Goal: Information Seeking & Learning: Learn about a topic

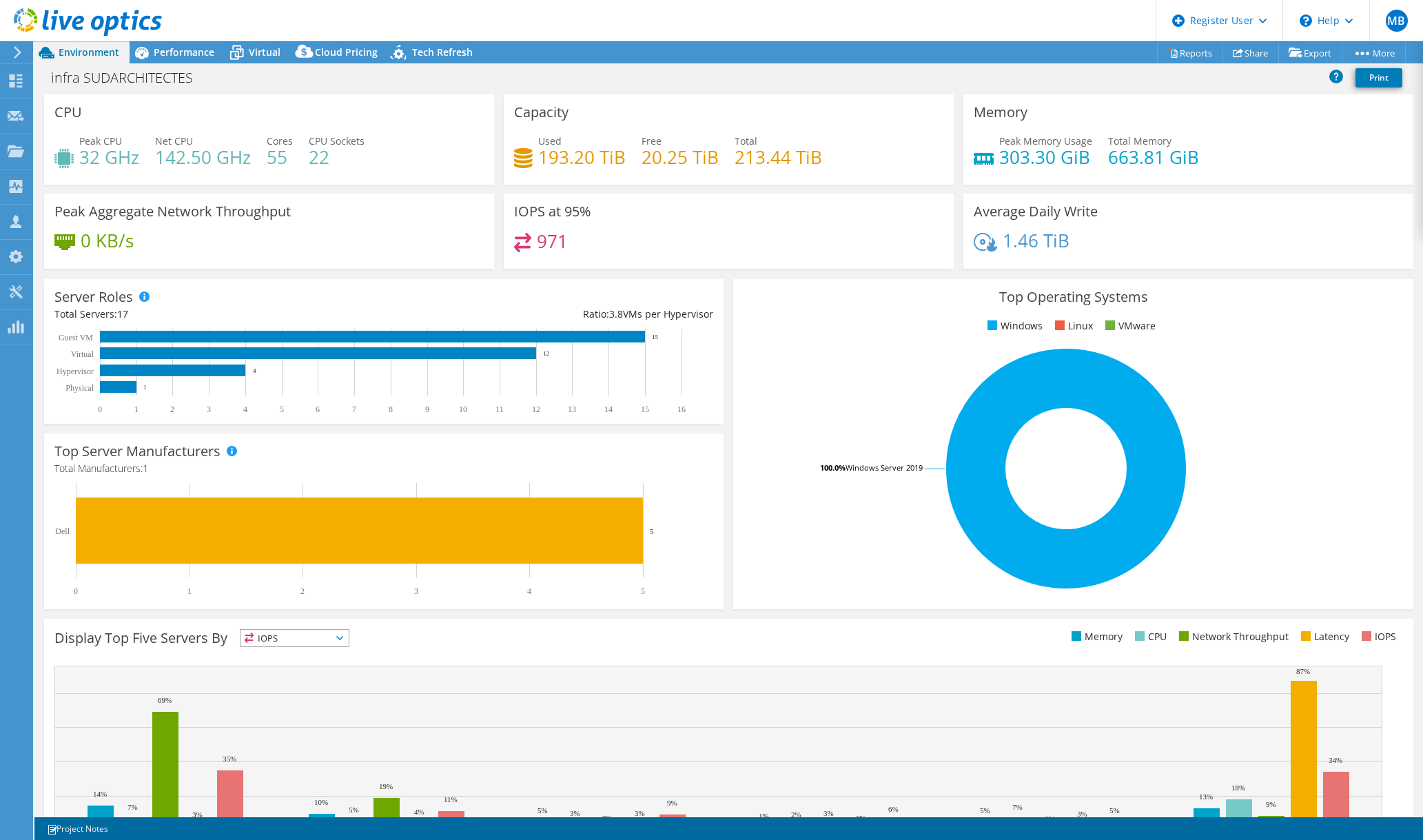
select select "USD"
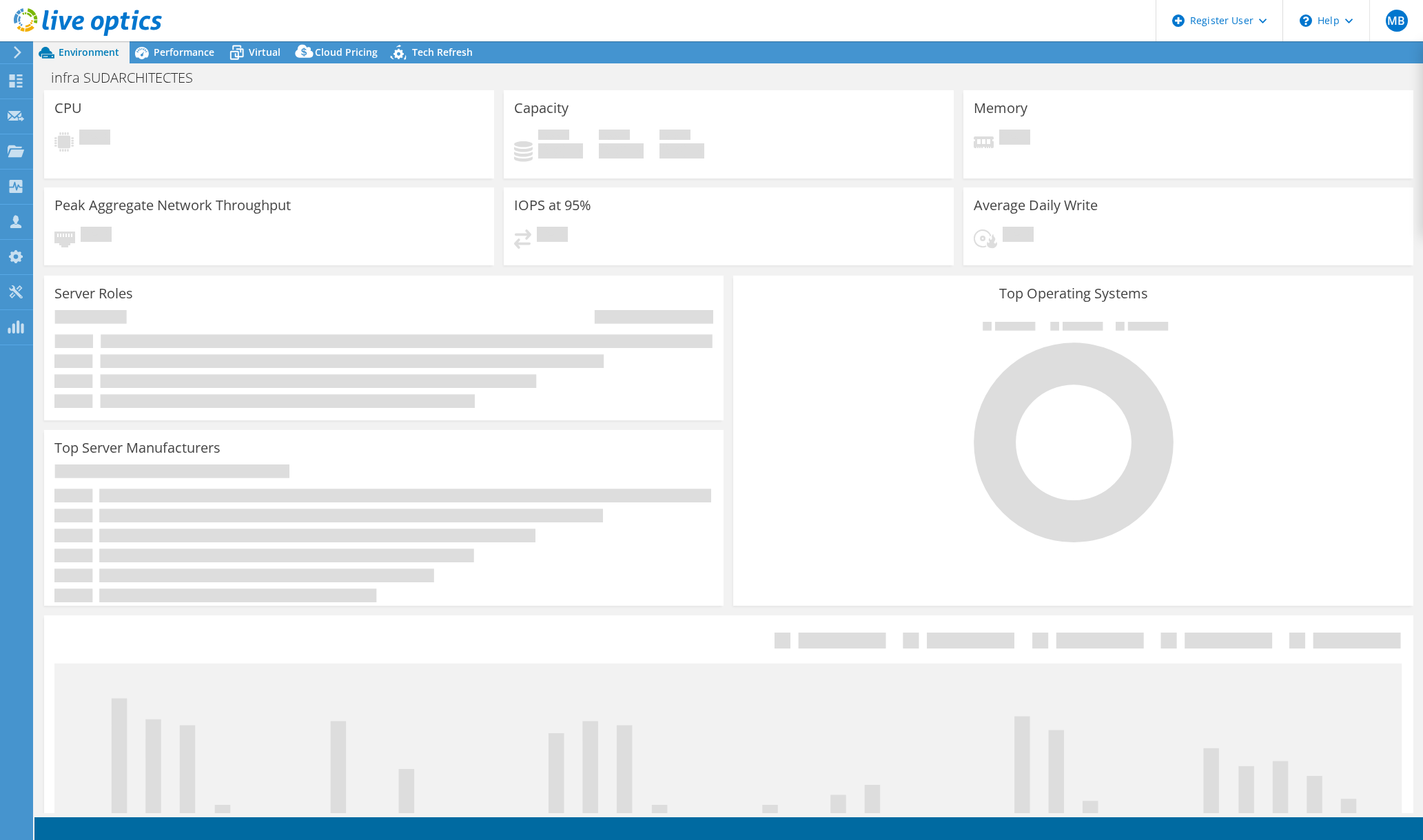
select select "USD"
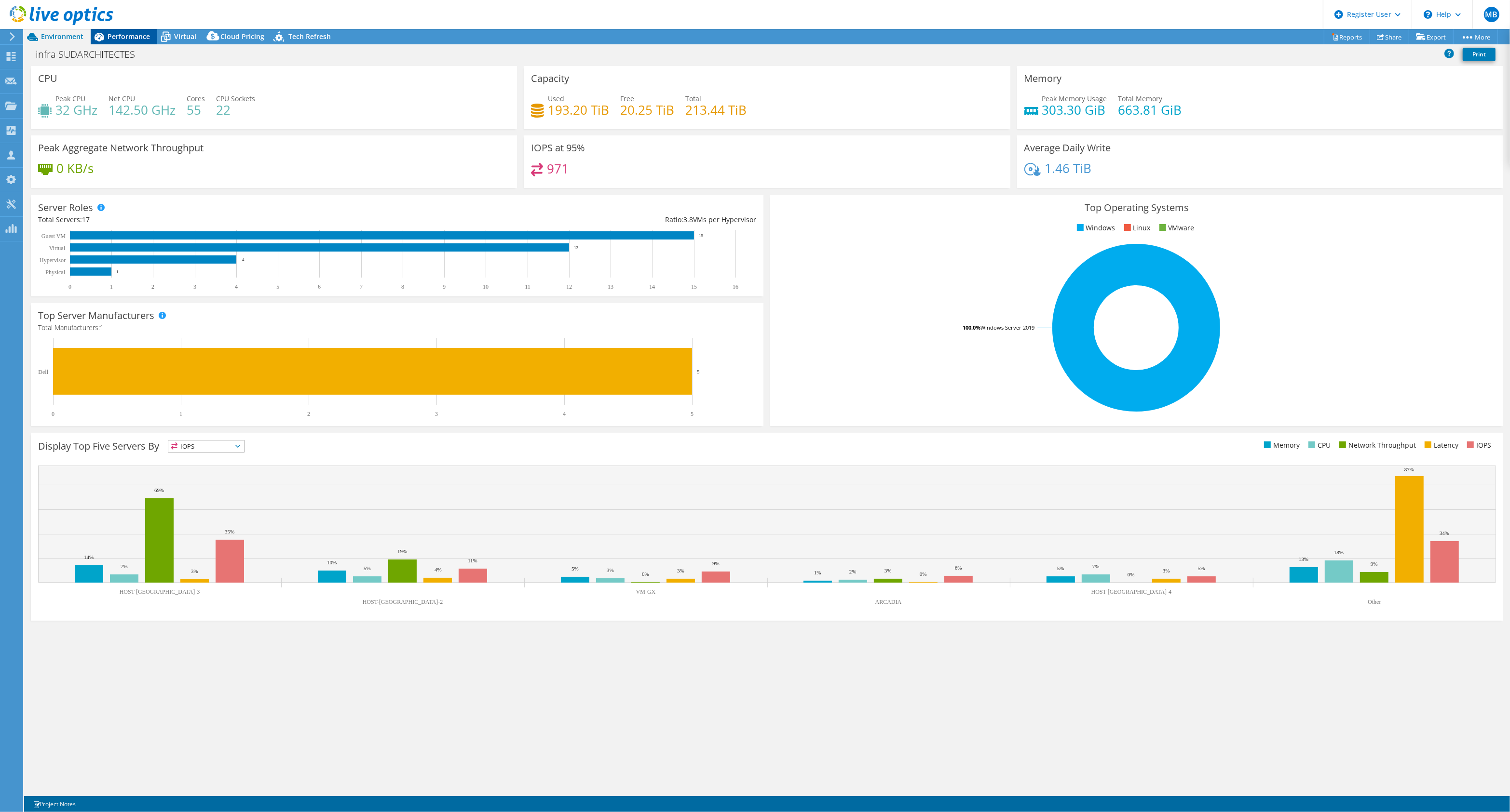
click at [133, 38] on span "Performance" at bounding box center [129, 36] width 42 height 9
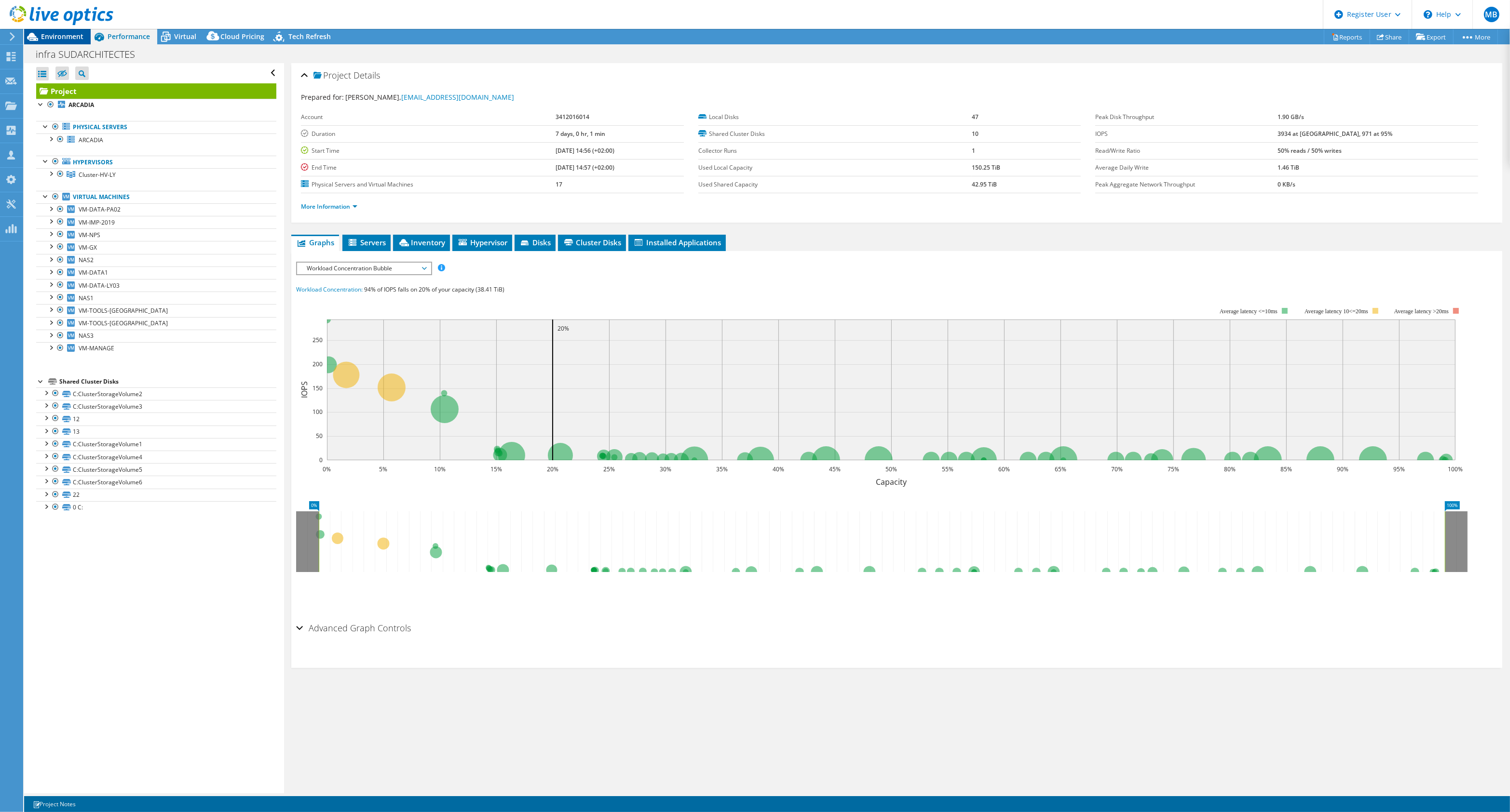
click at [68, 37] on span "Environment" at bounding box center [62, 36] width 42 height 9
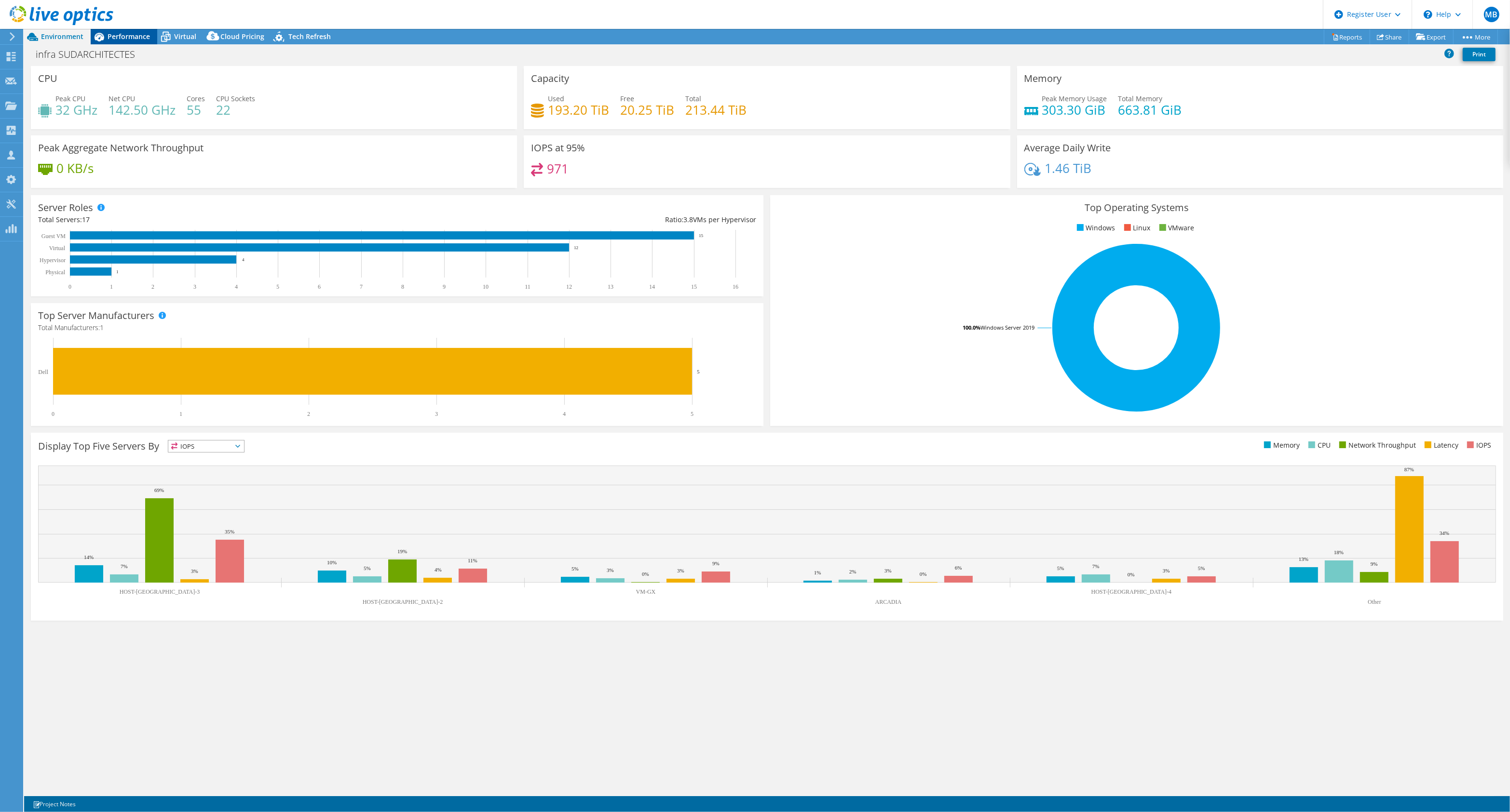
click at [114, 39] on span "Performance" at bounding box center [129, 36] width 42 height 9
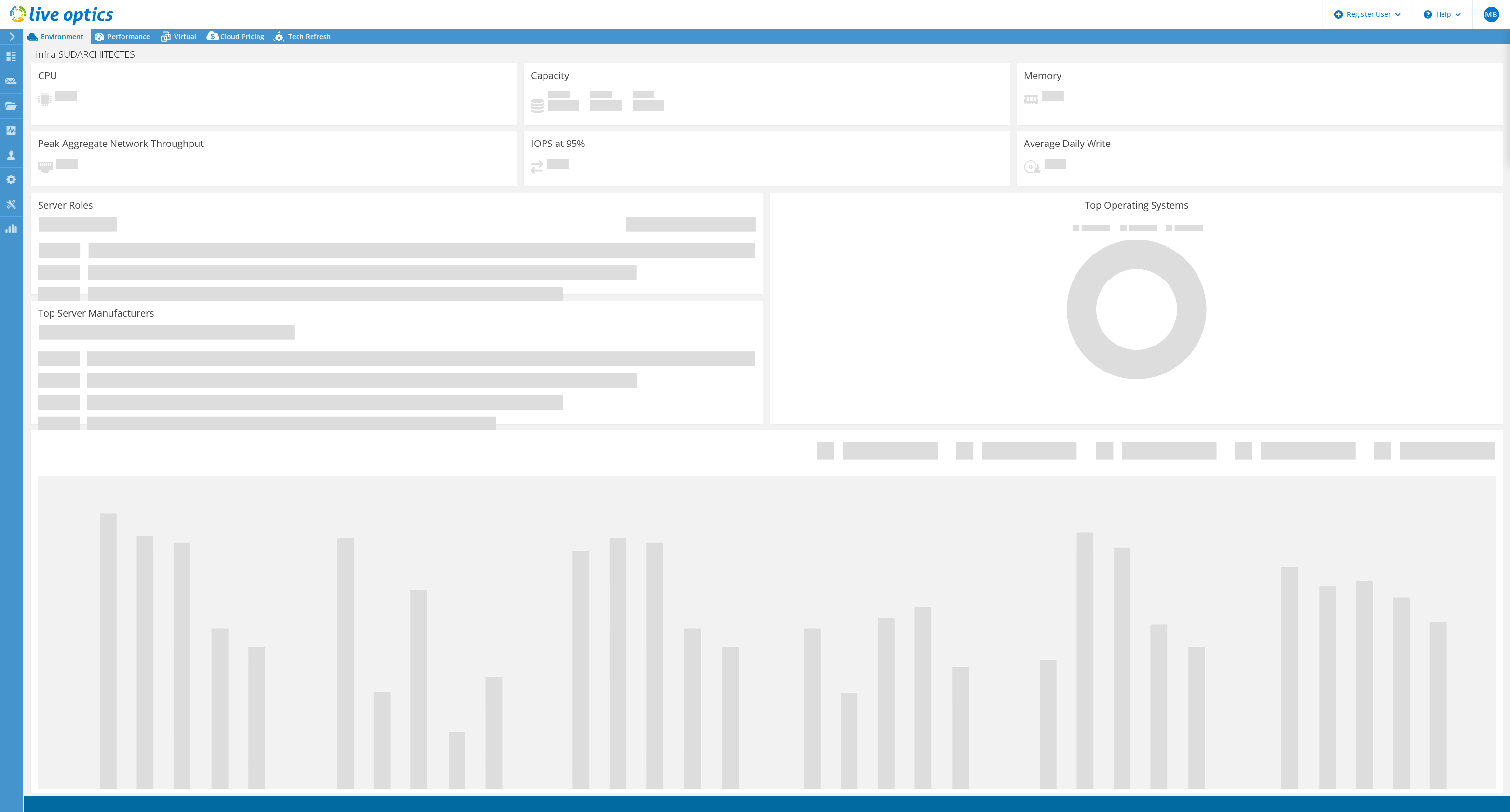
select select "USD"
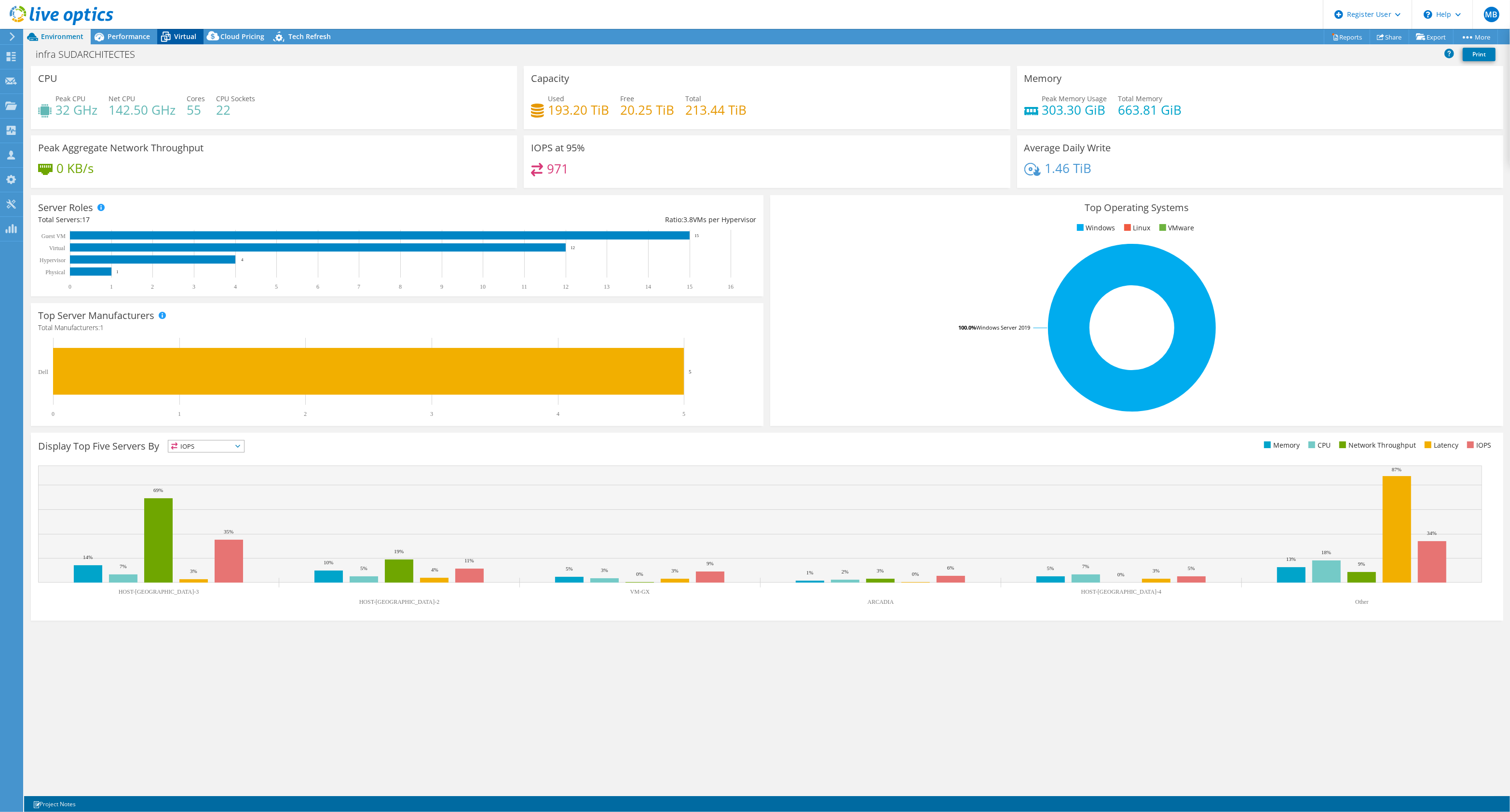
click at [175, 34] on span "Virtual" at bounding box center [185, 36] width 22 height 9
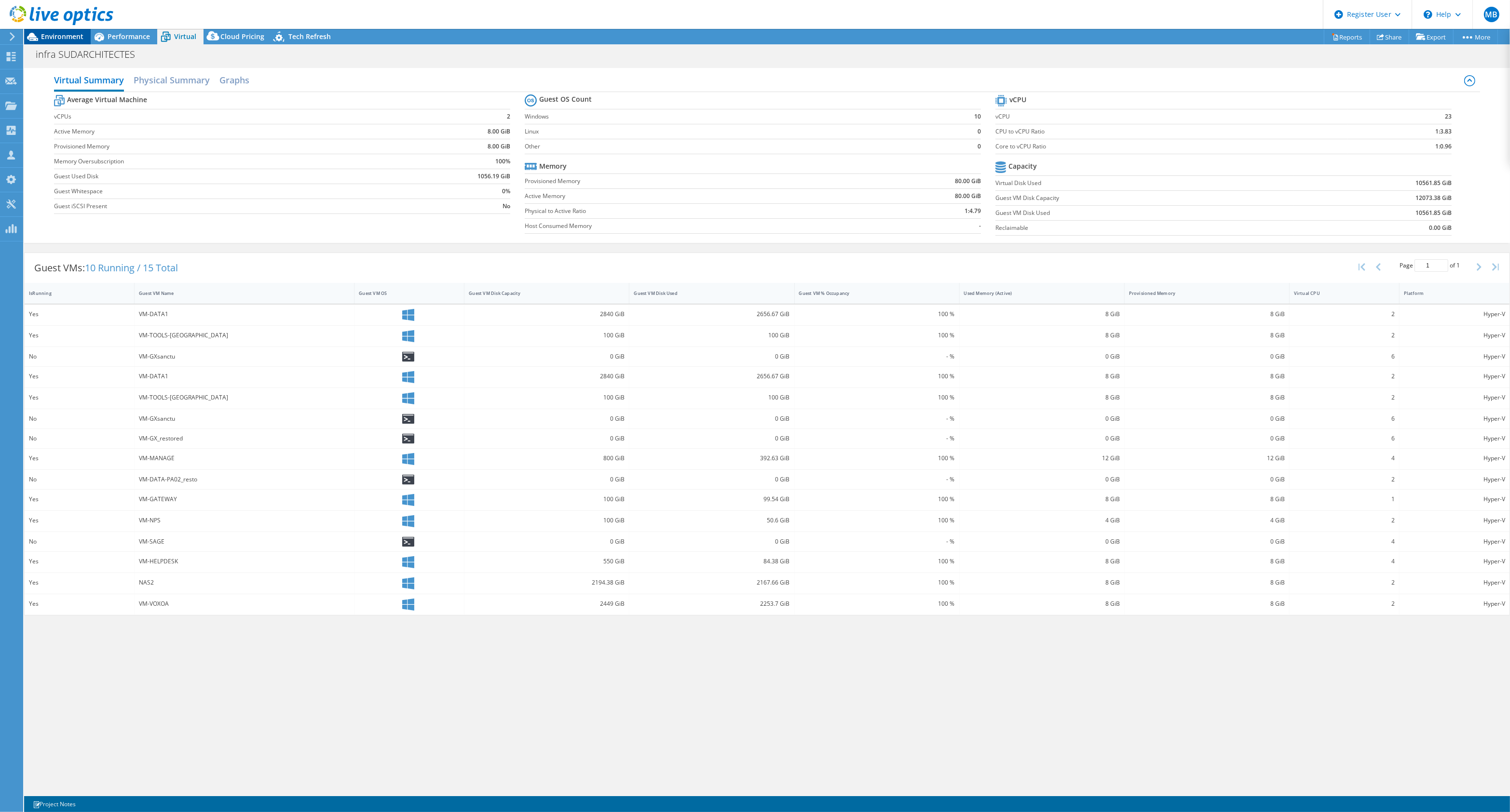
click at [71, 34] on span "Environment" at bounding box center [62, 36] width 42 height 9
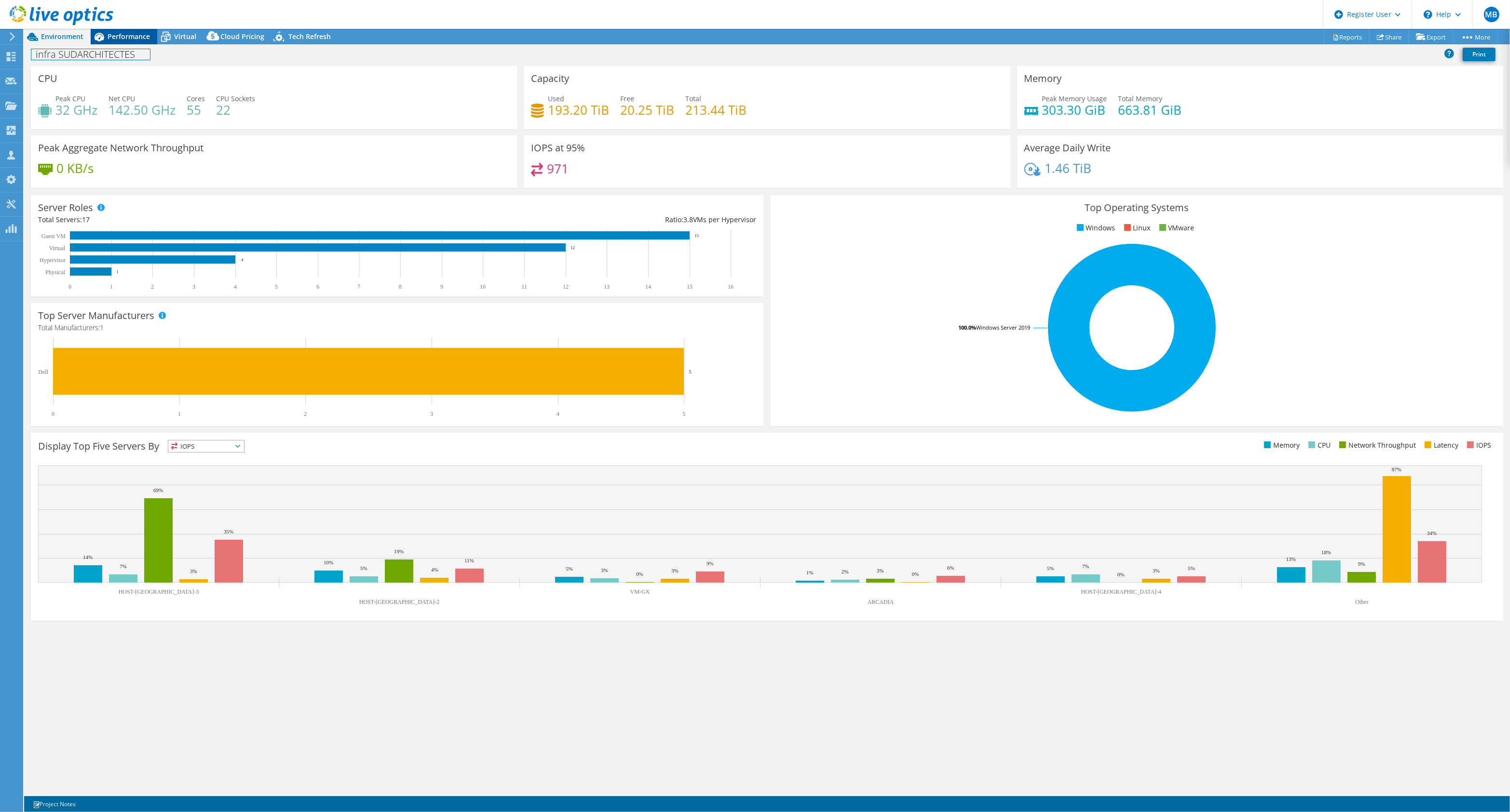
click at [132, 42] on div "Project Actions Project Actions Reports Share Export vSAN ReadyNode Sizer" at bounding box center [767, 420] width 1486 height 783
click at [130, 39] on span "Performance" at bounding box center [129, 36] width 42 height 9
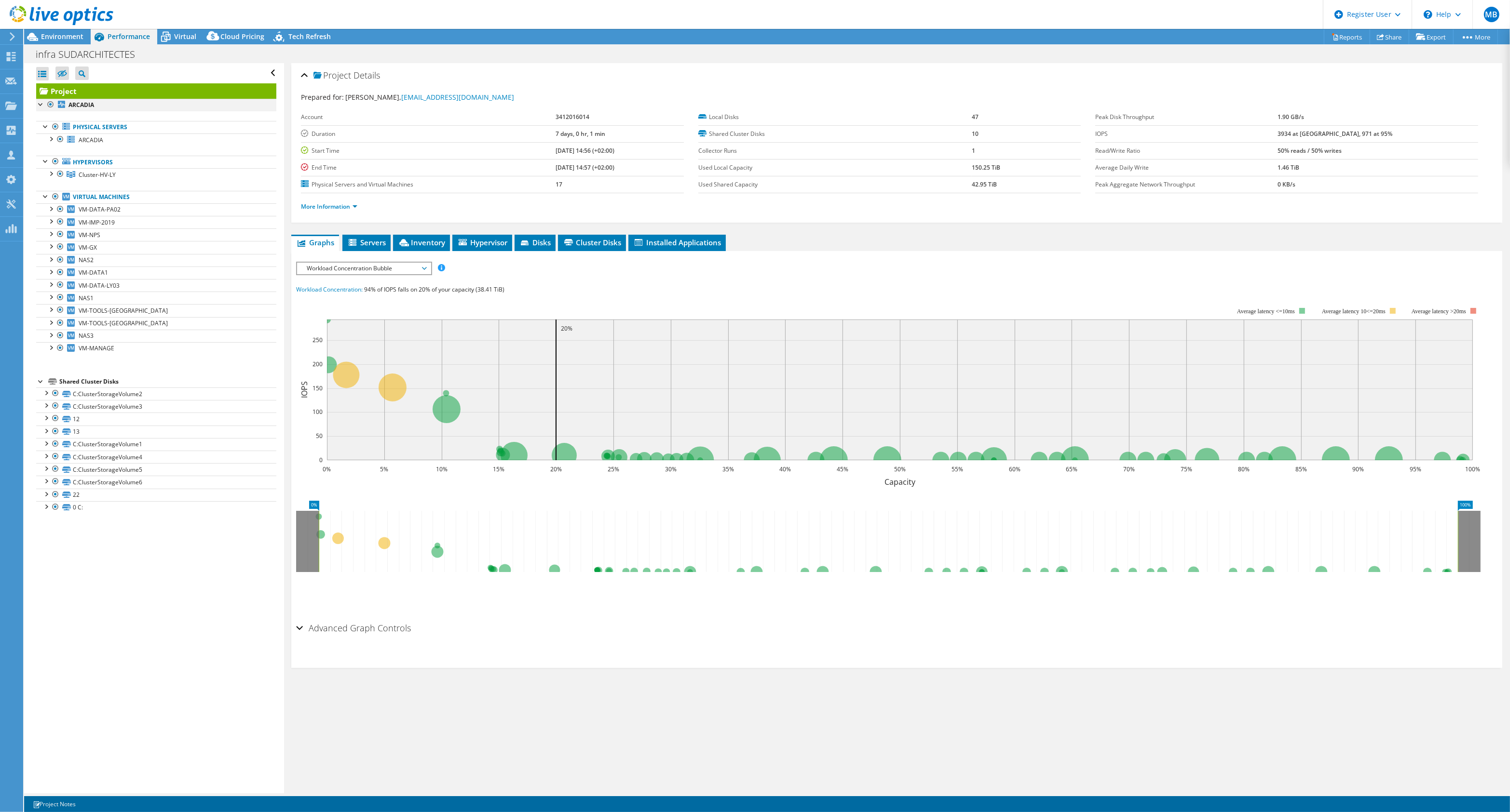
click at [40, 108] on div at bounding box center [41, 103] width 10 height 10
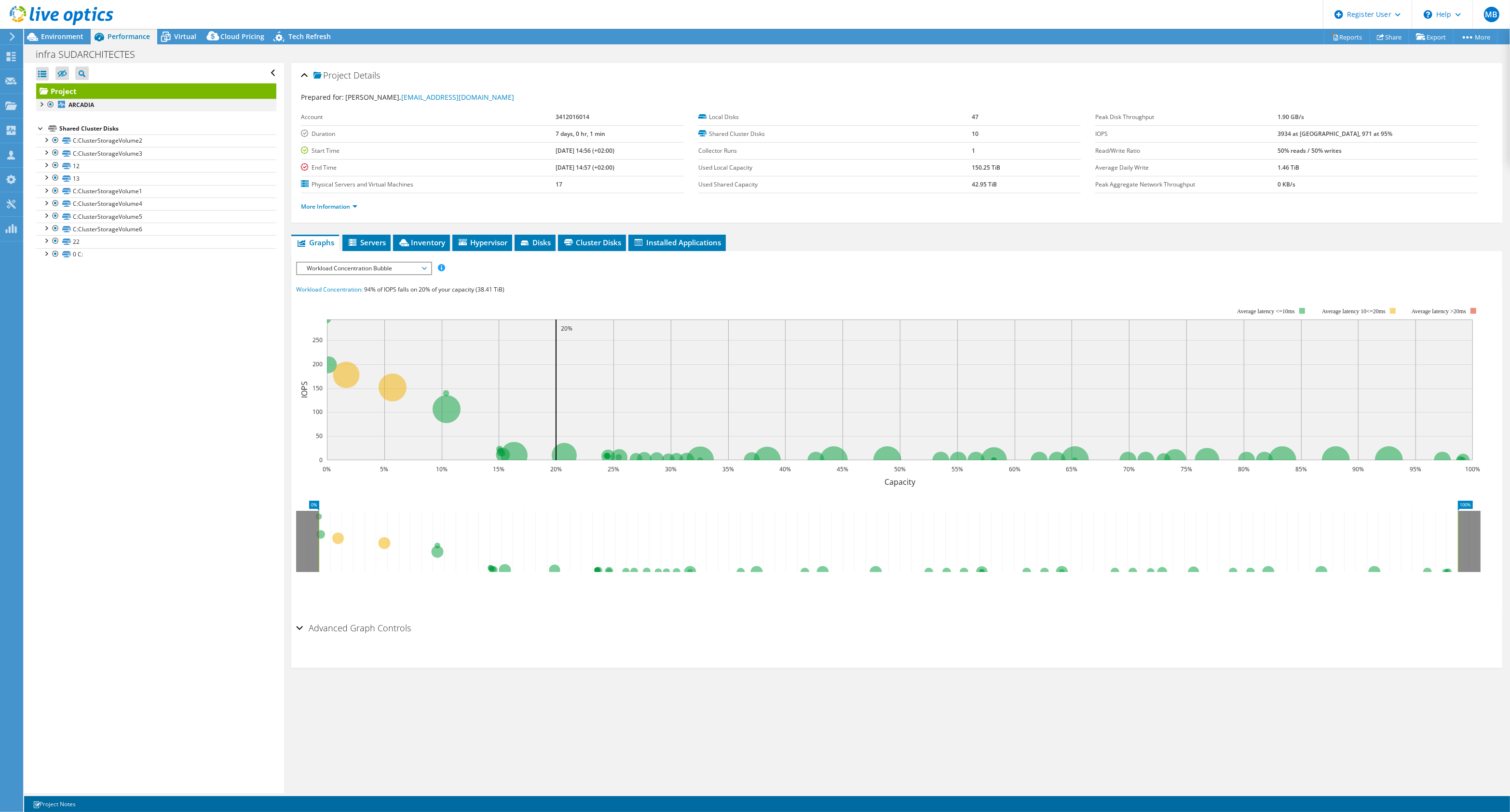
click at [41, 108] on div at bounding box center [41, 103] width 10 height 10
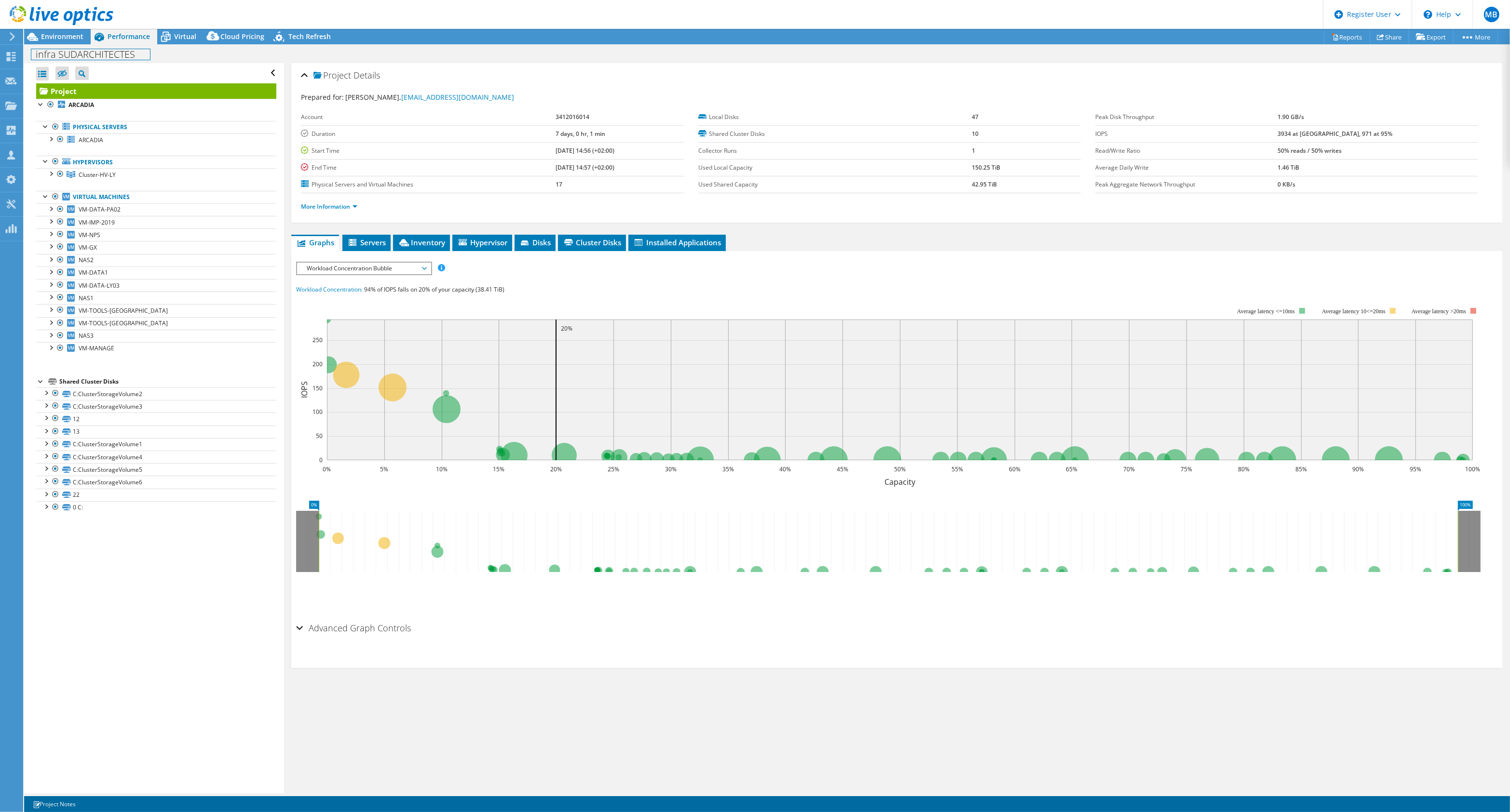
click at [78, 47] on div "infra SUDARCHITECTES Print" at bounding box center [767, 54] width 1486 height 18
click at [81, 39] on span "Environment" at bounding box center [62, 36] width 42 height 9
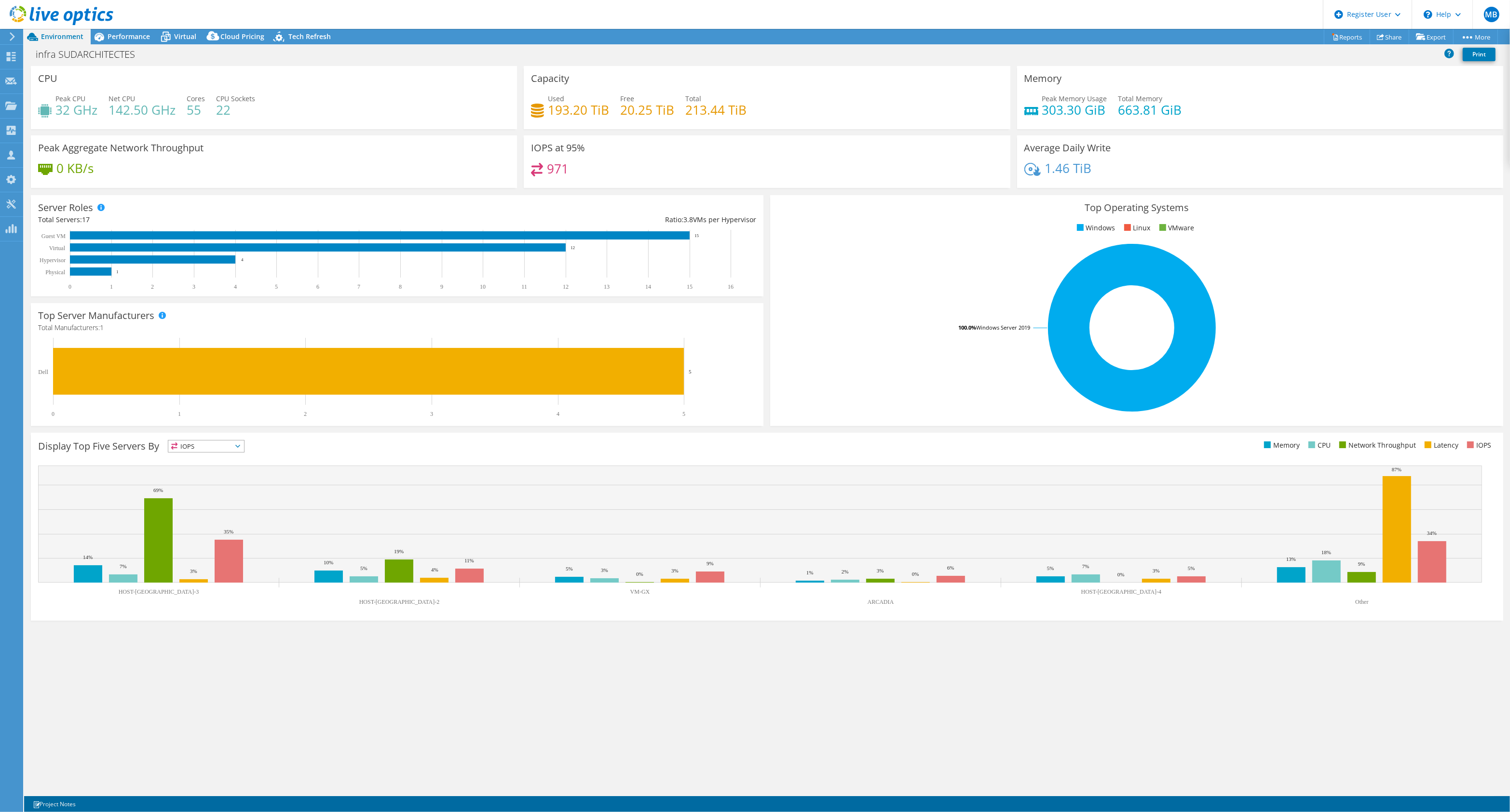
click at [1102, 233] on li "Windows" at bounding box center [1095, 228] width 41 height 11
click at [1104, 225] on li "Windows" at bounding box center [1095, 228] width 41 height 11
click at [101, 38] on icon at bounding box center [99, 37] width 10 height 9
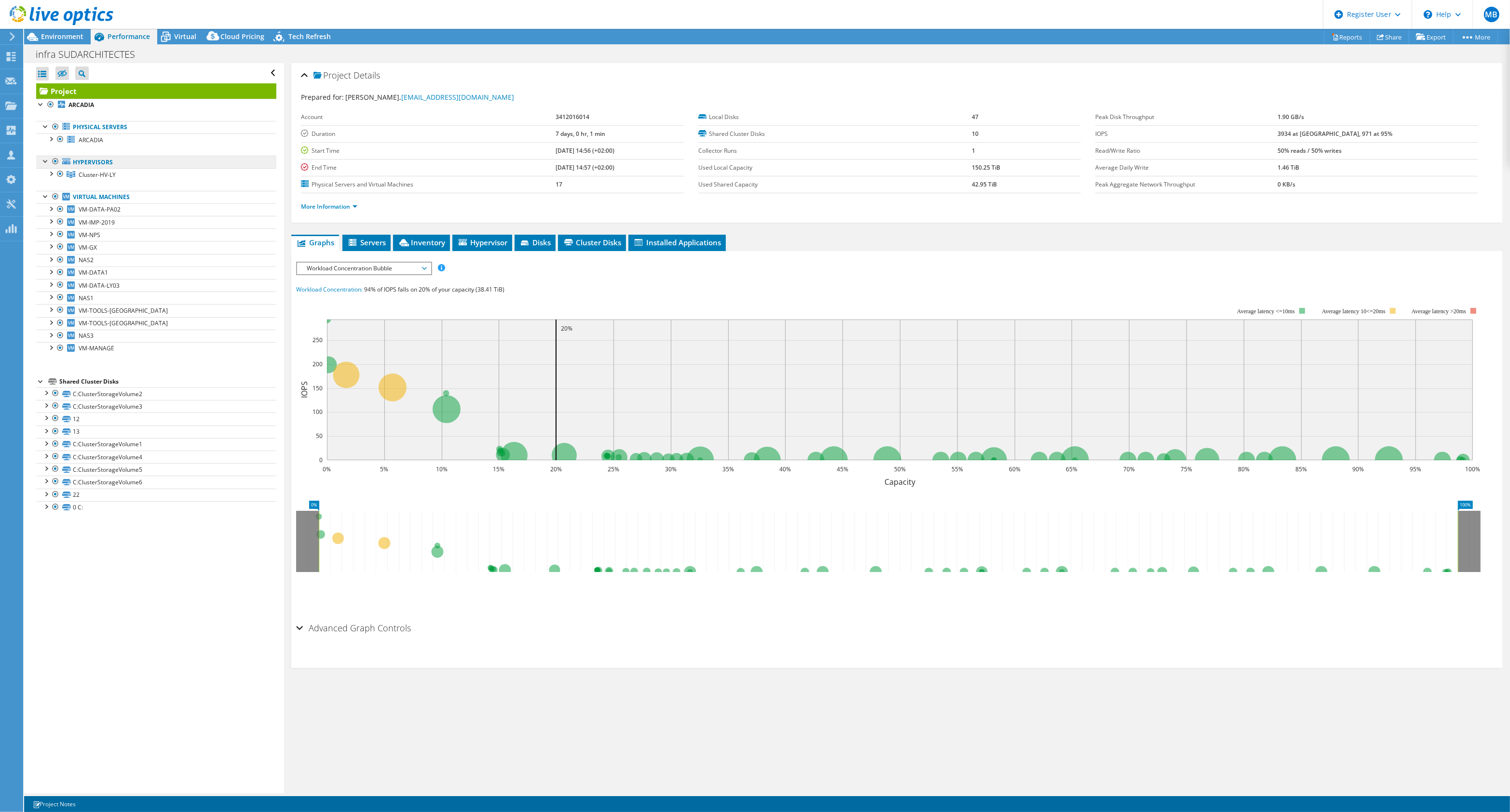
click at [130, 166] on link "Hypervisors" at bounding box center [156, 161] width 240 height 13
click at [128, 172] on link "Cluster-HV-LY" at bounding box center [156, 174] width 240 height 13
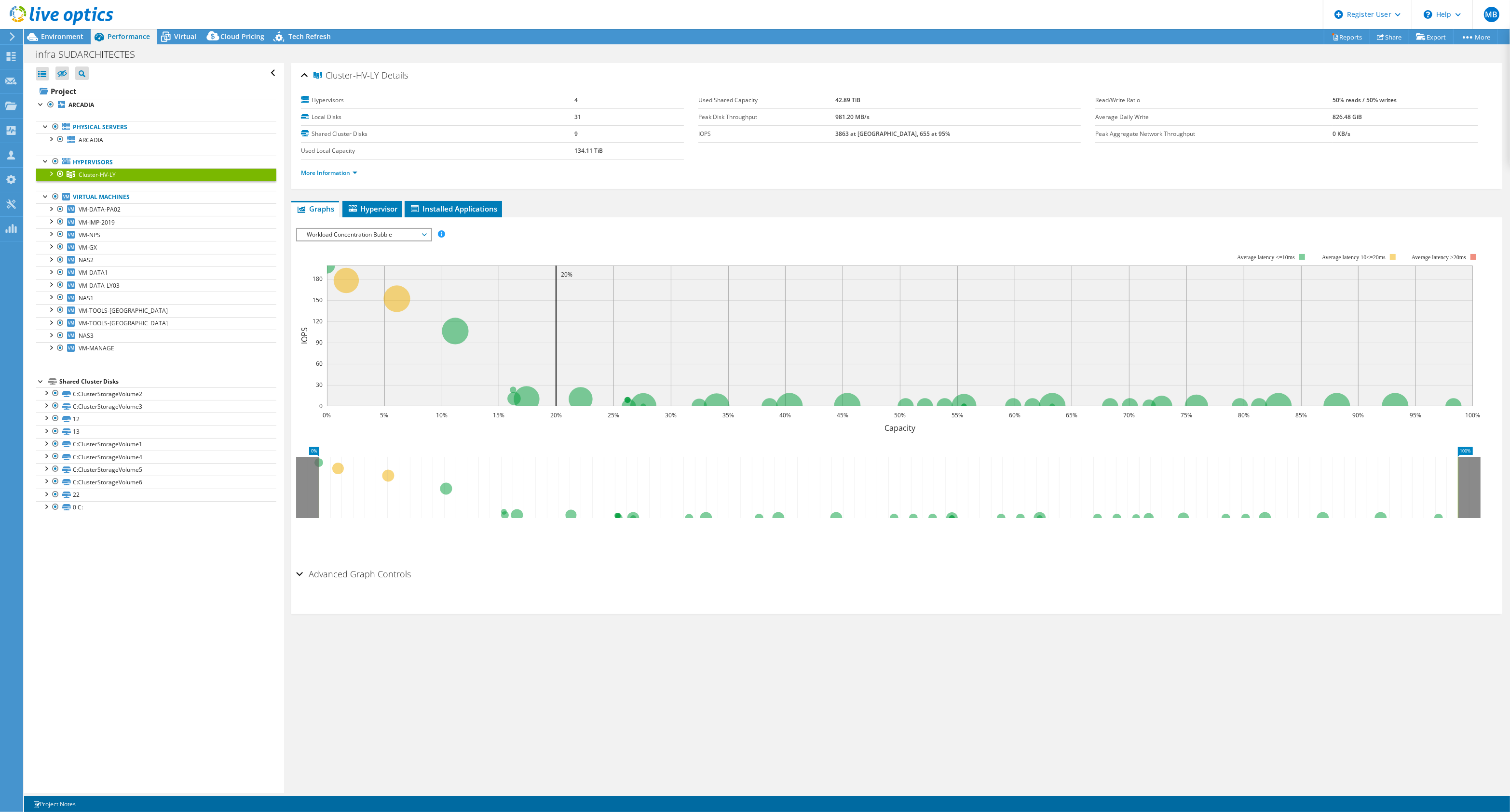
click at [51, 178] on div at bounding box center [51, 173] width 10 height 10
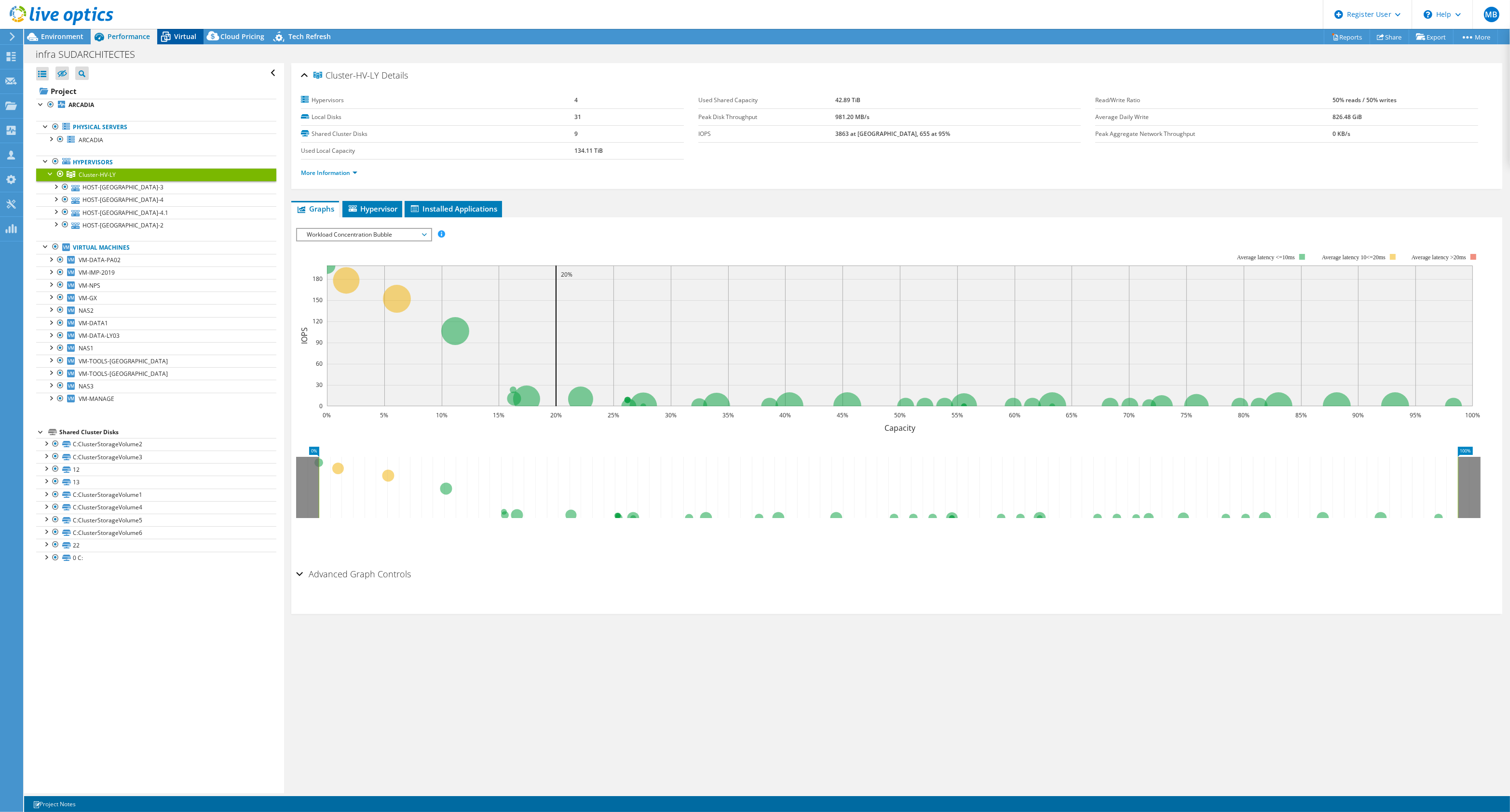
click at [157, 41] on icon at bounding box center [166, 37] width 17 height 17
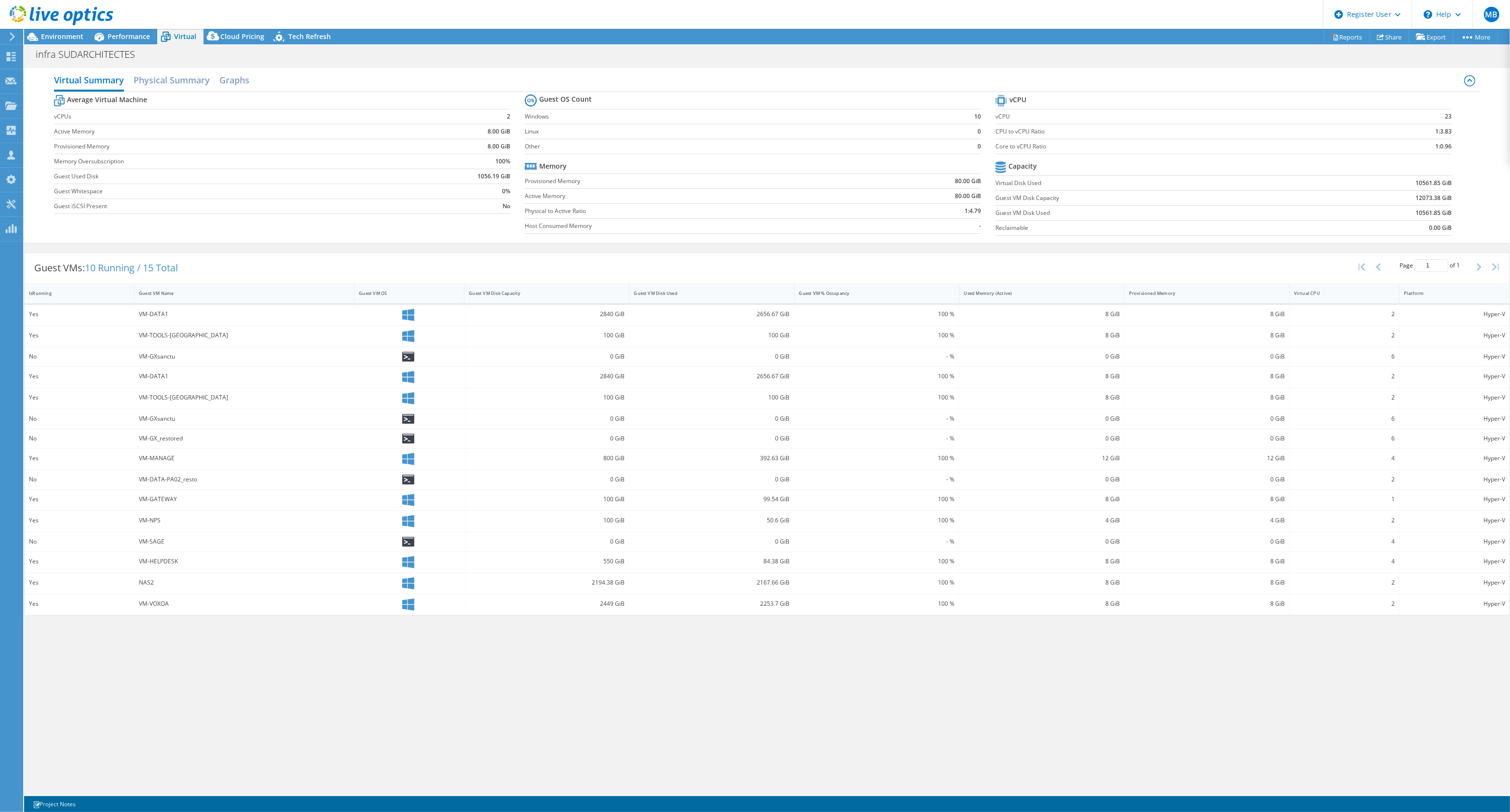
click at [233, 28] on header "MB Dell User Mohamed Bouzoubaa Mohamed.Bouzoubaa@dell.com Dell My Profile Log O…" at bounding box center [755, 14] width 1510 height 29
click at [233, 28] on header "MB Dell User Mohamed Bouzoubaa Mohamed.Bouzoubaa@dell.com Dell My Profile Log O…" at bounding box center [755, 14] width 1510 height 29
drag, startPoint x: 1410, startPoint y: 203, endPoint x: 1411, endPoint y: 210, distance: 7.1
click at [1411, 205] on td "12073.38 GiB" at bounding box center [1373, 197] width 158 height 15
drag, startPoint x: 1410, startPoint y: 211, endPoint x: 1455, endPoint y: 207, distance: 45.2
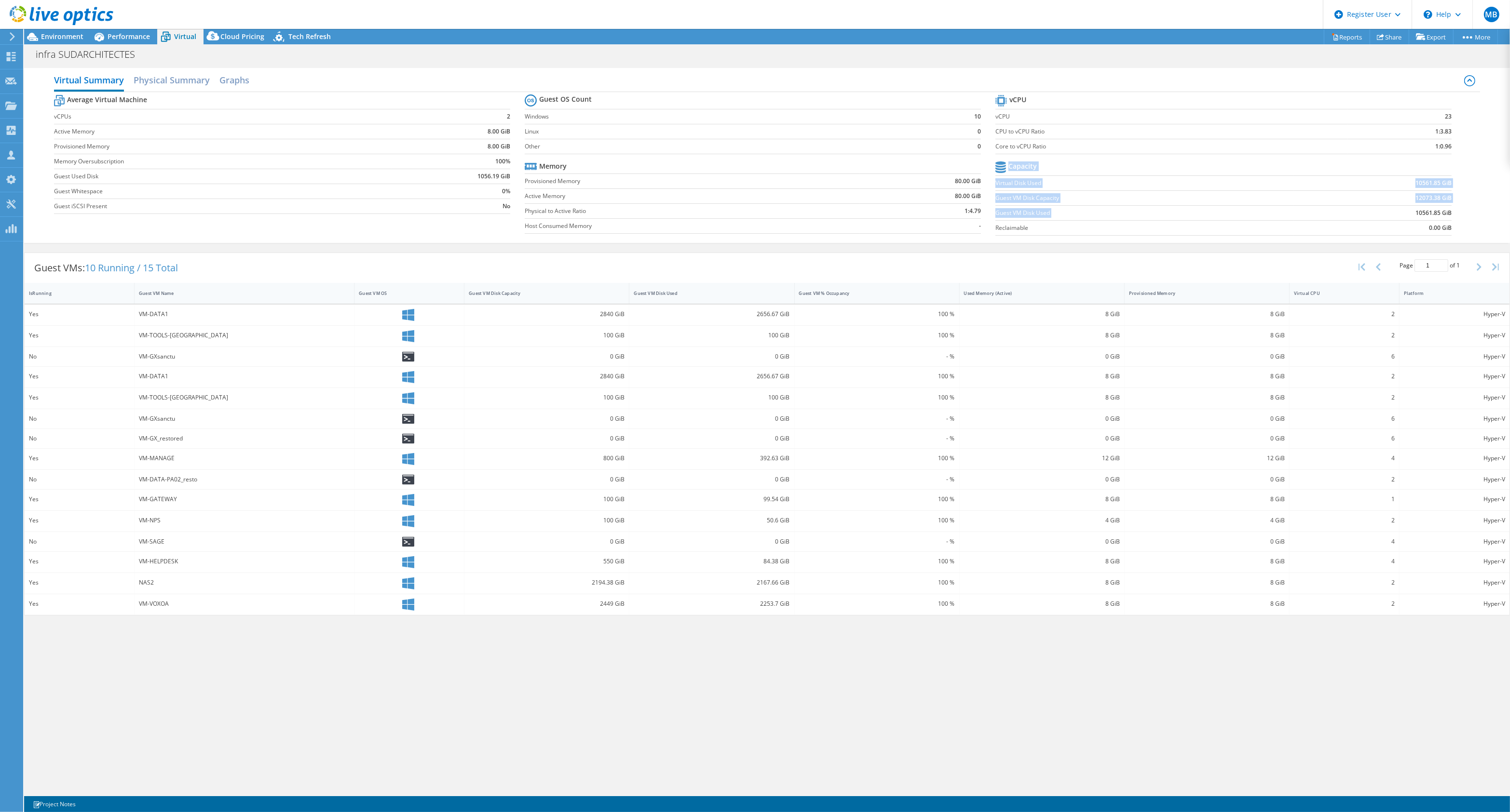
click at [1455, 207] on section "vCPU vCPU 23 CPU to vCPU Ratio 1:3.83 Core to vCPU Ratio 1:0.96 Capacity Virtua…" at bounding box center [1231, 167] width 471 height 148
drag, startPoint x: 1455, startPoint y: 207, endPoint x: 1445, endPoint y: 212, distance: 11.2
click at [1445, 212] on b "10561.85 GiB" at bounding box center [1433, 213] width 36 height 10
click at [1426, 218] on b "10561.85 GiB" at bounding box center [1433, 213] width 36 height 10
drag, startPoint x: 1421, startPoint y: 216, endPoint x: 1411, endPoint y: 216, distance: 10.0
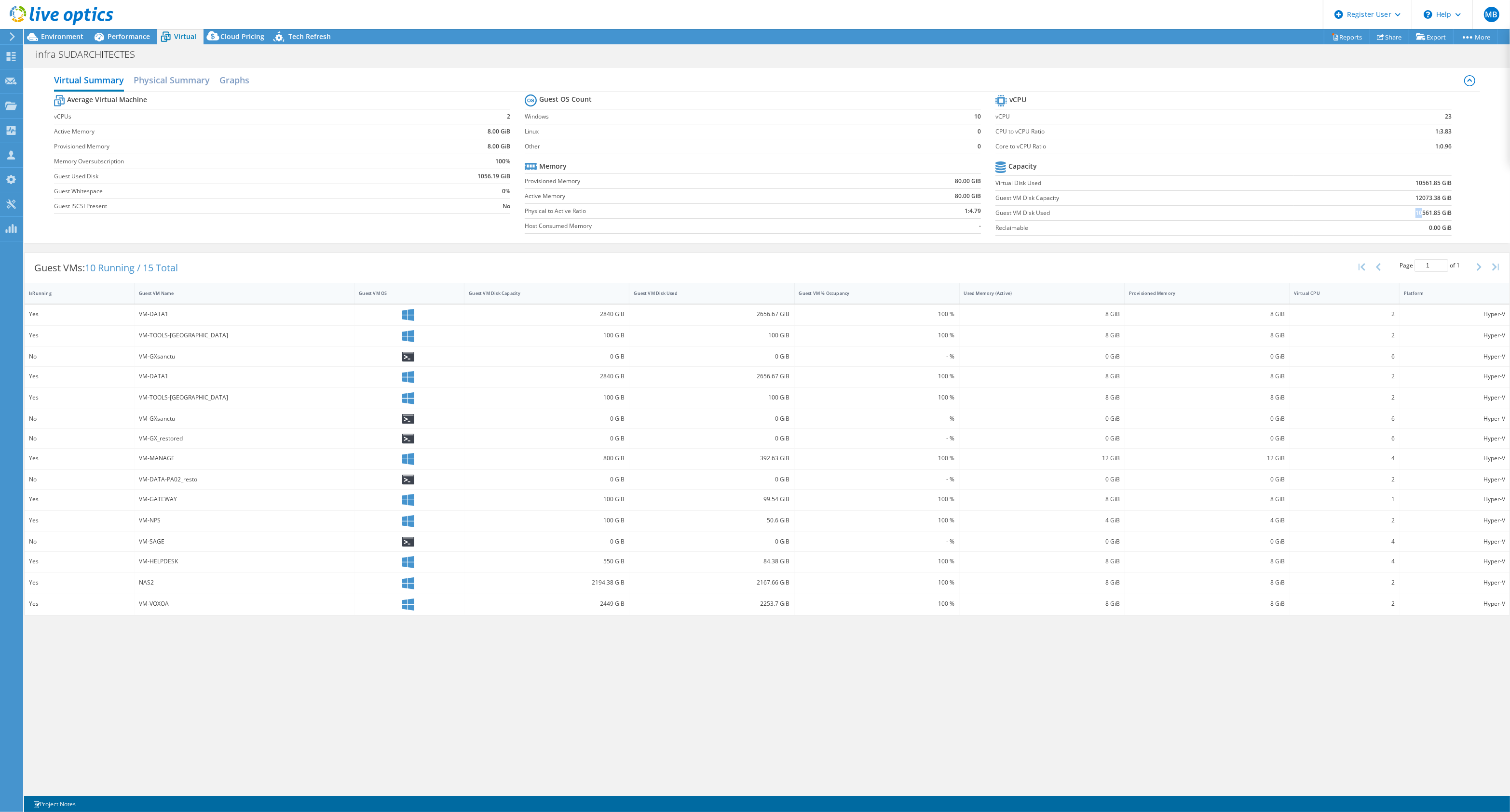
click at [1411, 216] on td "10561.85 GiB" at bounding box center [1373, 212] width 158 height 15
drag, startPoint x: 1411, startPoint y: 216, endPoint x: 1409, endPoint y: 208, distance: 8.2
click at [1408, 208] on td "10561.85 GiB" at bounding box center [1373, 212] width 158 height 15
drag, startPoint x: 1412, startPoint y: 208, endPoint x: 1445, endPoint y: 206, distance: 33.1
click at [1445, 206] on td "10561.85 GiB" at bounding box center [1373, 212] width 158 height 15
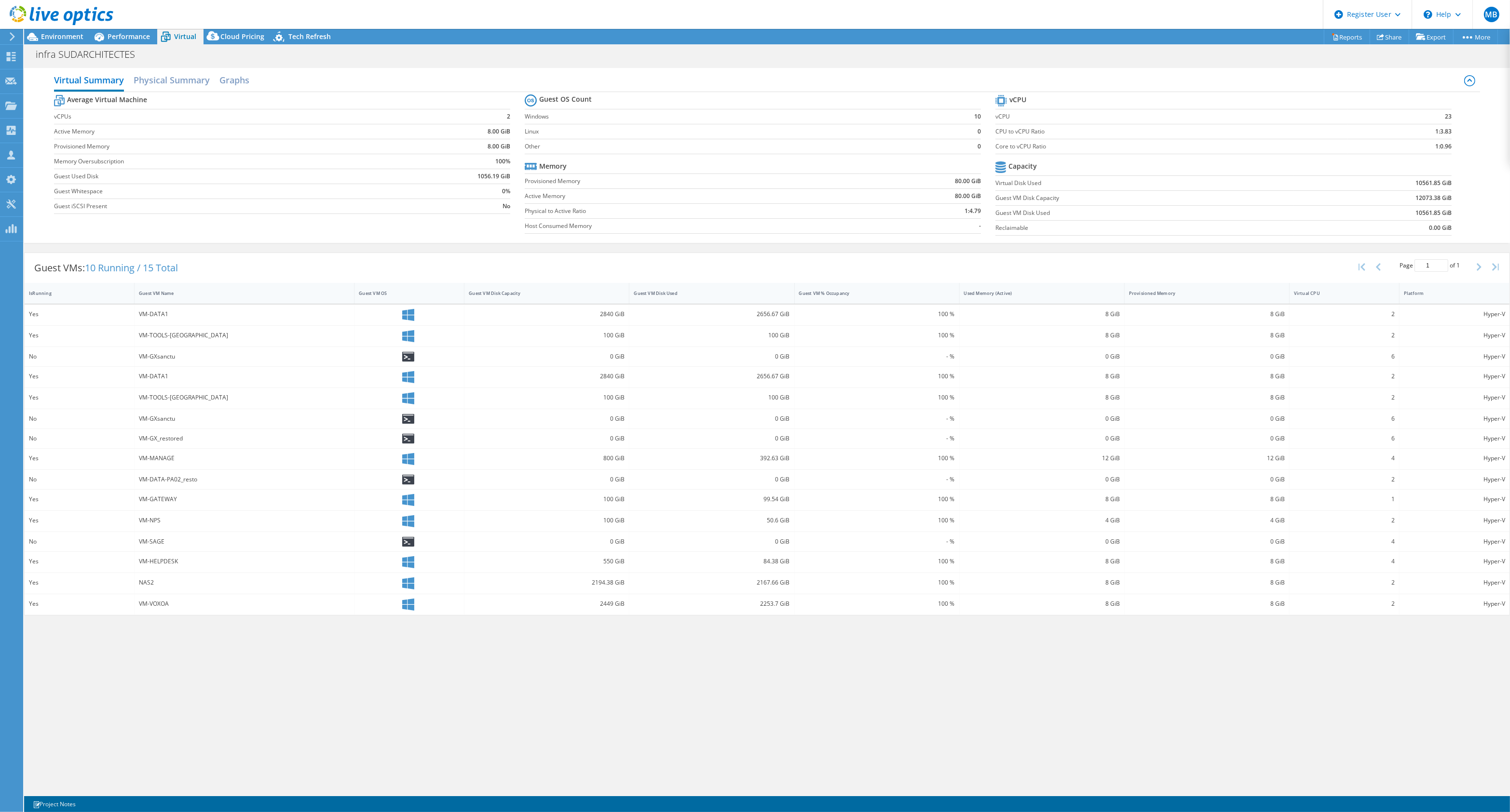
click at [1439, 210] on b "10561.85 GiB" at bounding box center [1433, 213] width 36 height 10
click at [1441, 210] on b "10561.85 GiB" at bounding box center [1433, 213] width 36 height 10
click at [249, 35] on span "Cloud Pricing" at bounding box center [242, 36] width 44 height 9
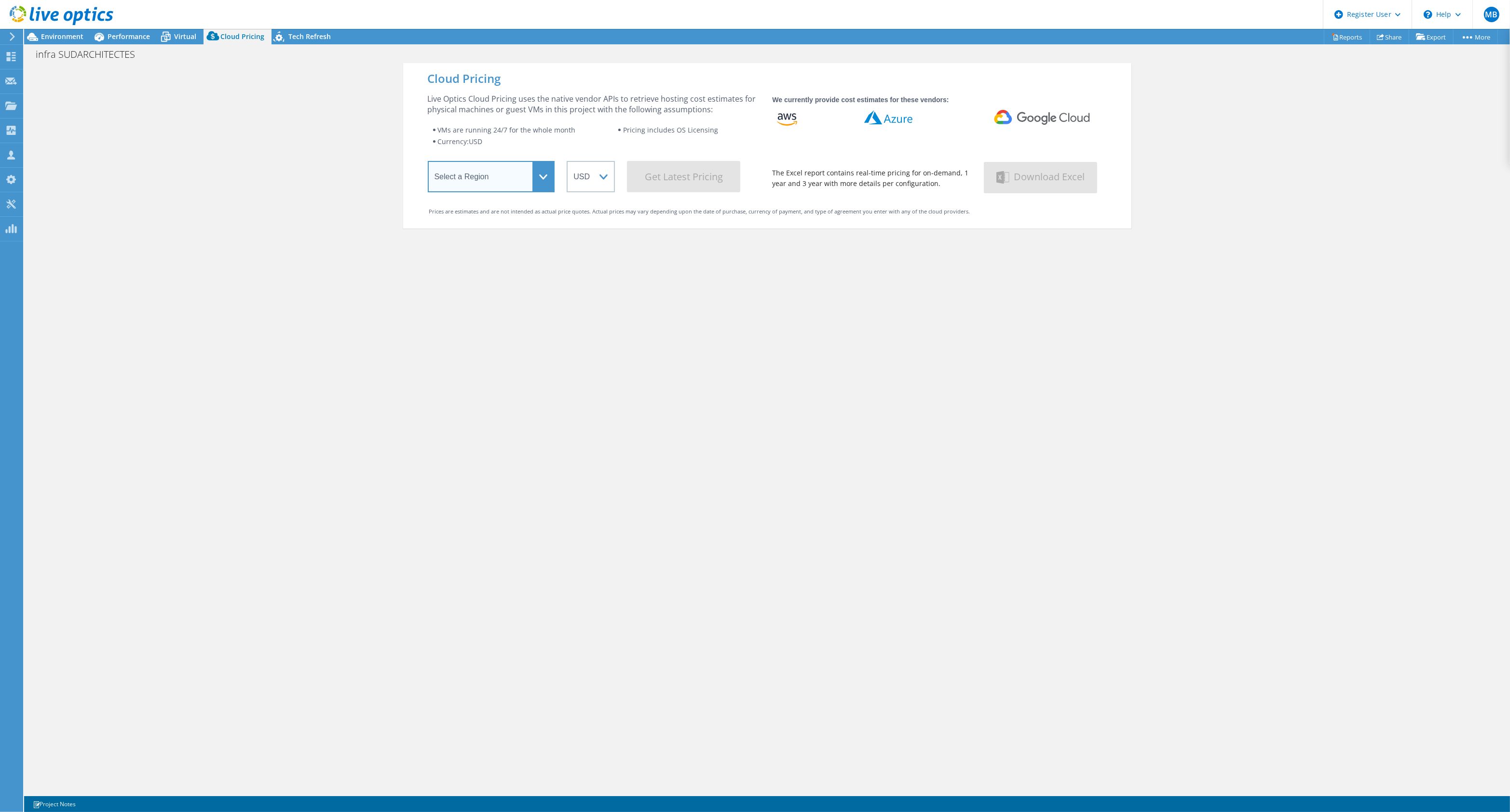
click at [439, 188] on select "Select a Region Asia Pacific (Hong Kong) Asia Pacific (Mumbai) Asia Pacific (Se…" at bounding box center [491, 176] width 127 height 31
click at [677, 239] on div "Cloud Pricing Live Optics Cloud Pricing uses the native vendor APIs to retrieve…" at bounding box center [767, 469] width 728 height 812
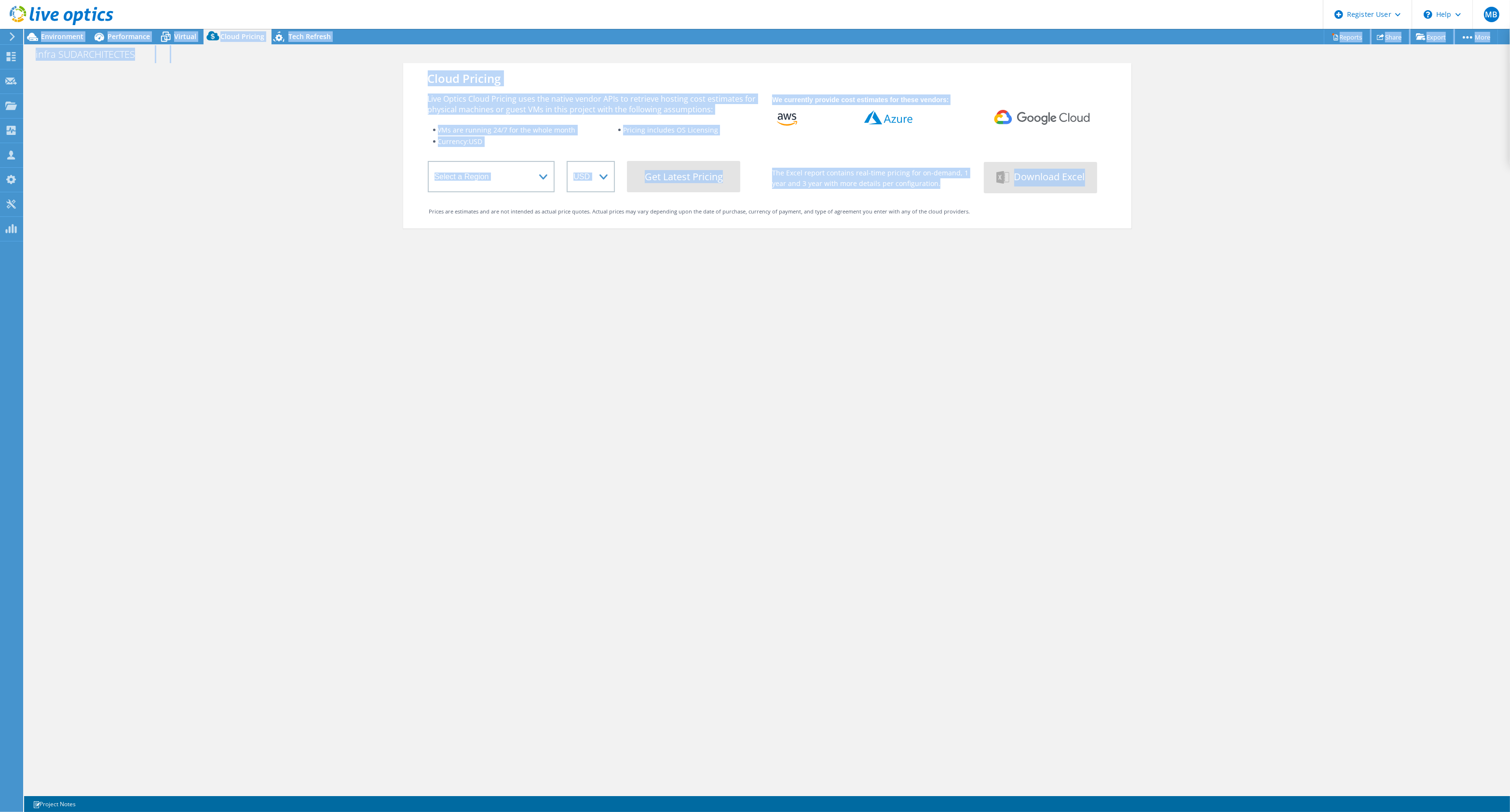
drag, startPoint x: 194, startPoint y: 638, endPoint x: 199, endPoint y: 716, distance: 78.2
click at [204, 706] on div "MB Dell User Mohamed Bouzoubaa Mohamed.Bouzoubaa@dell.com Dell My Profile Log O…" at bounding box center [755, 406] width 1510 height 812
click at [58, 39] on span "Environment" at bounding box center [62, 36] width 42 height 9
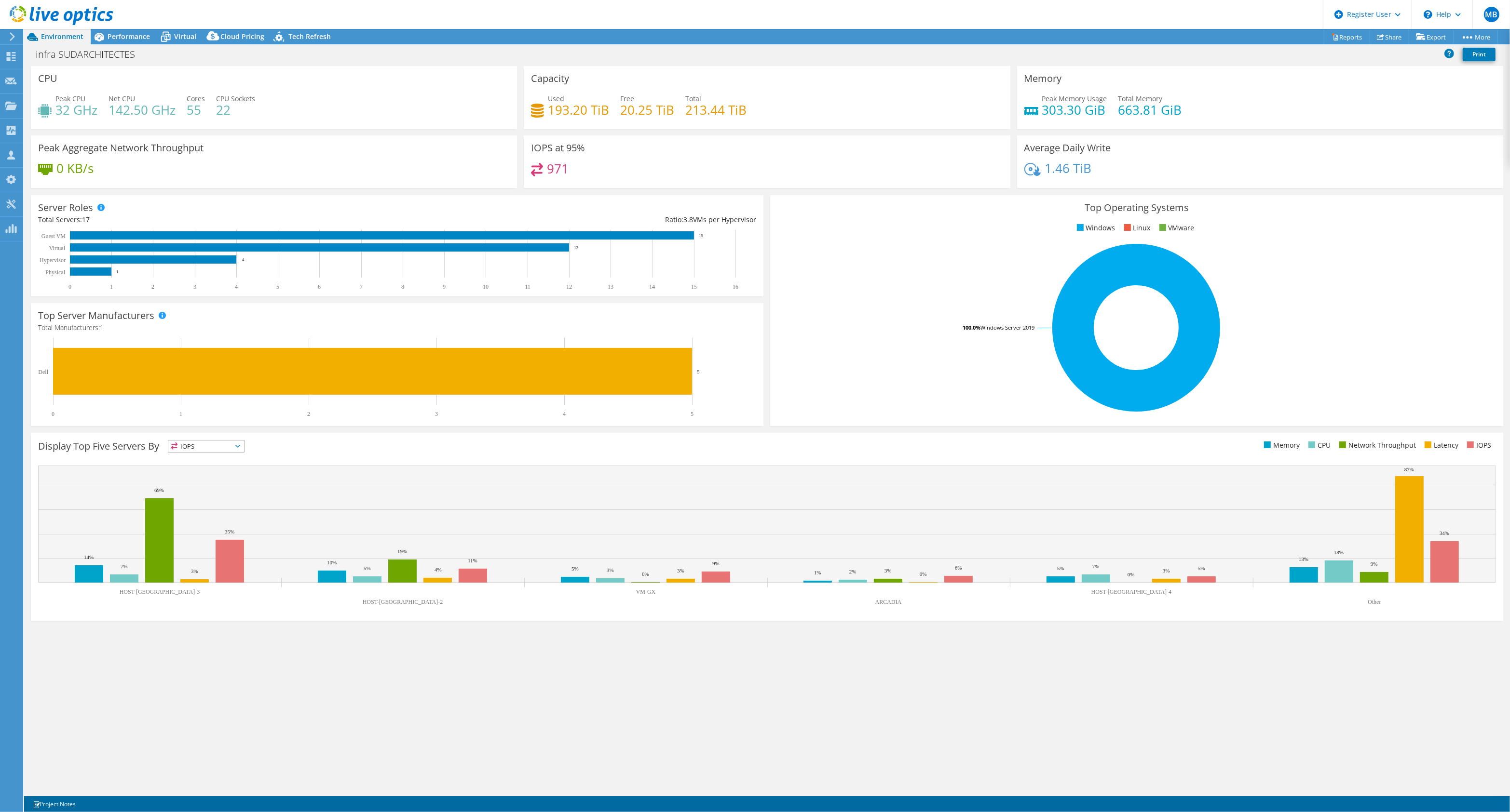
click at [120, 23] on header "MB Dell User Mohamed Bouzoubaa Mohamed.Bouzoubaa@dell.com Dell My Profile Log O…" at bounding box center [755, 14] width 1510 height 29
click at [123, 34] on span "Performance" at bounding box center [129, 36] width 42 height 9
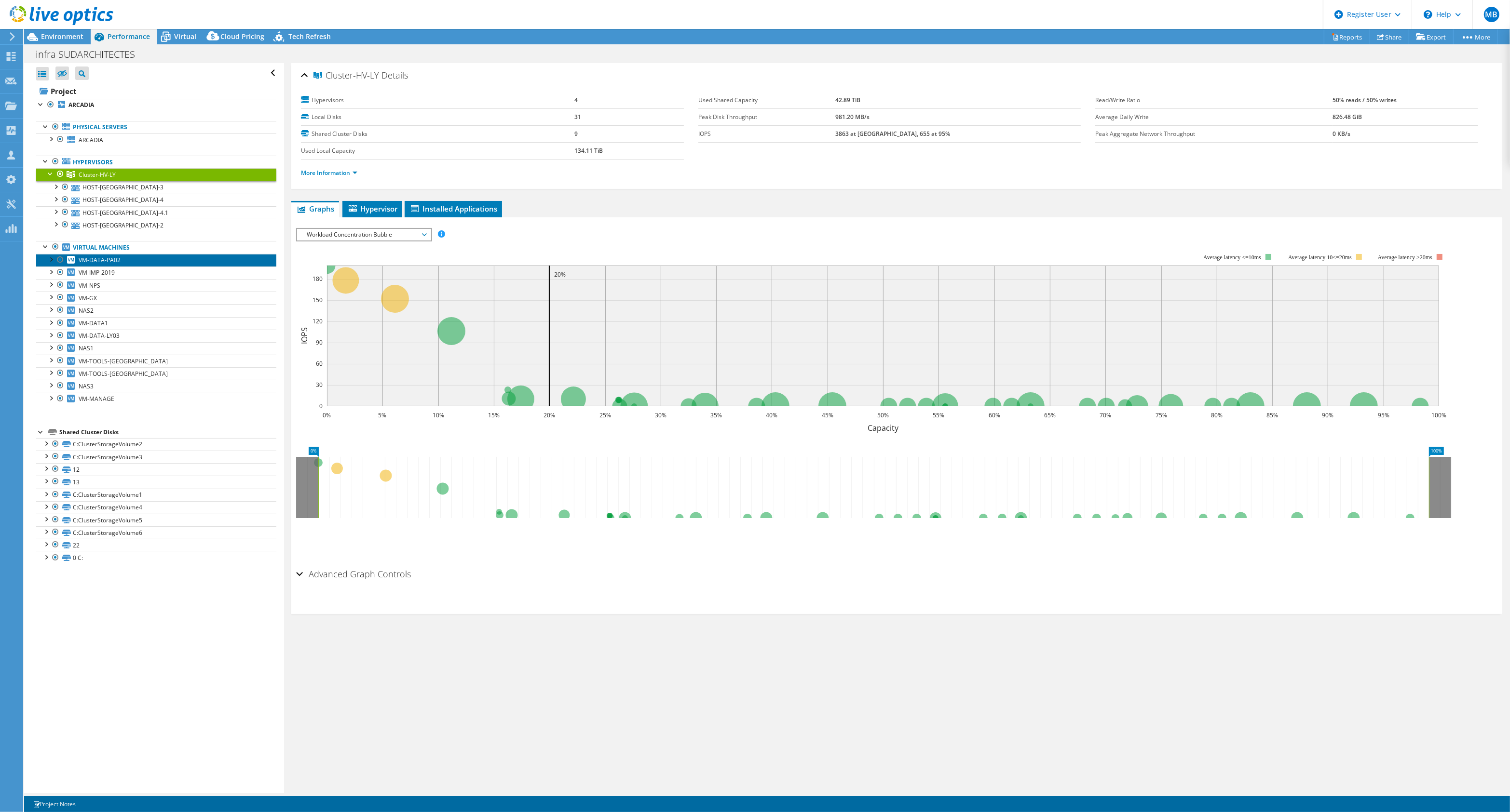
click at [184, 260] on link "VM-DATA-PA02" at bounding box center [156, 260] width 240 height 13
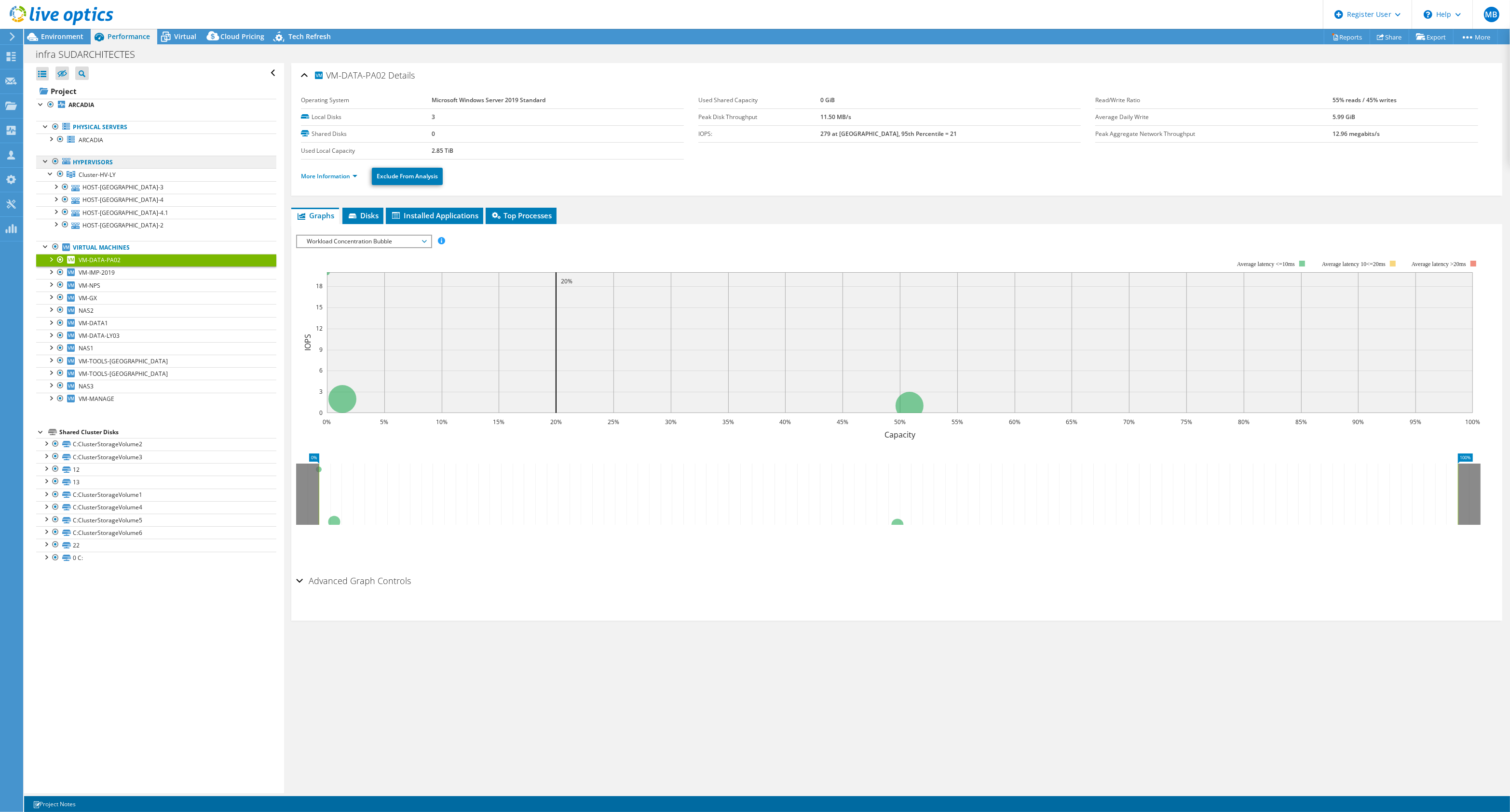
click at [200, 167] on link "Hypervisors" at bounding box center [156, 161] width 240 height 13
click at [209, 176] on link "Cluster-HV-LY" at bounding box center [156, 174] width 240 height 13
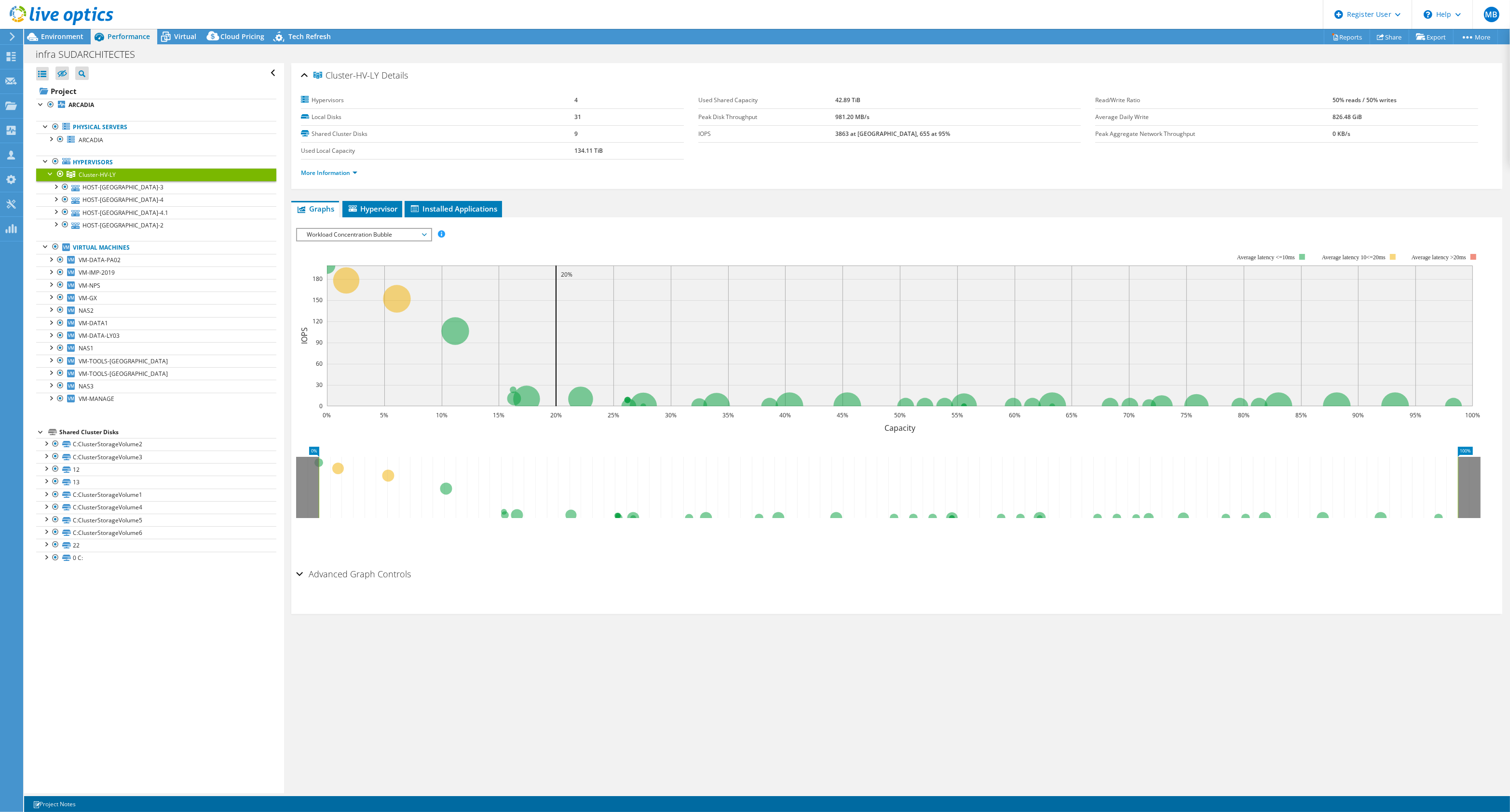
click at [305, 167] on ul "More Information" at bounding box center [897, 172] width 1192 height 13
click at [309, 169] on link "More Information" at bounding box center [329, 173] width 56 height 8
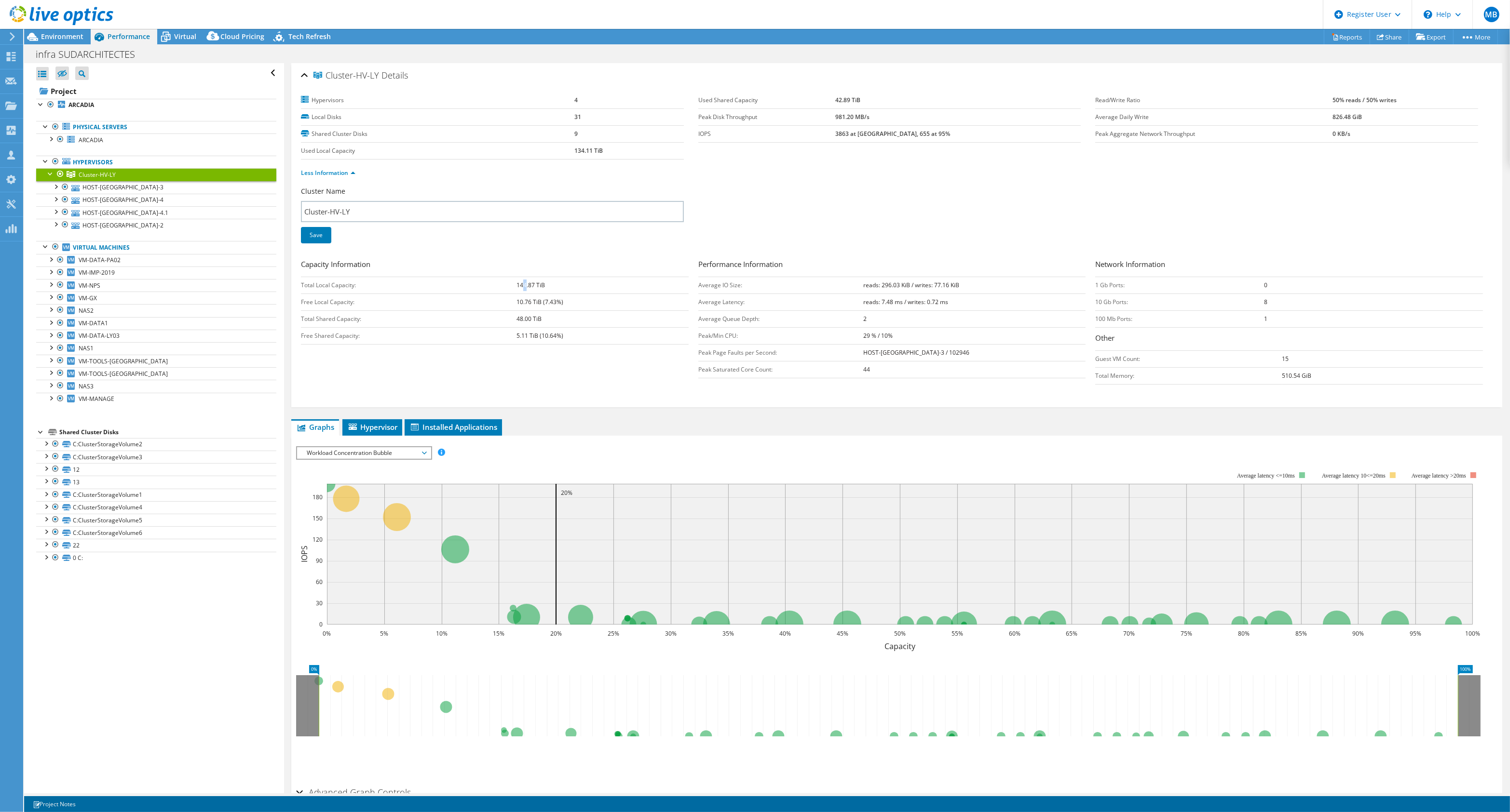
click at [519, 285] on b "144.87 TiB" at bounding box center [531, 285] width 29 height 8
drag, startPoint x: 519, startPoint y: 285, endPoint x: 509, endPoint y: 289, distance: 10.8
click at [509, 289] on td "Total Local Capacity:" at bounding box center [409, 285] width 215 height 17
click at [71, 36] on span "Environment" at bounding box center [62, 36] width 42 height 9
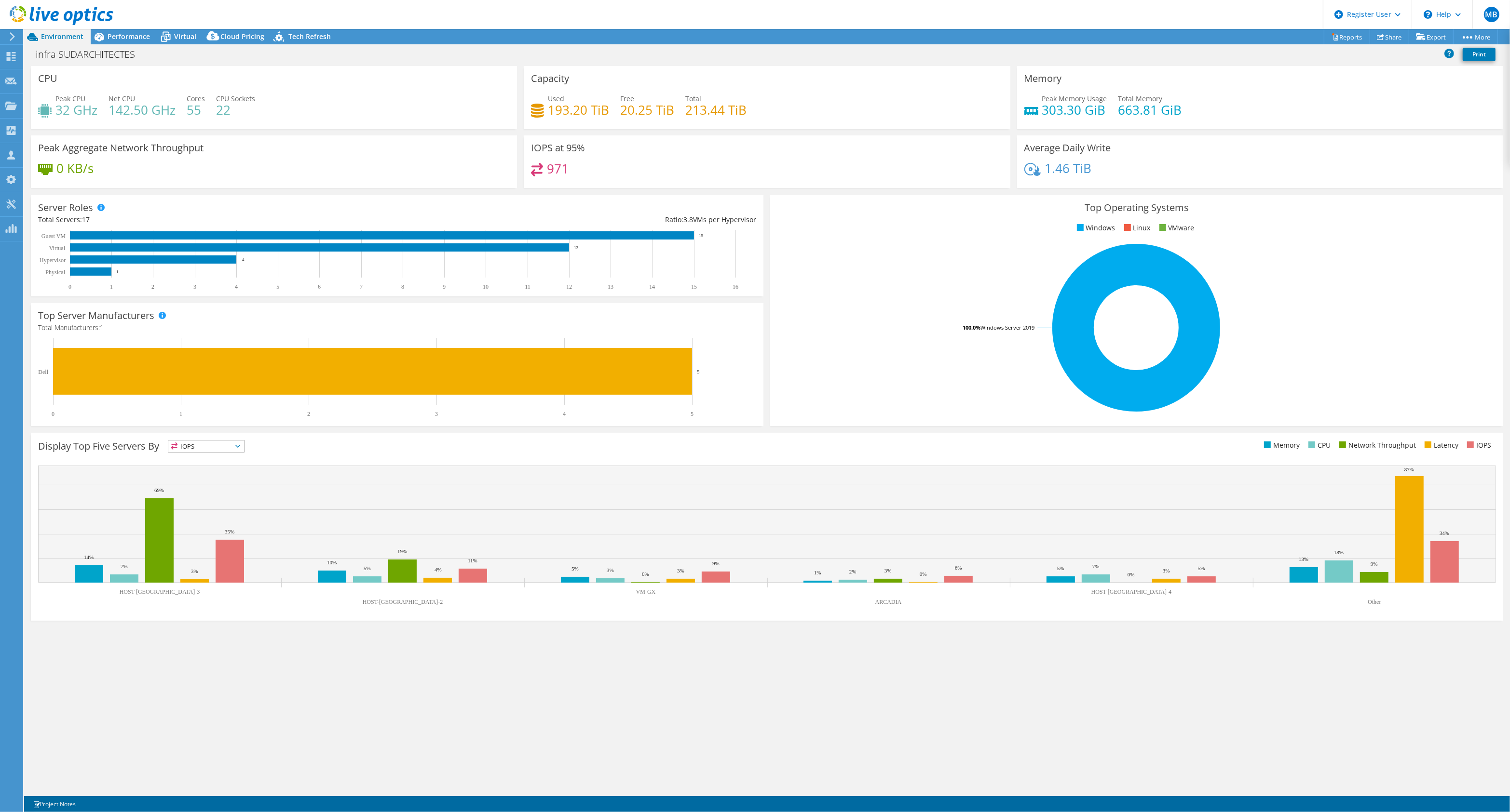
click at [71, 36] on span "Environment" at bounding box center [62, 36] width 42 height 9
click at [140, 42] on div "Performance" at bounding box center [124, 36] width 66 height 16
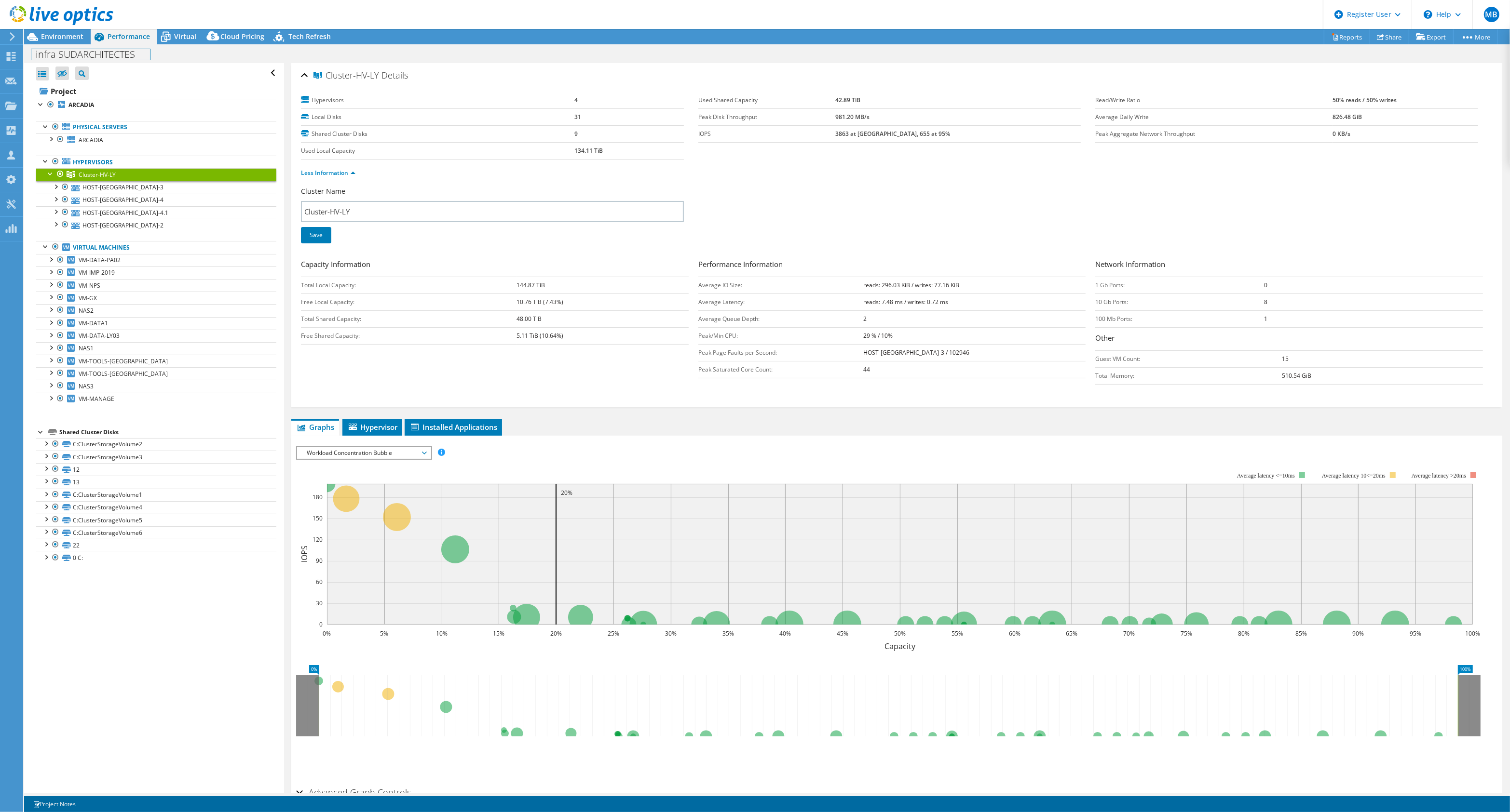
click at [54, 47] on div "infra SUDARCHITECTES Print" at bounding box center [767, 54] width 1486 height 18
click at [59, 38] on span "Environment" at bounding box center [62, 36] width 42 height 9
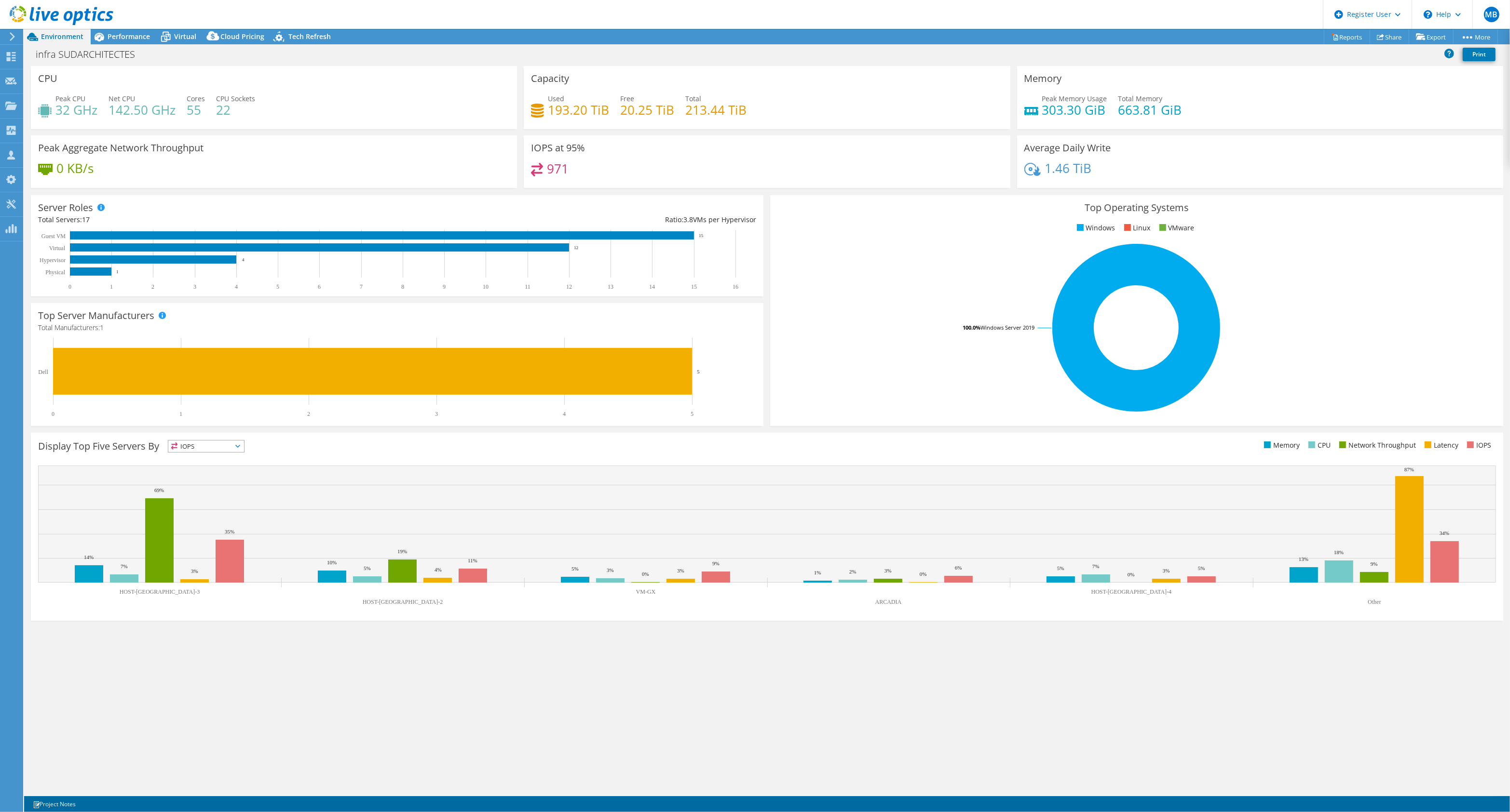
click at [553, 105] on h4 "193.20 TiB" at bounding box center [579, 110] width 61 height 11
click at [145, 35] on span "Performance" at bounding box center [129, 36] width 42 height 9
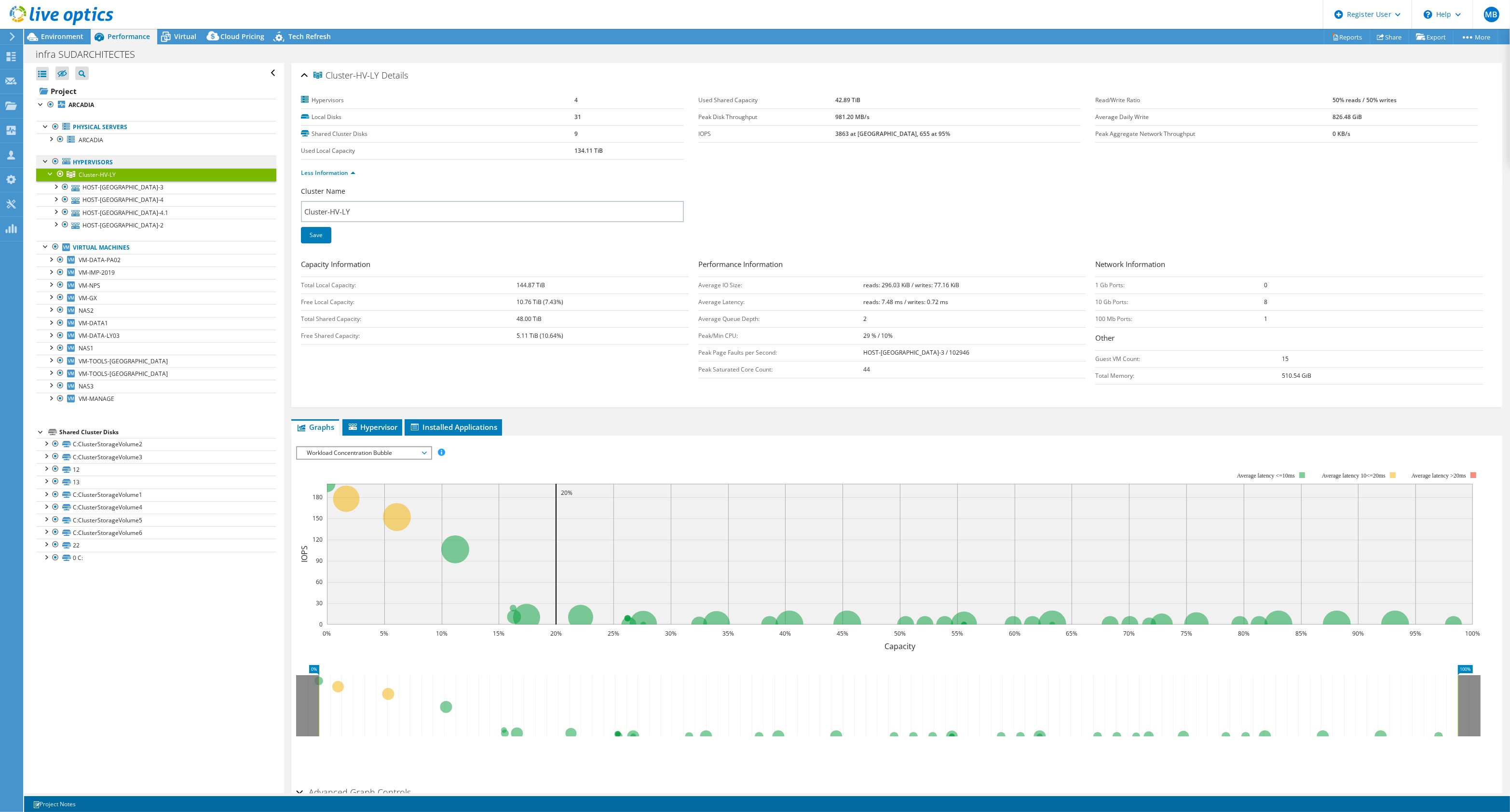
click at [168, 160] on link "Hypervisors" at bounding box center [156, 161] width 240 height 13
click at [153, 445] on link "C:ClusterStorageVolume2" at bounding box center [156, 444] width 240 height 13
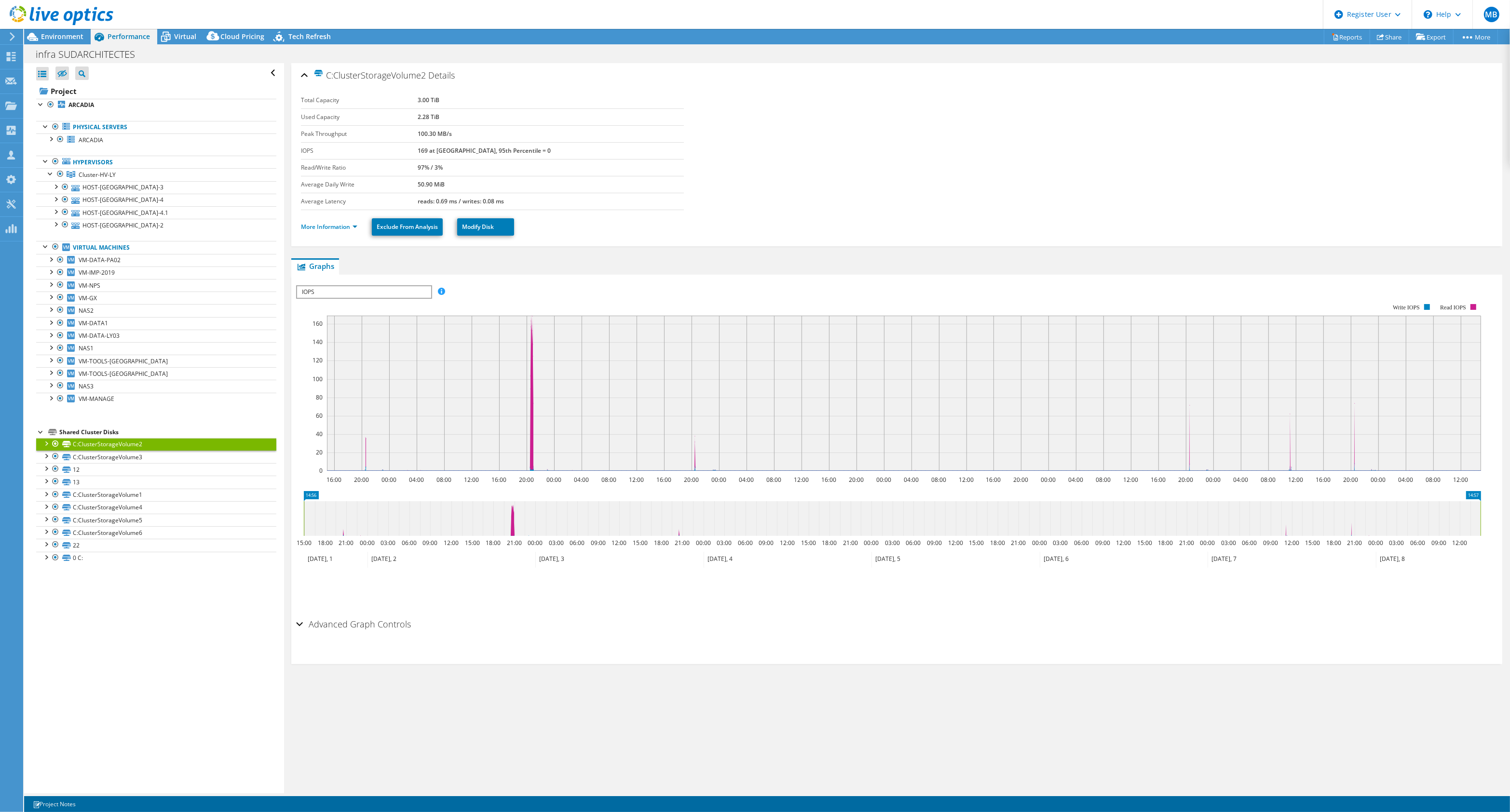
click at [61, 31] on div at bounding box center [56, 16] width 113 height 32
click at [71, 34] on span "Environment" at bounding box center [62, 36] width 42 height 9
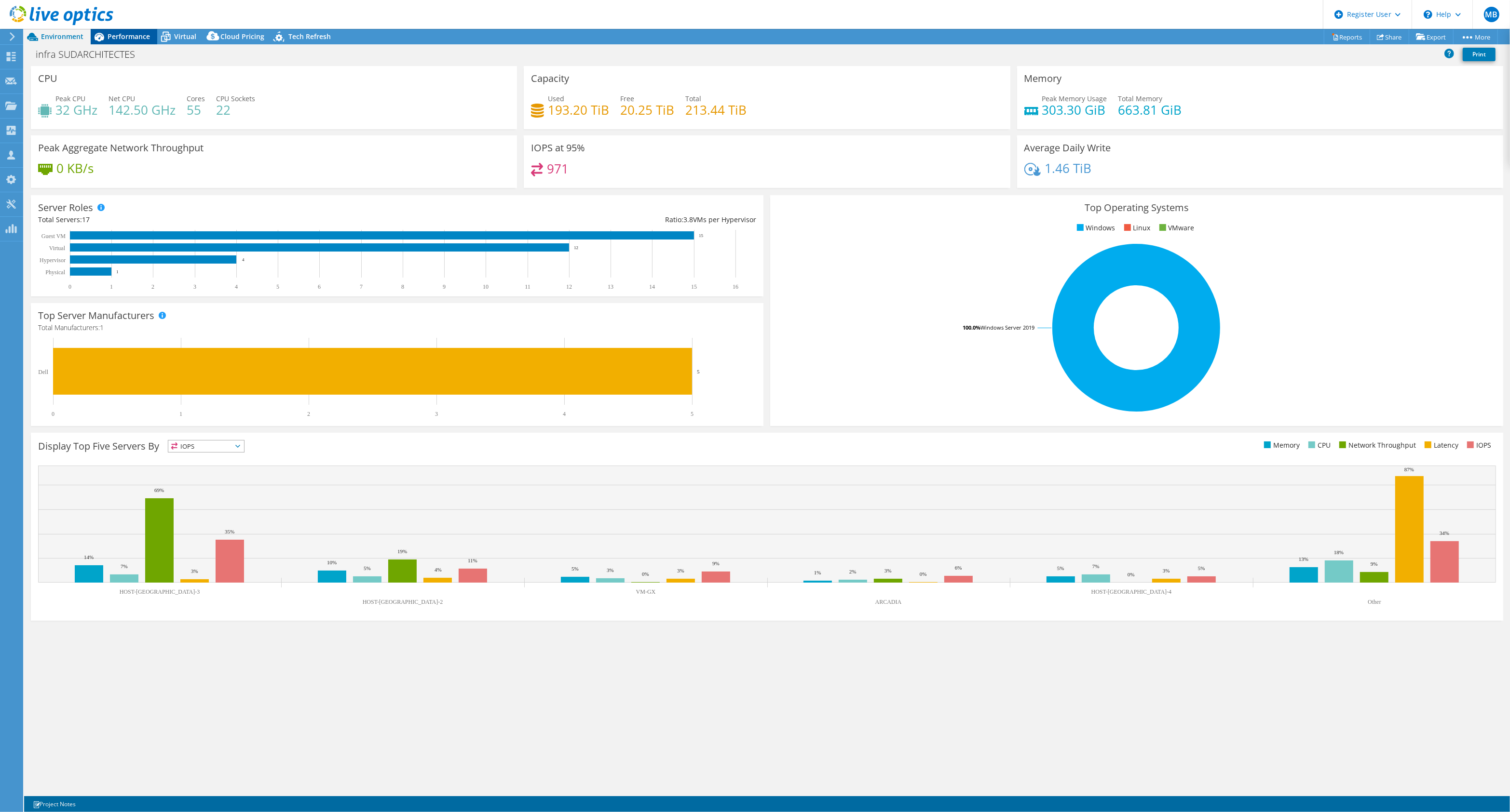
click at [126, 41] on div "Performance" at bounding box center [124, 36] width 66 height 16
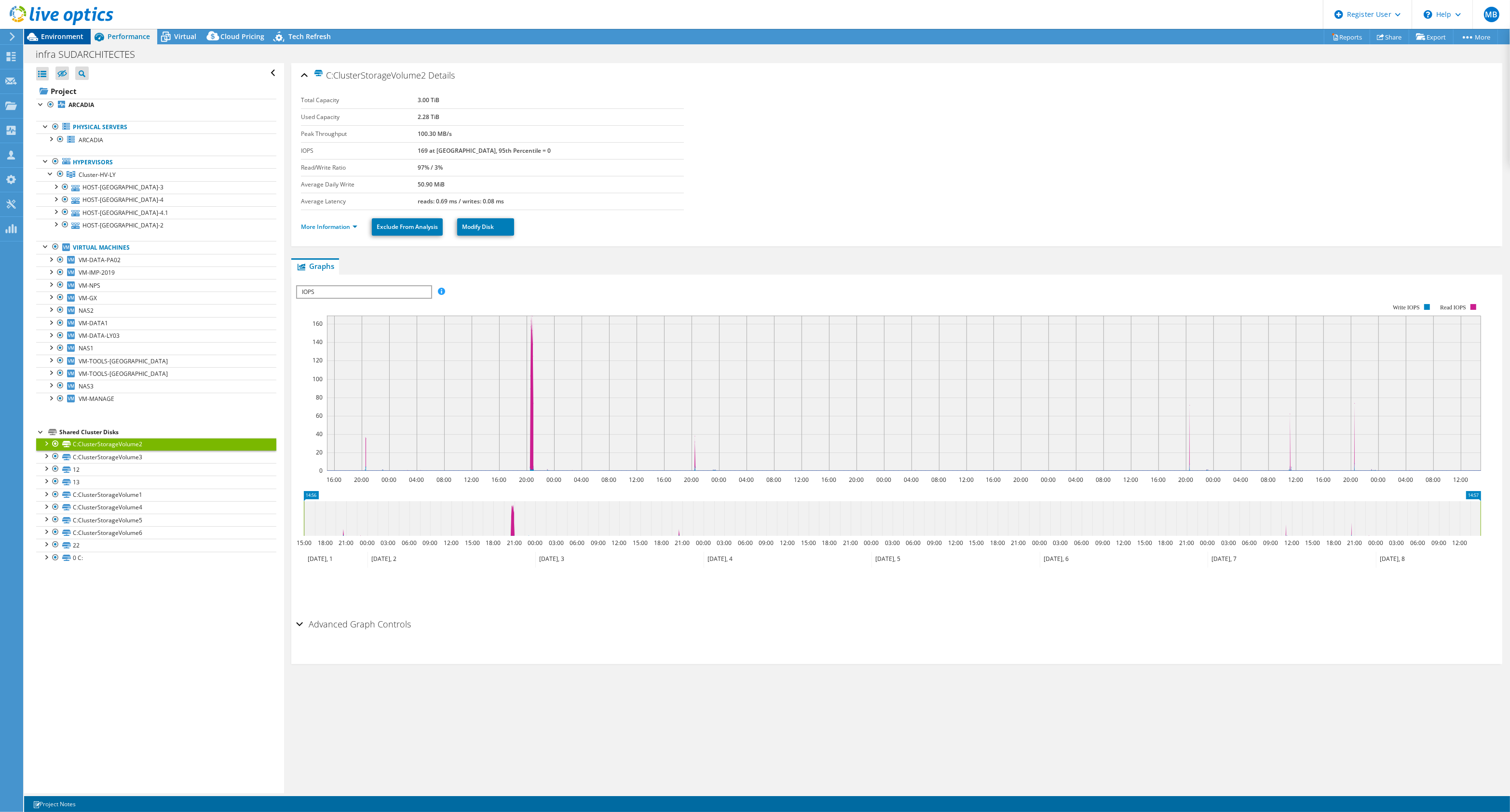
click at [66, 36] on span "Environment" at bounding box center [62, 36] width 42 height 9
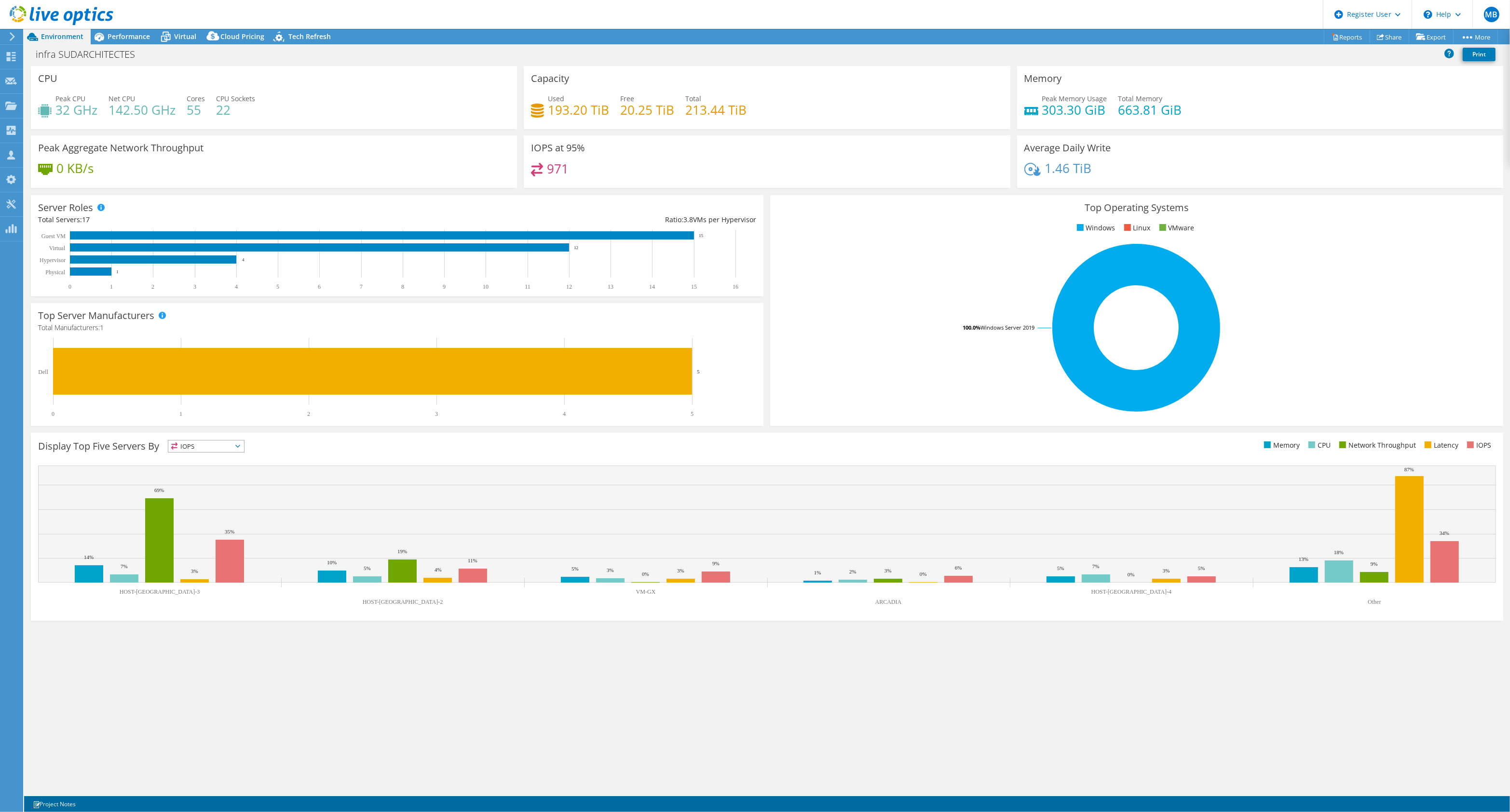
click at [644, 106] on h4 "20.25 TiB" at bounding box center [647, 110] width 54 height 11
click at [133, 33] on span "Performance" at bounding box center [129, 36] width 42 height 9
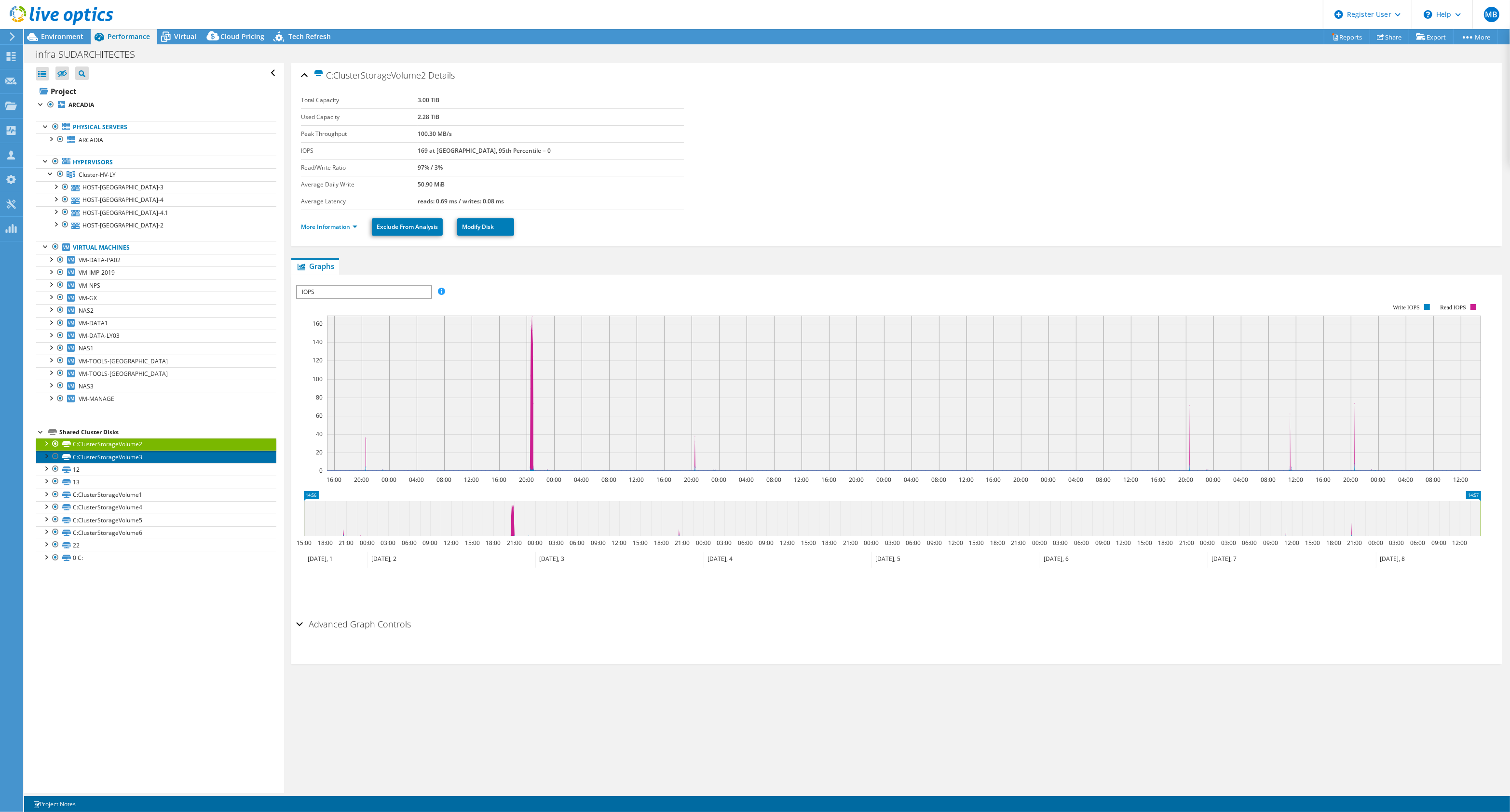
click at [181, 463] on link "C:ClusterStorageVolume3" at bounding box center [156, 457] width 240 height 13
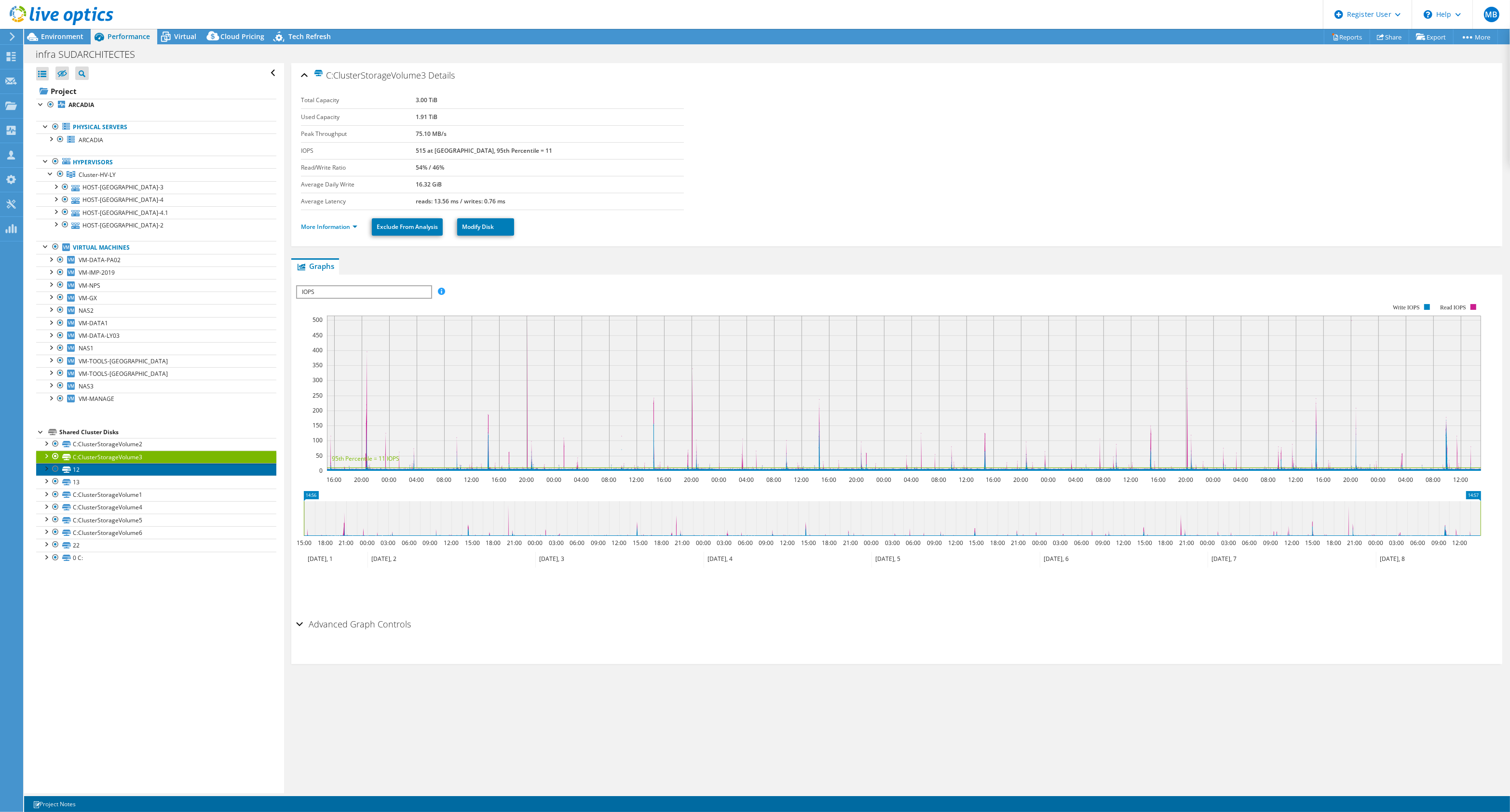
click at [205, 469] on link "12" at bounding box center [156, 469] width 240 height 13
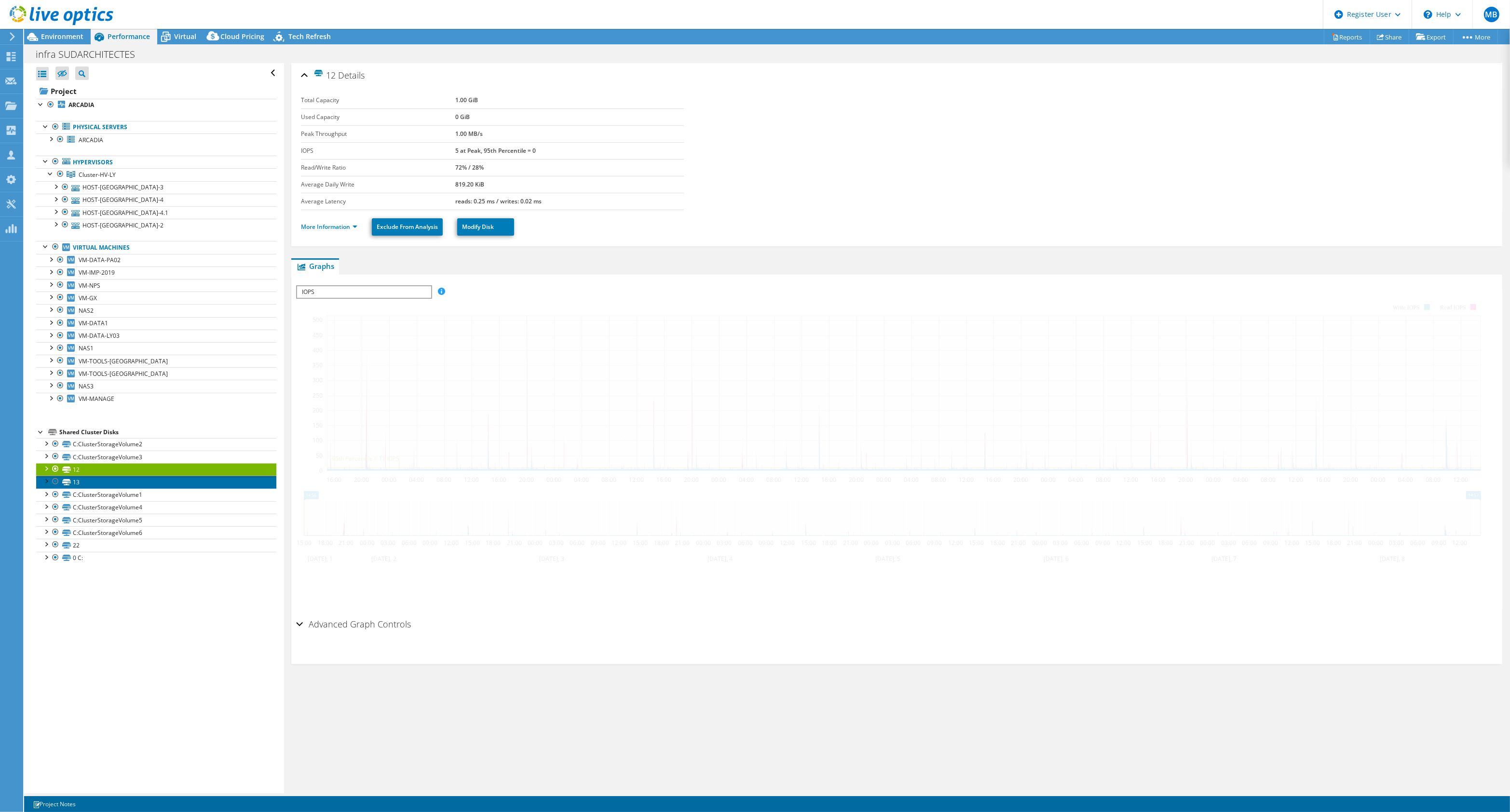
click at [203, 487] on link "13" at bounding box center [156, 482] width 240 height 13
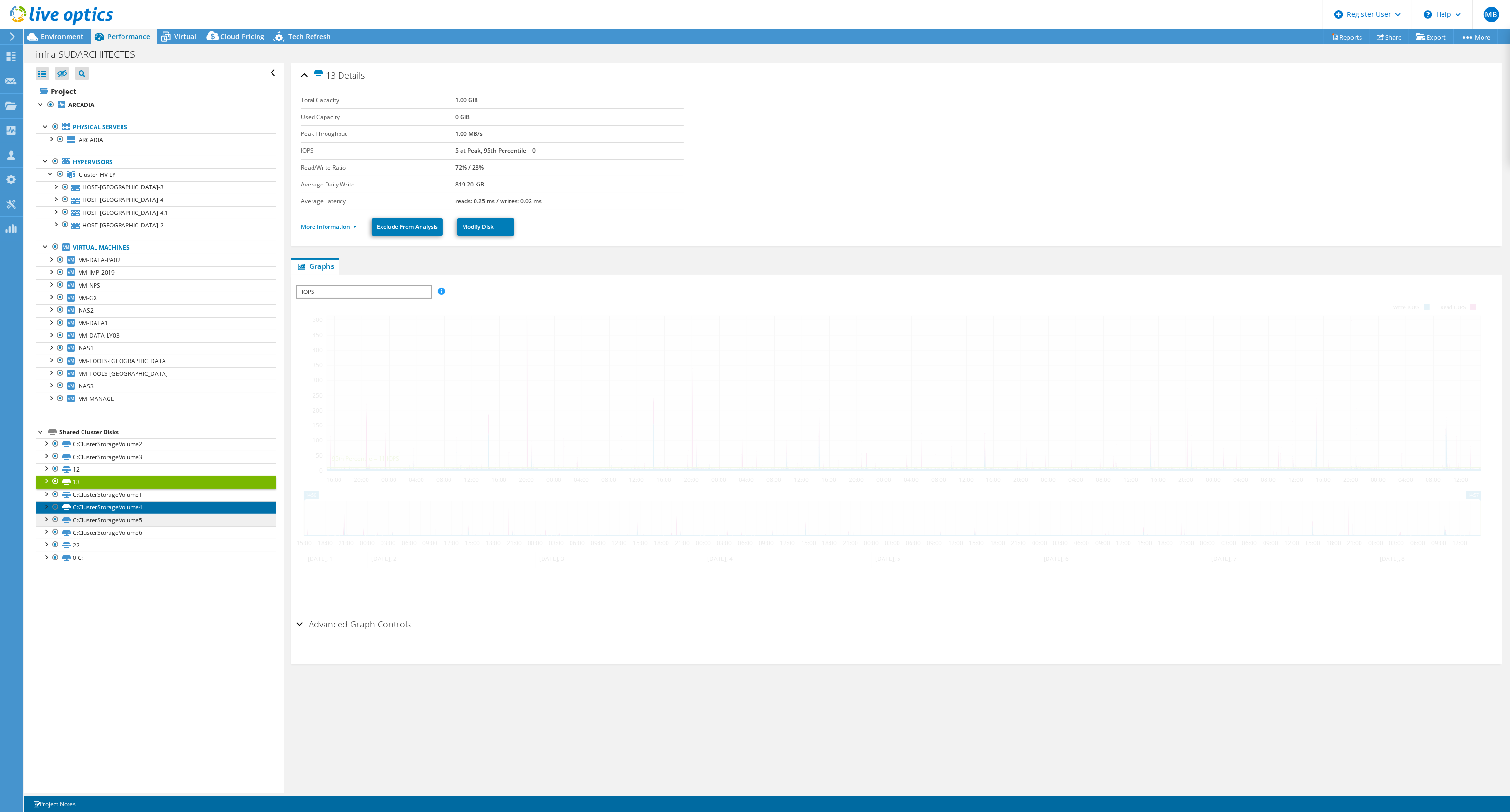
click at [194, 514] on link "C:ClusterStorageVolume4" at bounding box center [156, 507] width 240 height 13
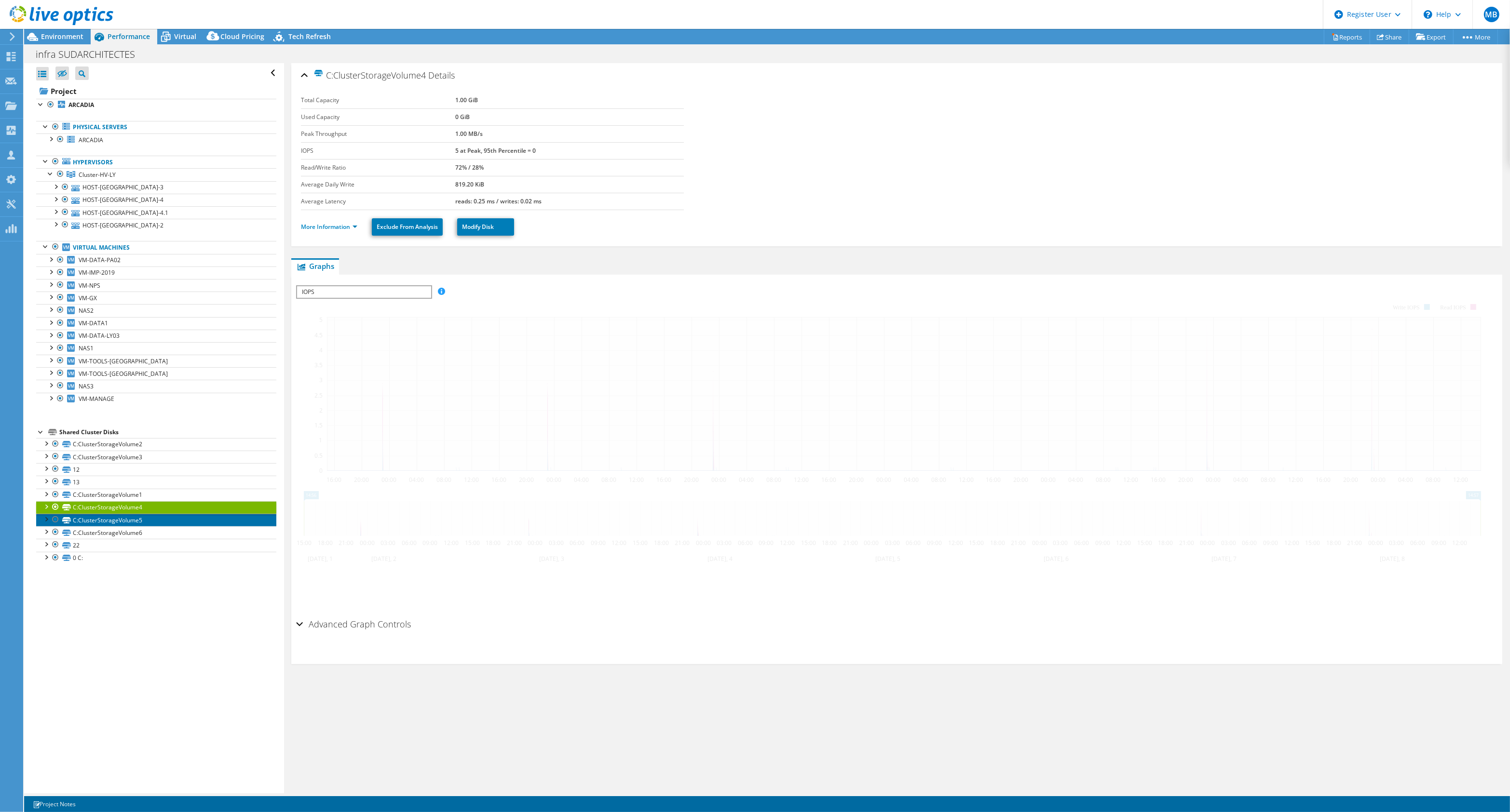
click at [193, 524] on link "C:ClusterStorageVolume5" at bounding box center [156, 520] width 240 height 13
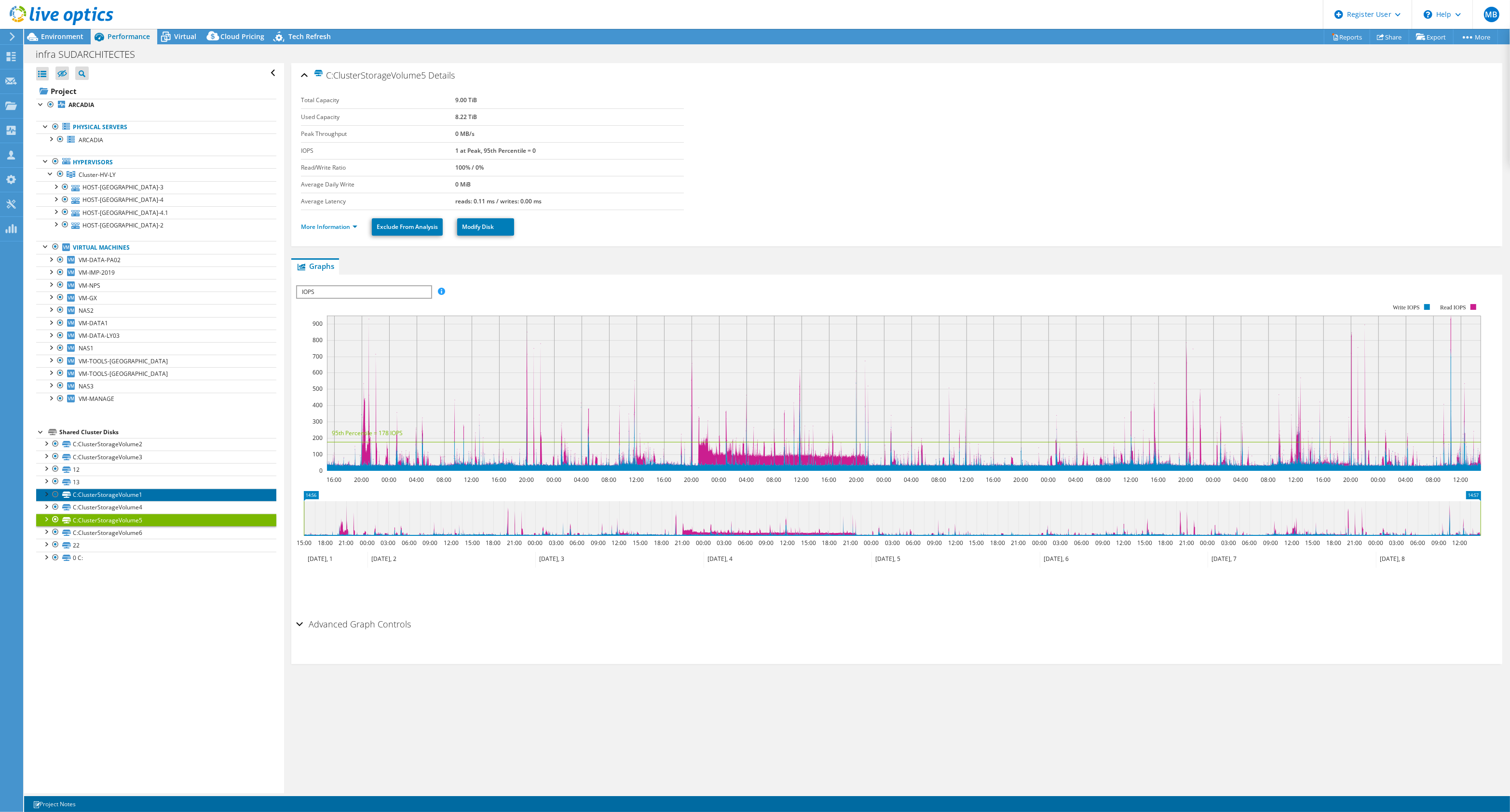
click at [197, 495] on link "C:ClusterStorageVolume1" at bounding box center [156, 494] width 240 height 13
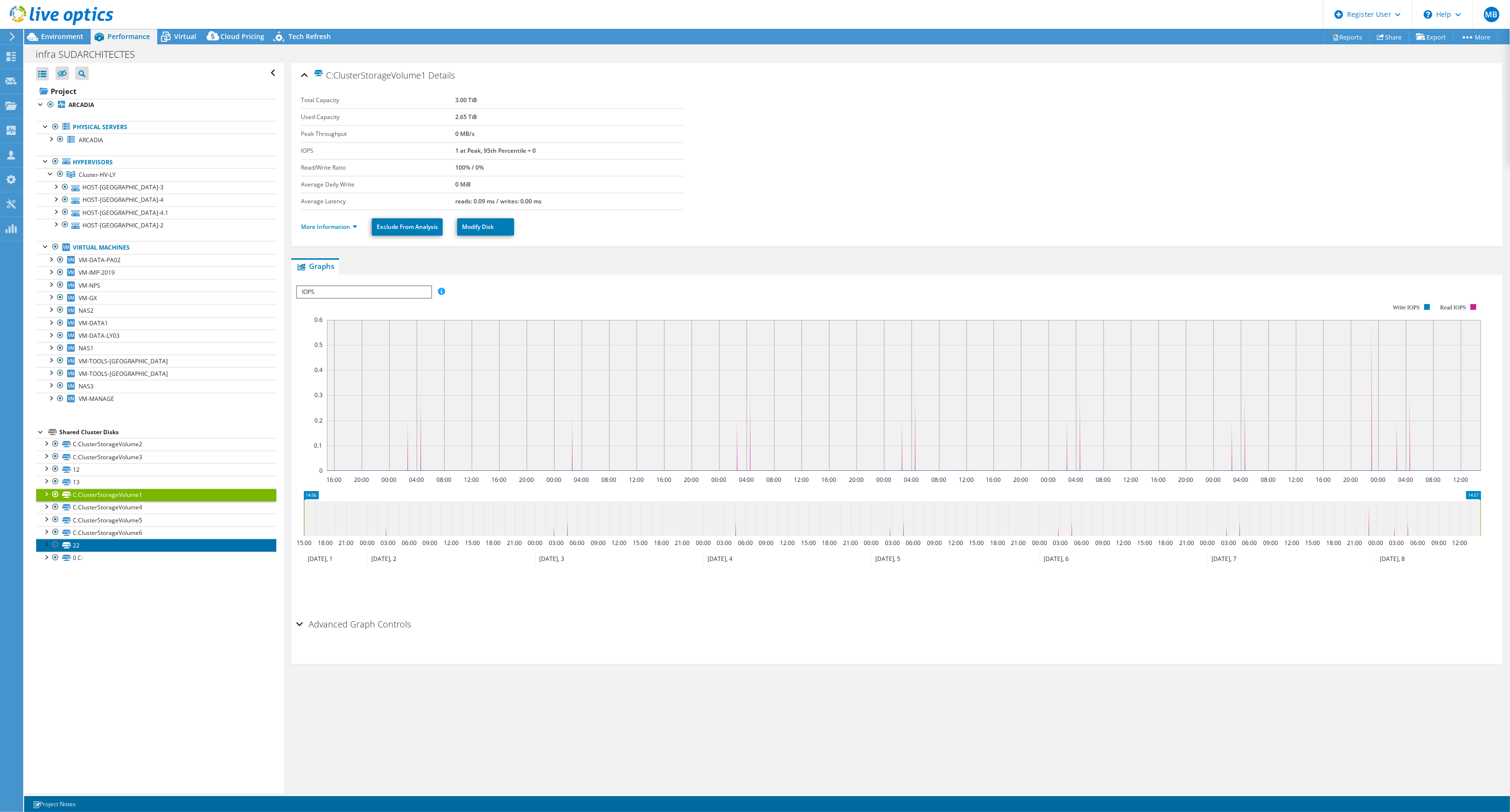
click at [167, 545] on link "22" at bounding box center [156, 545] width 240 height 13
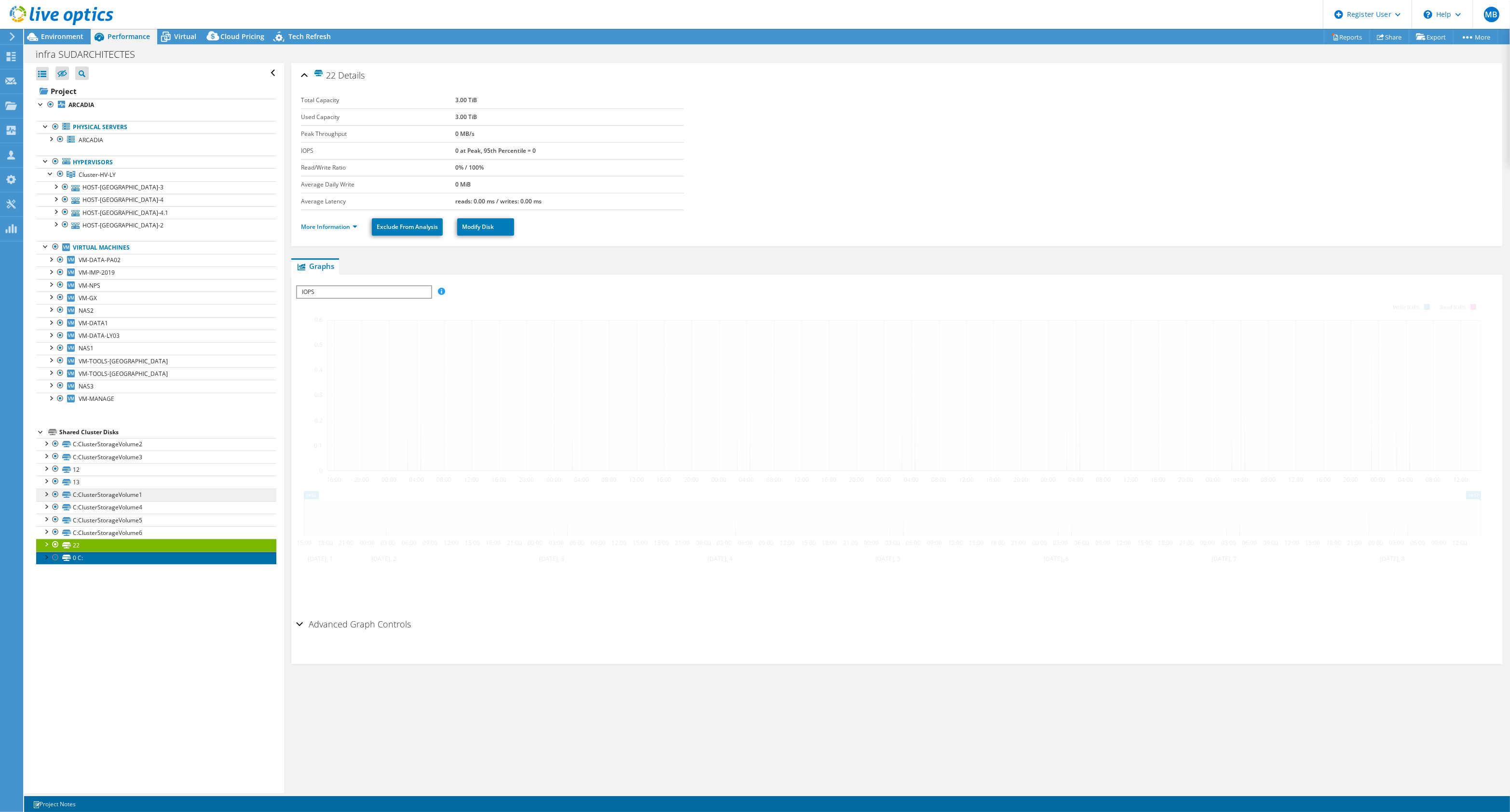
click at [166, 557] on link "0 C:" at bounding box center [156, 558] width 240 height 13
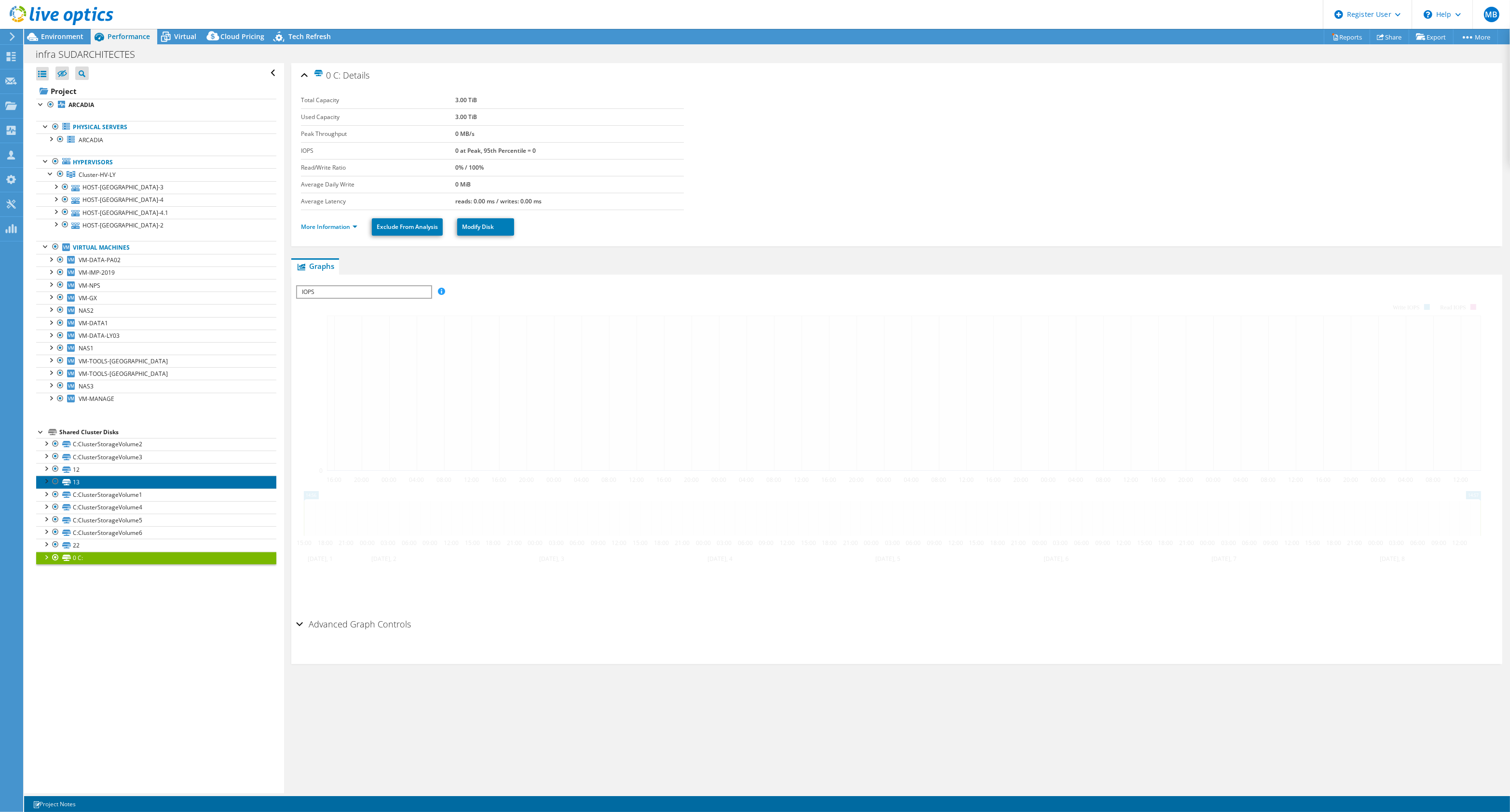
click at [171, 486] on link "13" at bounding box center [156, 482] width 240 height 13
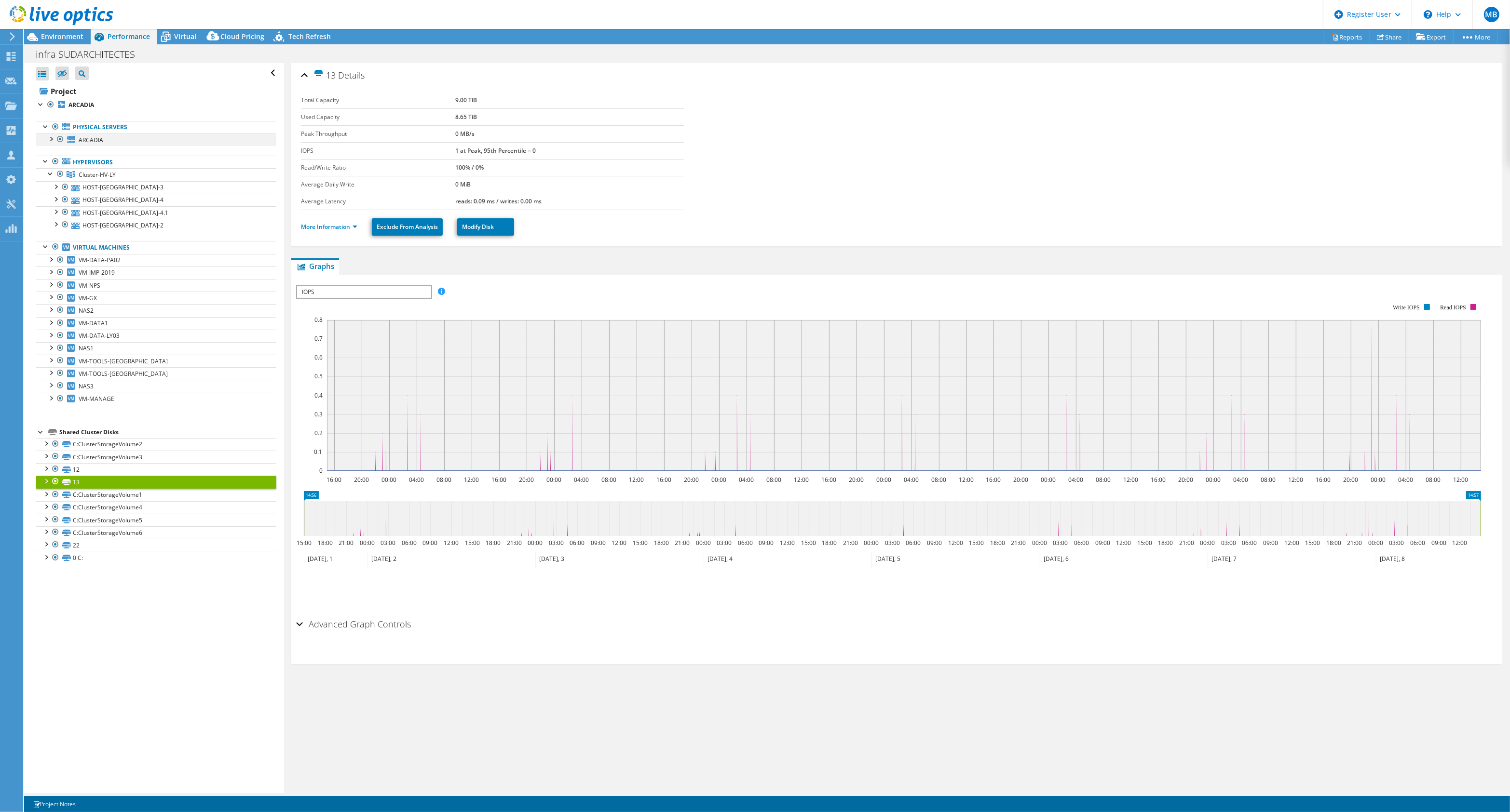
click at [51, 143] on div at bounding box center [51, 138] width 10 height 10
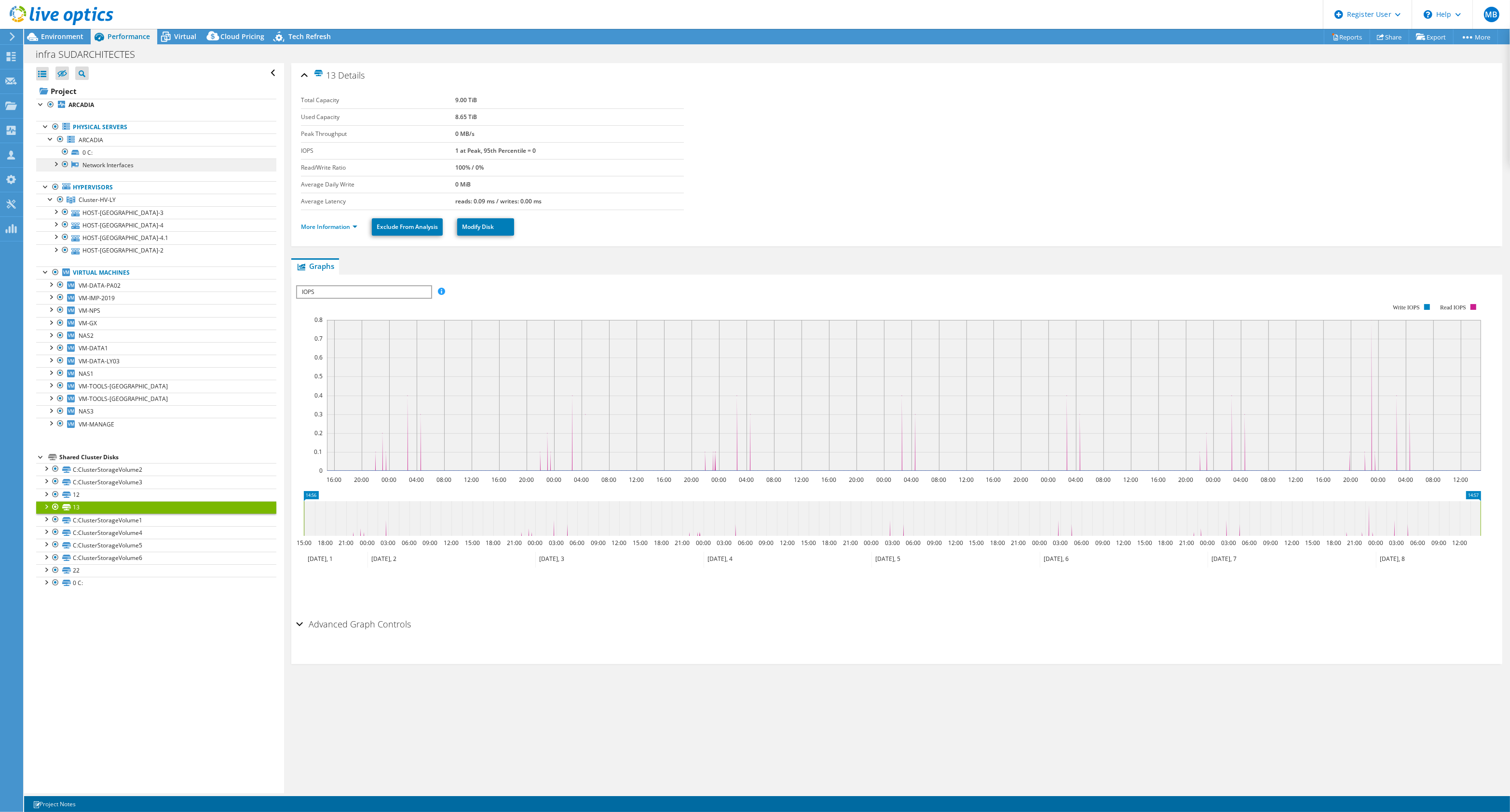
click at [106, 167] on link "Network Interfaces" at bounding box center [156, 164] width 240 height 13
click at [58, 162] on div at bounding box center [56, 163] width 10 height 10
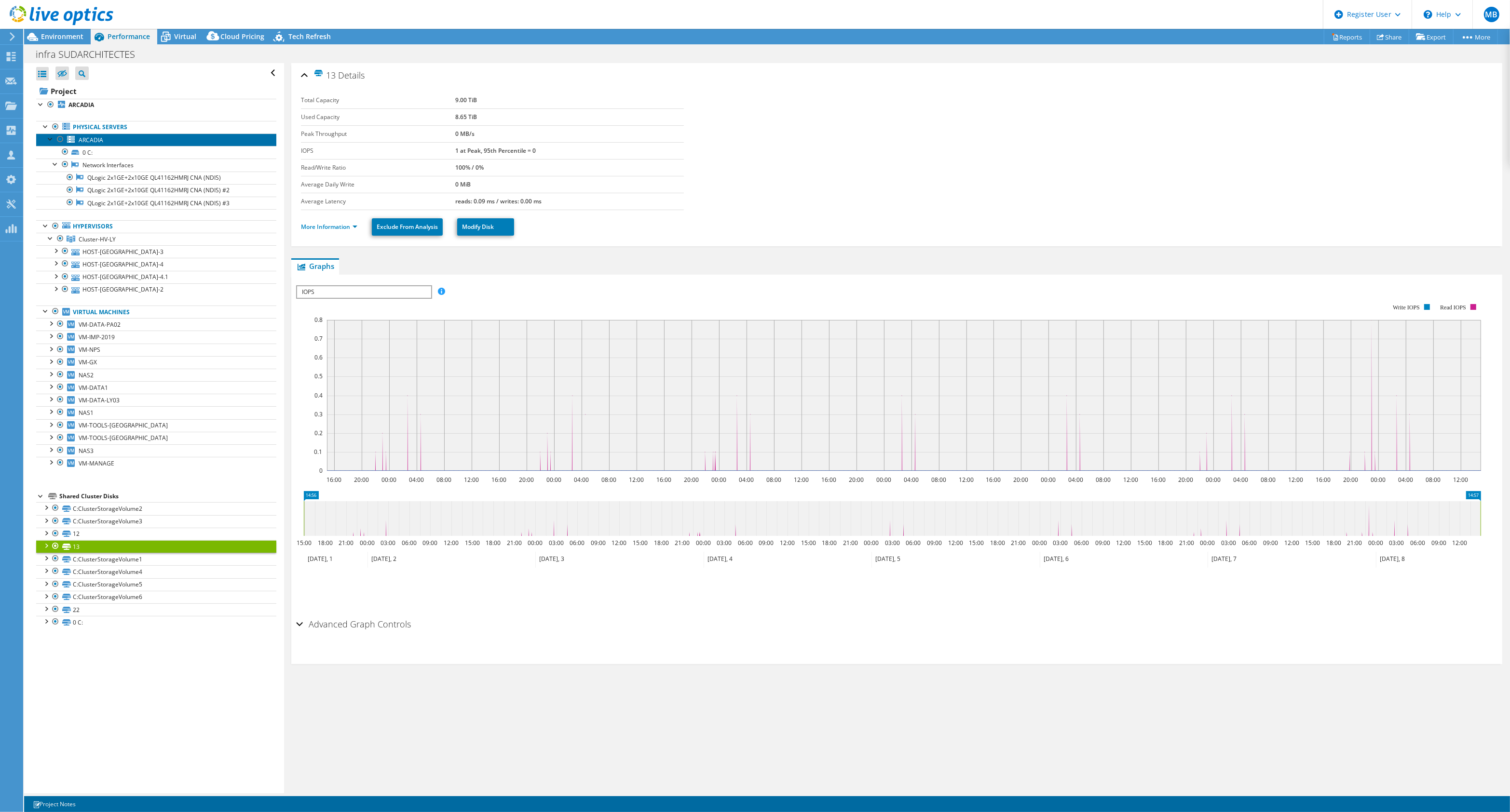
click at [102, 141] on span "ARCADIA" at bounding box center [90, 140] width 25 height 8
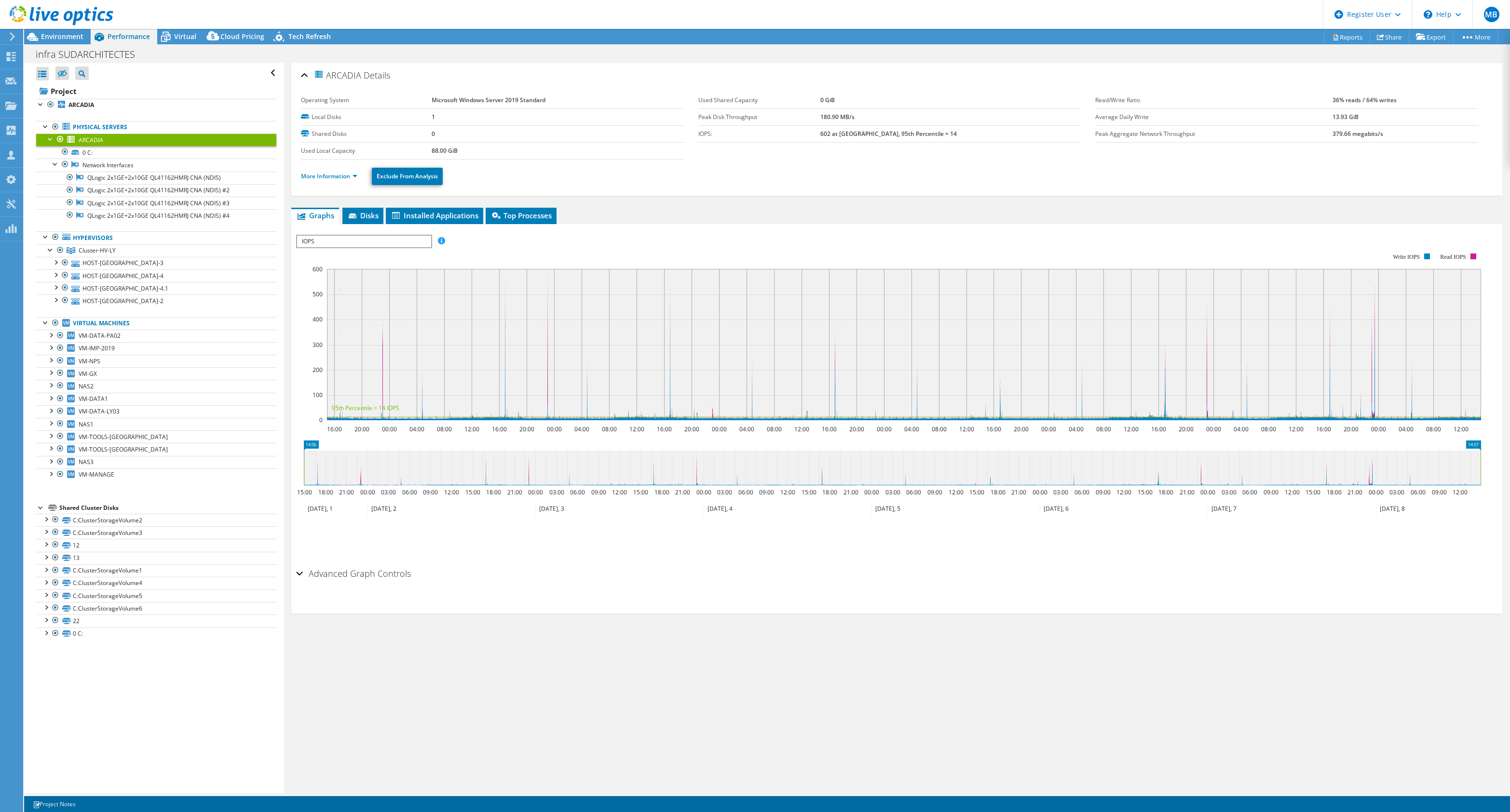
select select "USD"
click at [98, 526] on link "C:ClusterStorageVolume2" at bounding box center [156, 520] width 240 height 13
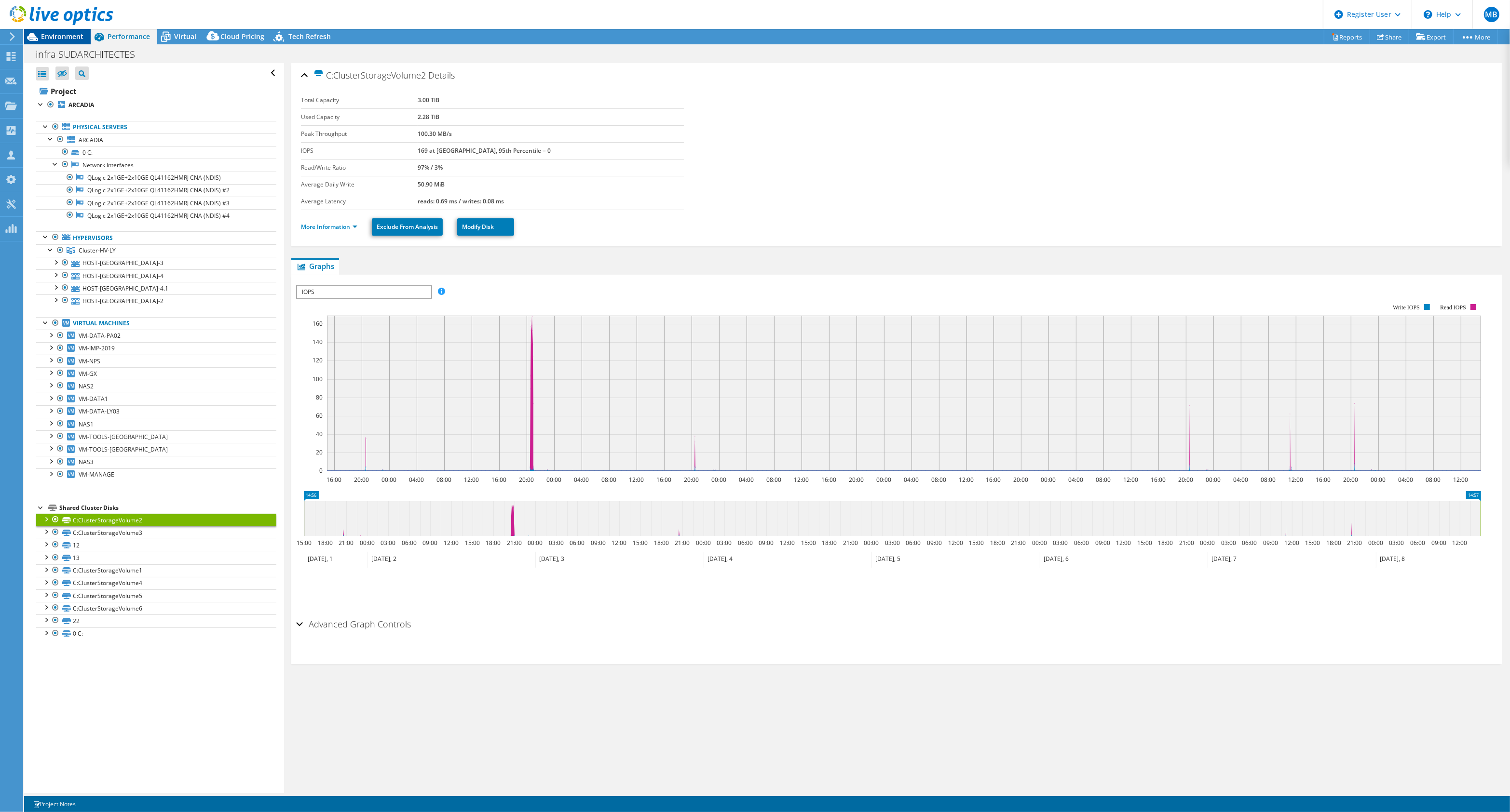
click at [56, 38] on span "Environment" at bounding box center [62, 36] width 42 height 9
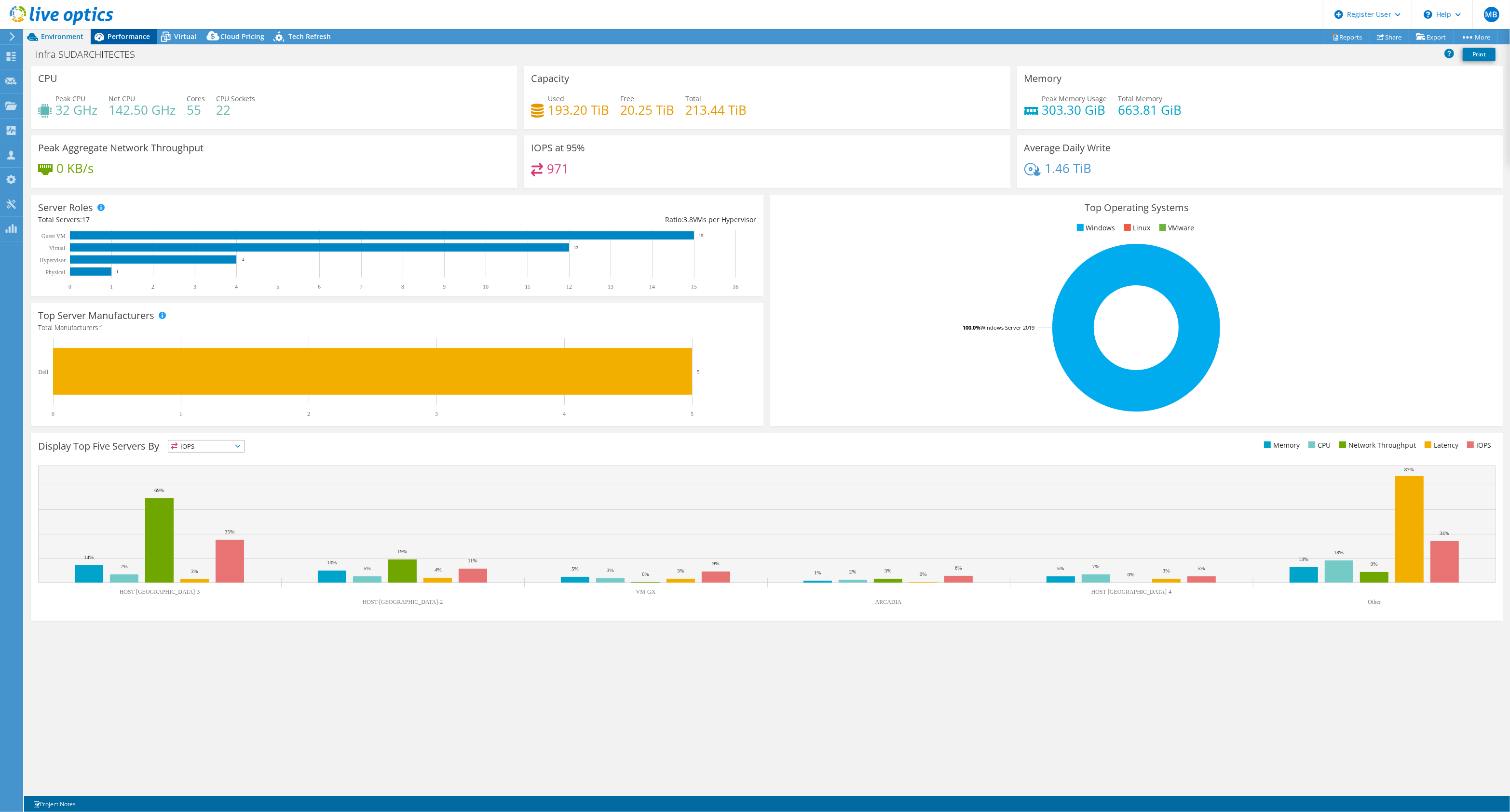
click at [114, 38] on span "Performance" at bounding box center [129, 36] width 42 height 9
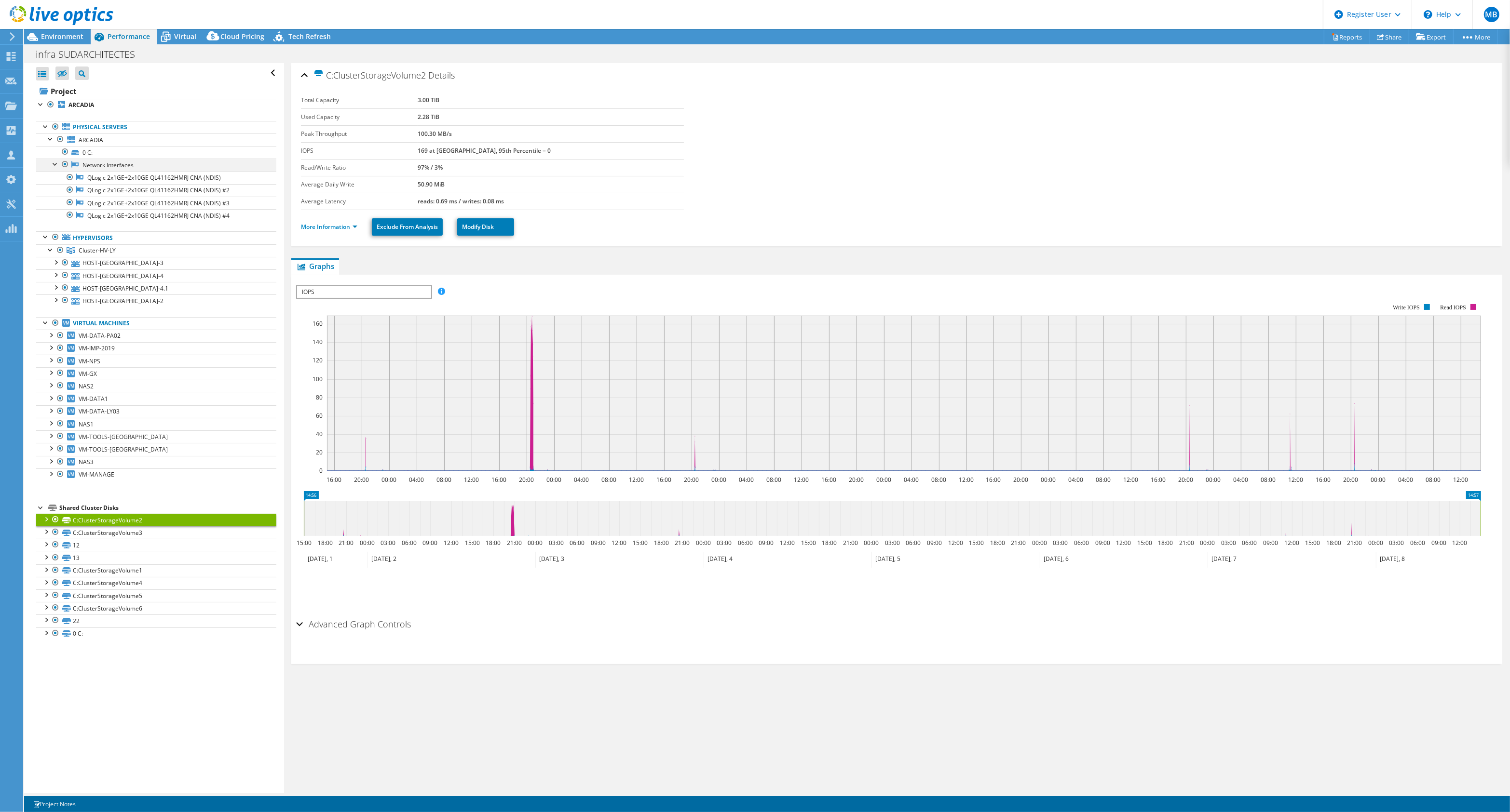
click at [54, 164] on div at bounding box center [56, 163] width 10 height 10
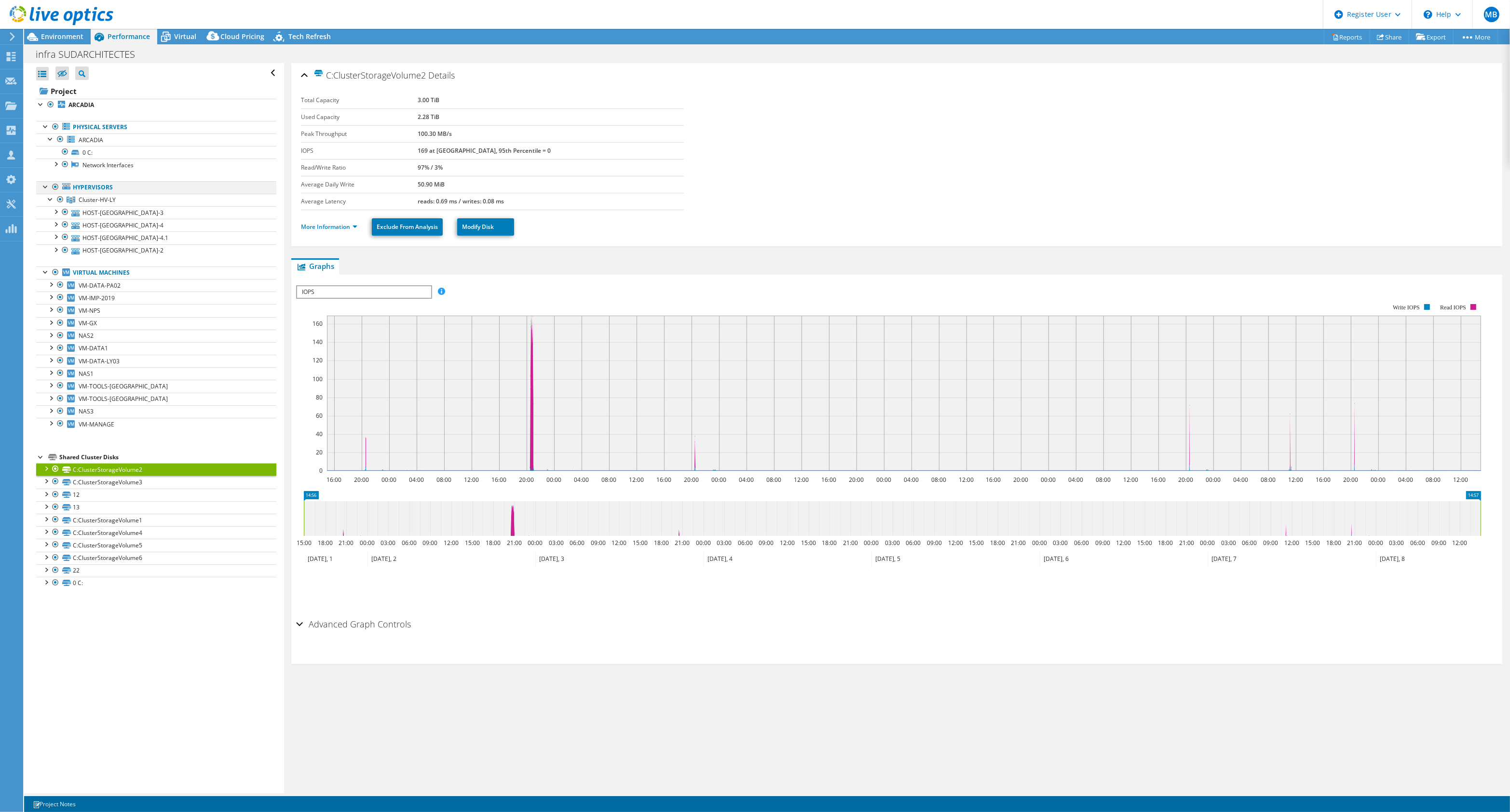
click at [52, 191] on div at bounding box center [56, 187] width 10 height 11
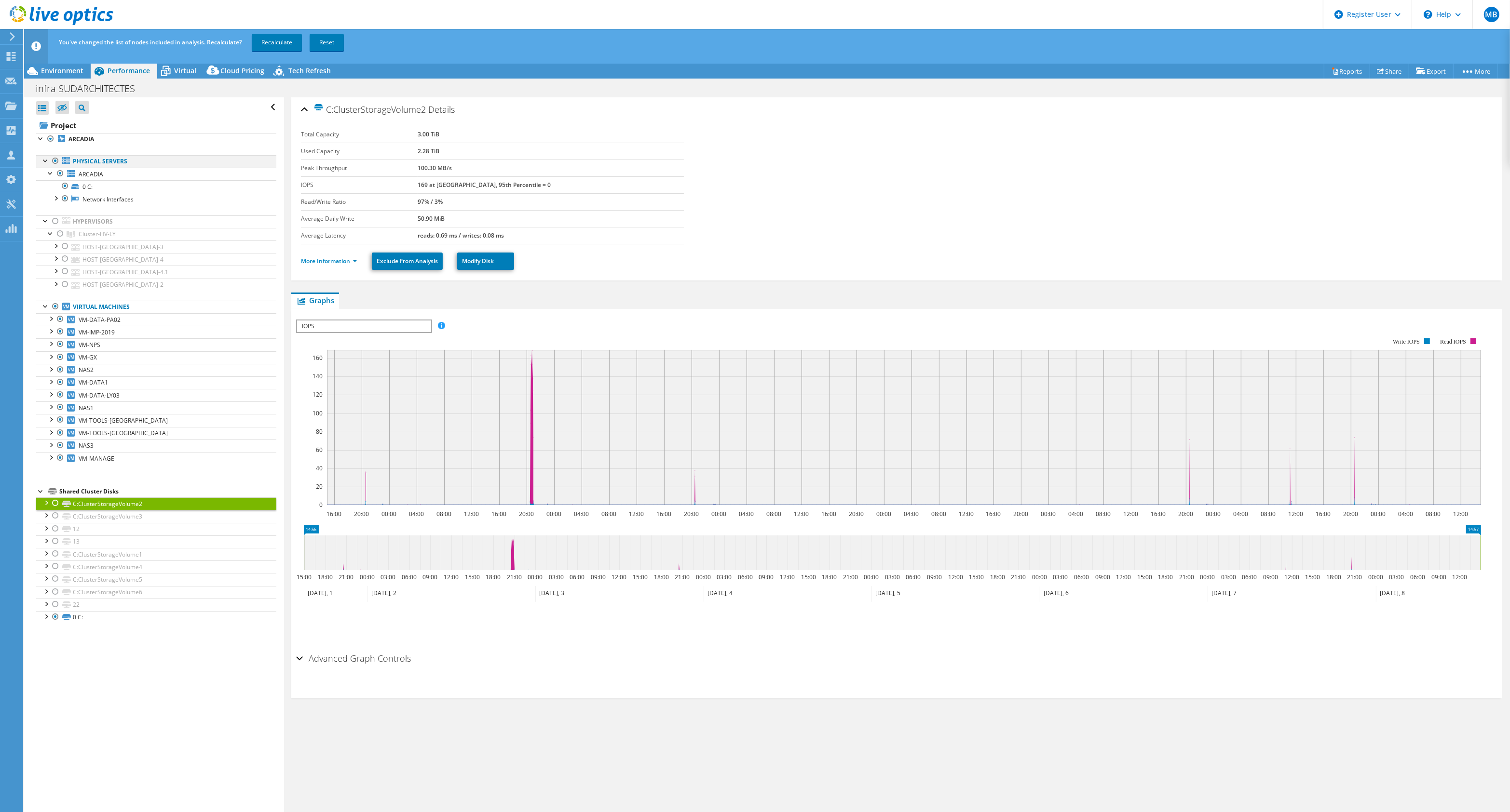
click at [54, 163] on div at bounding box center [56, 161] width 10 height 11
click at [279, 49] on link "Recalculate" at bounding box center [277, 42] width 50 height 17
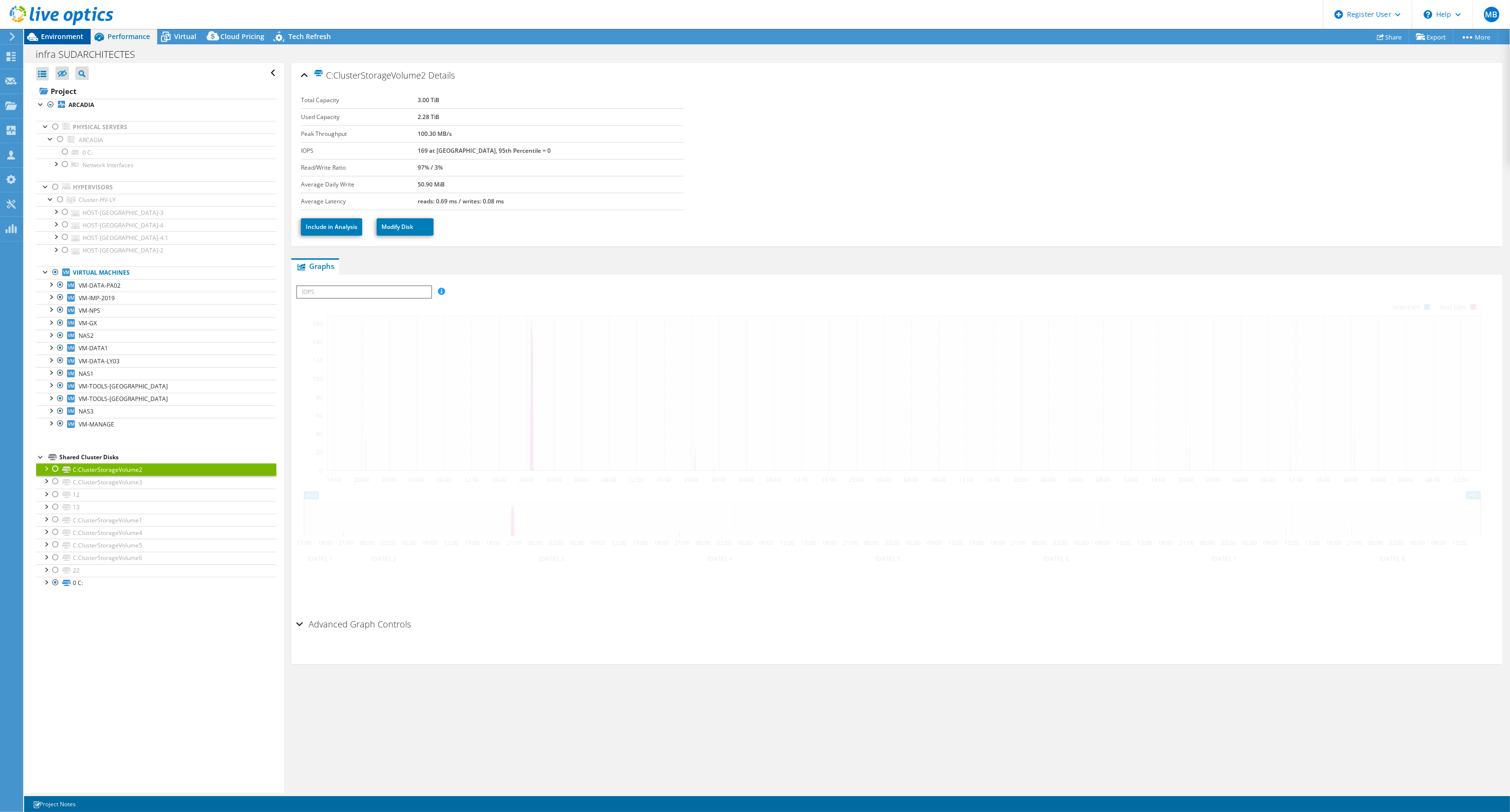
click at [74, 38] on span "Environment" at bounding box center [62, 36] width 42 height 9
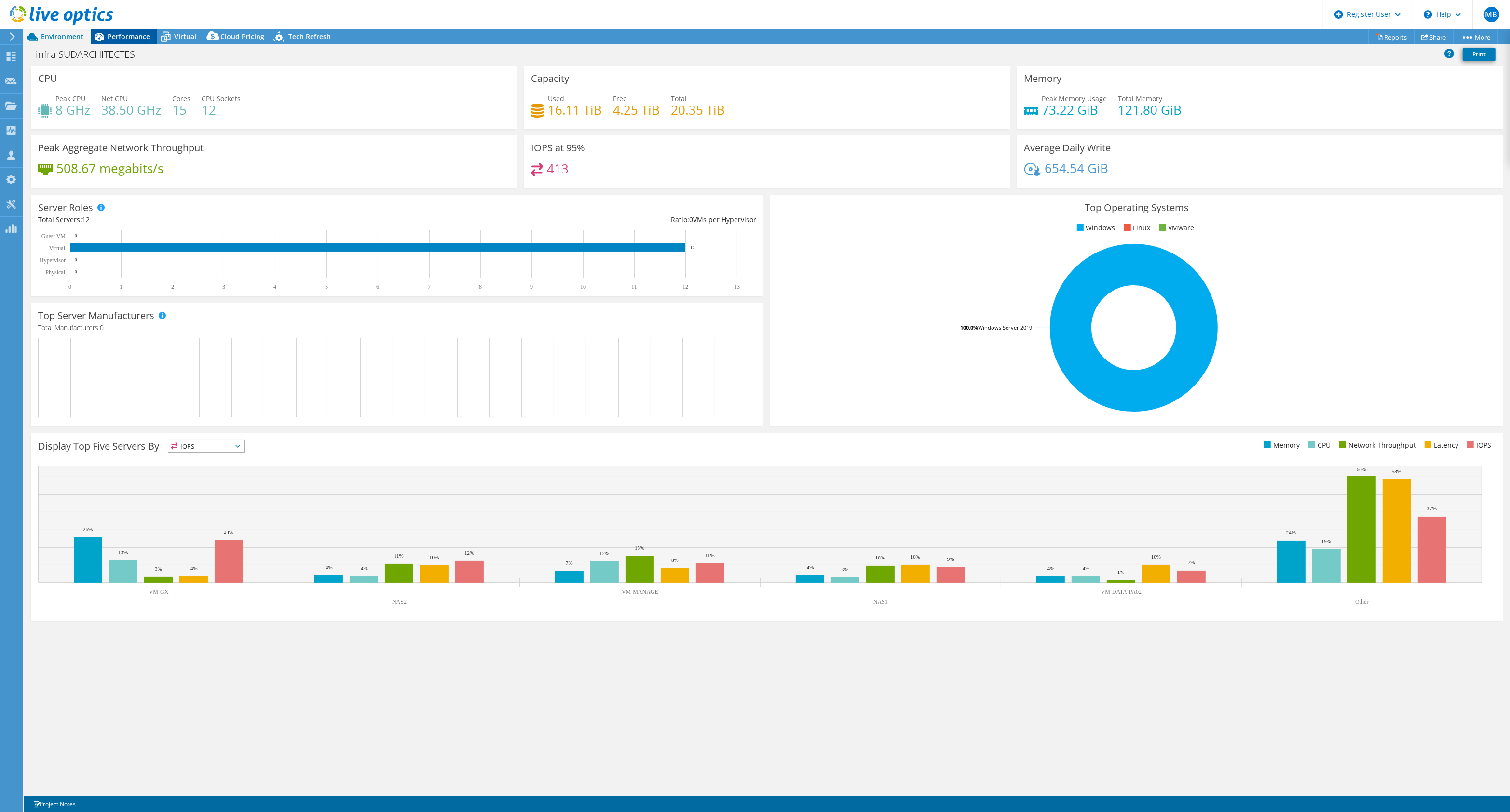
click at [133, 34] on span "Performance" at bounding box center [129, 36] width 42 height 9
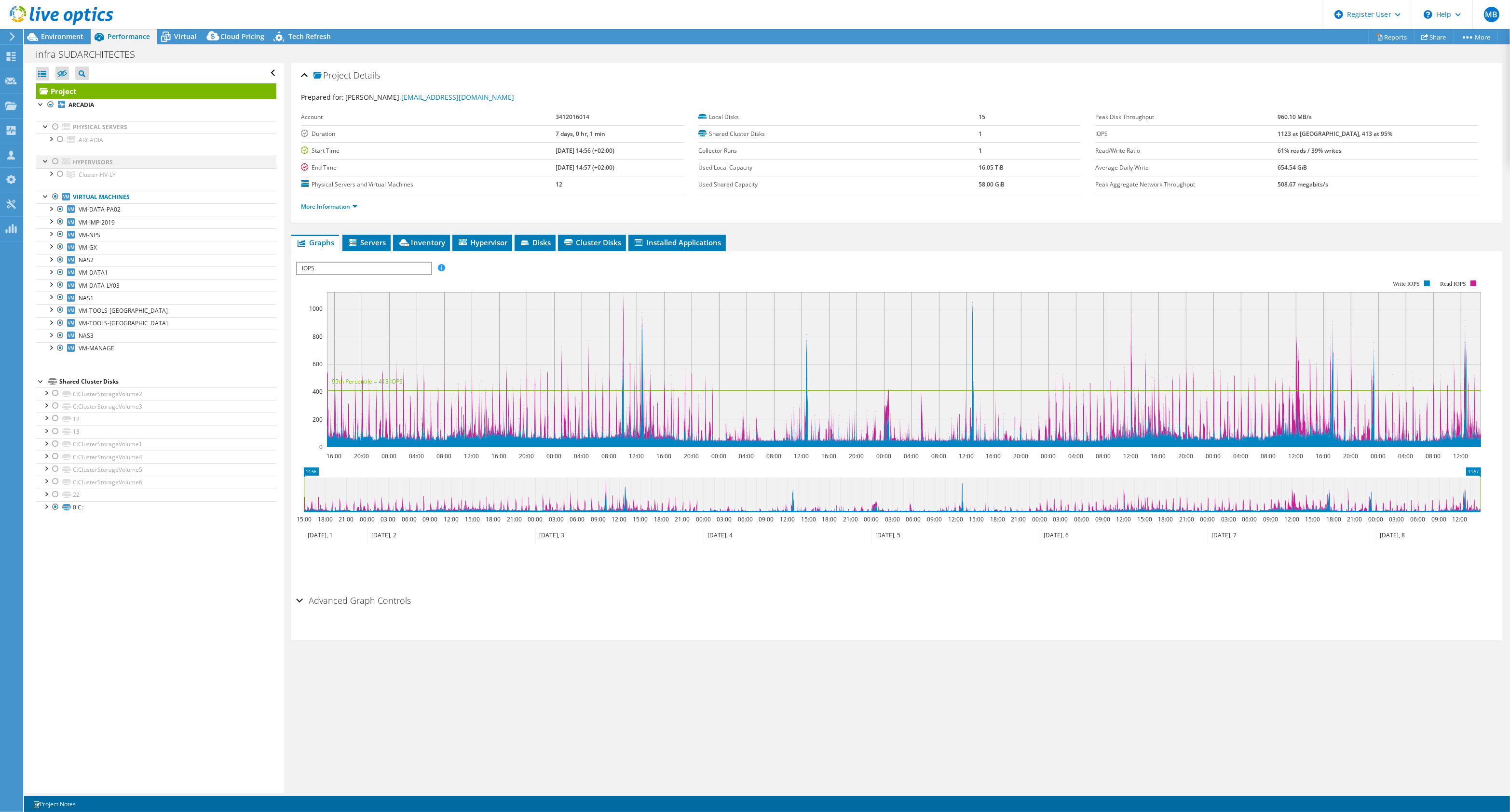
click at [54, 161] on div at bounding box center [56, 161] width 10 height 11
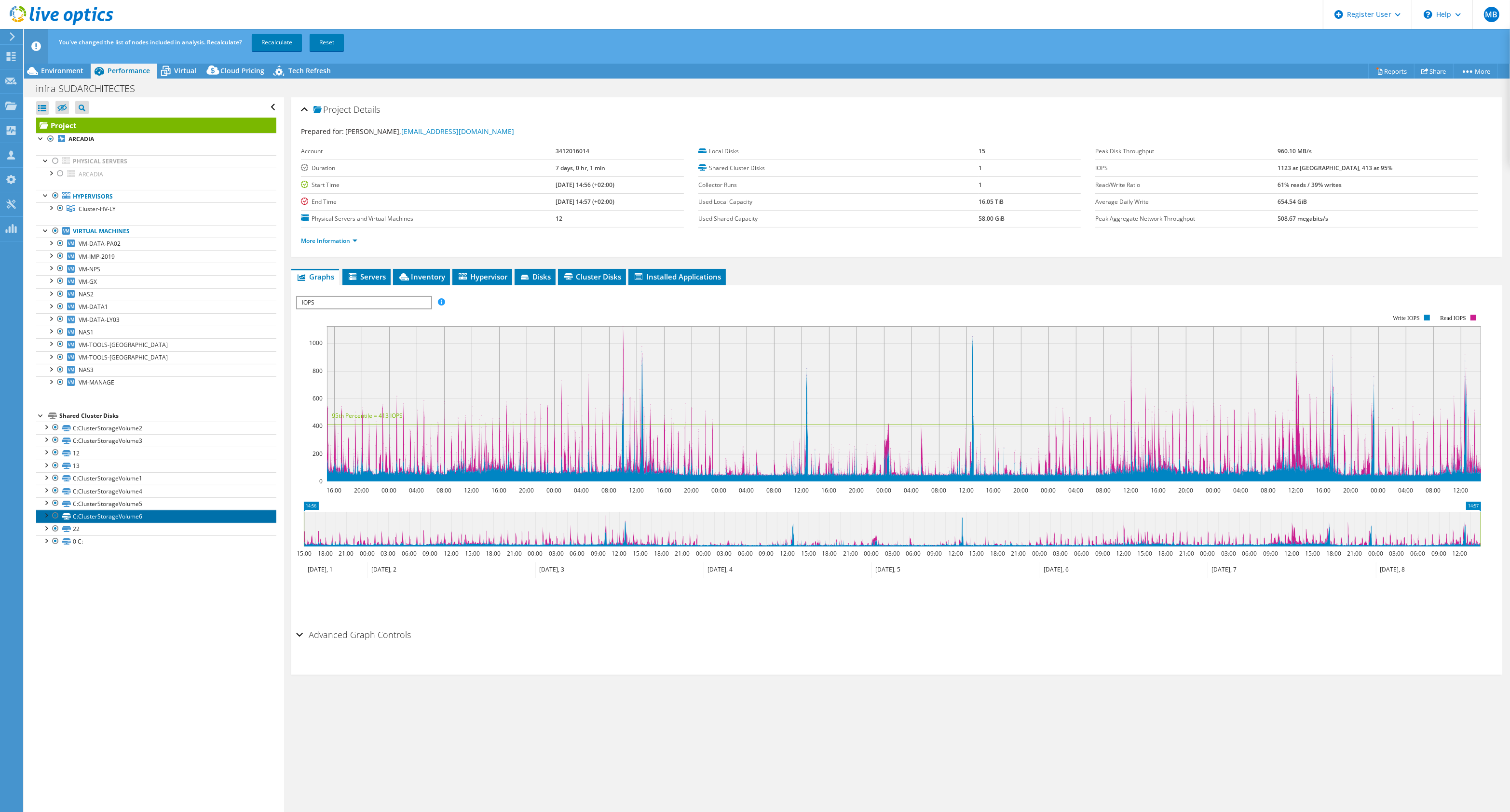
click at [111, 515] on link "C:ClusterStorageVolume6" at bounding box center [156, 516] width 240 height 13
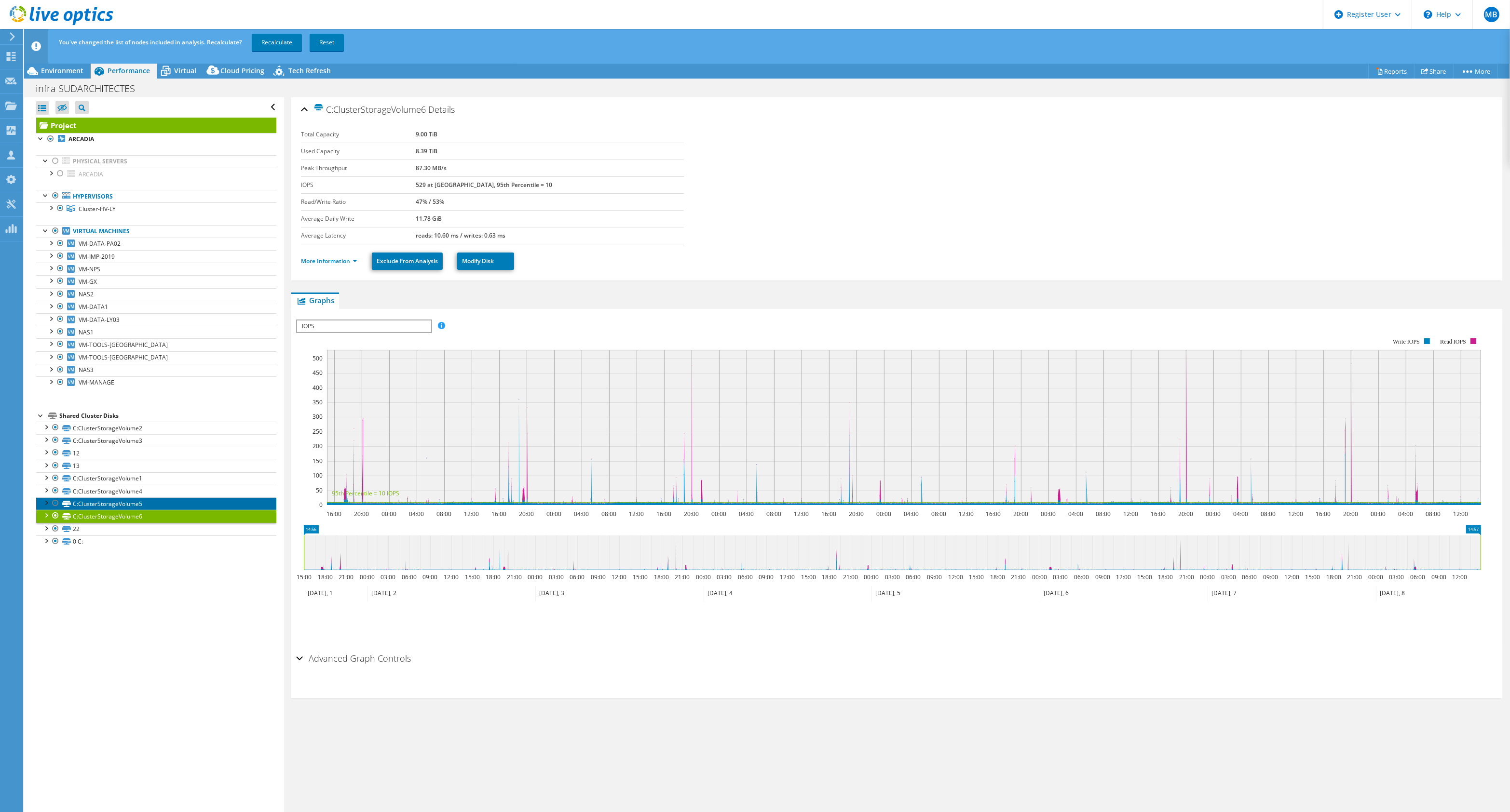
click at [112, 503] on link "C:ClusterStorageVolume5" at bounding box center [156, 503] width 240 height 13
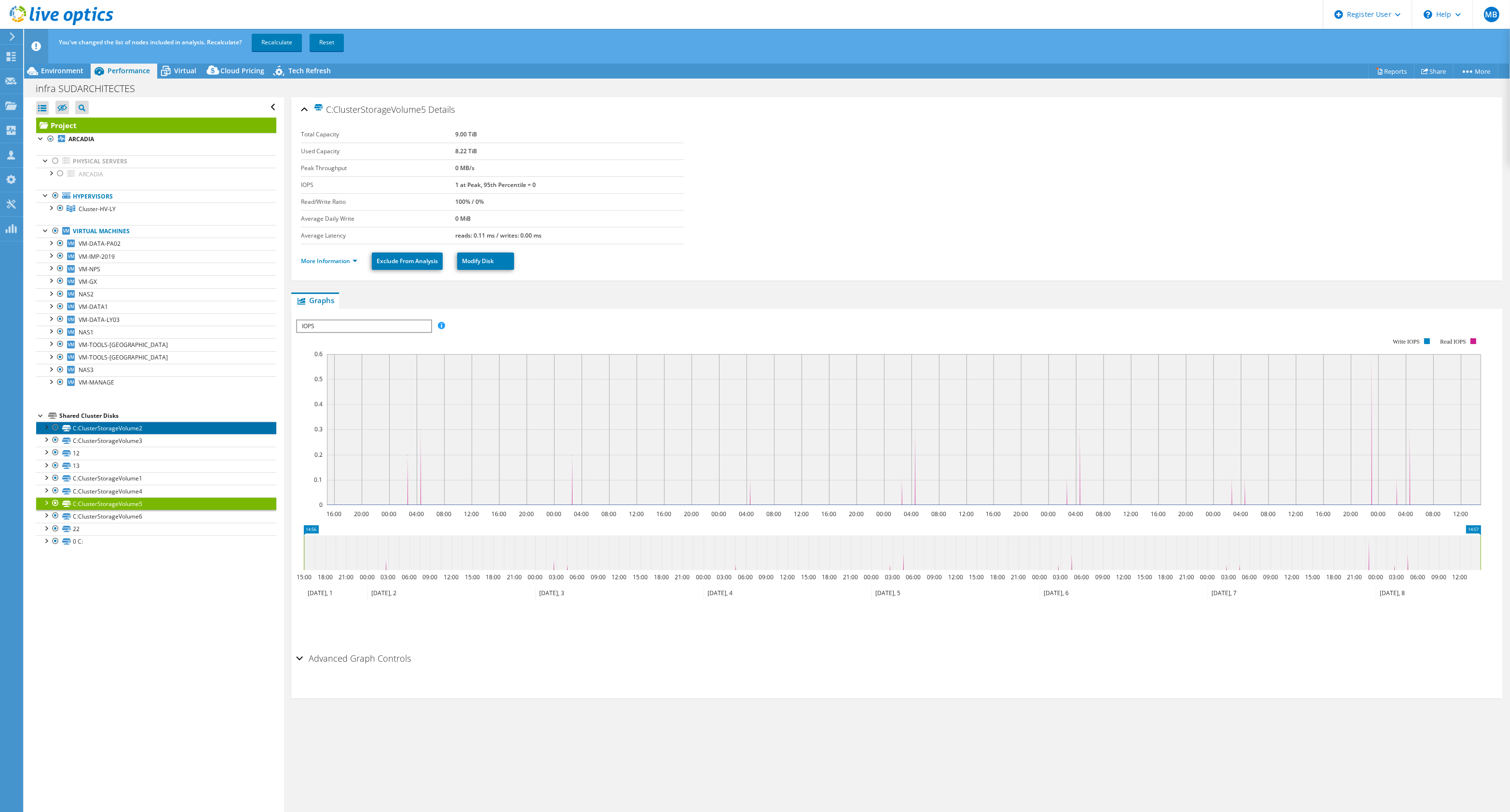
click at [96, 429] on link "C:ClusterStorageVolume2" at bounding box center [156, 428] width 240 height 13
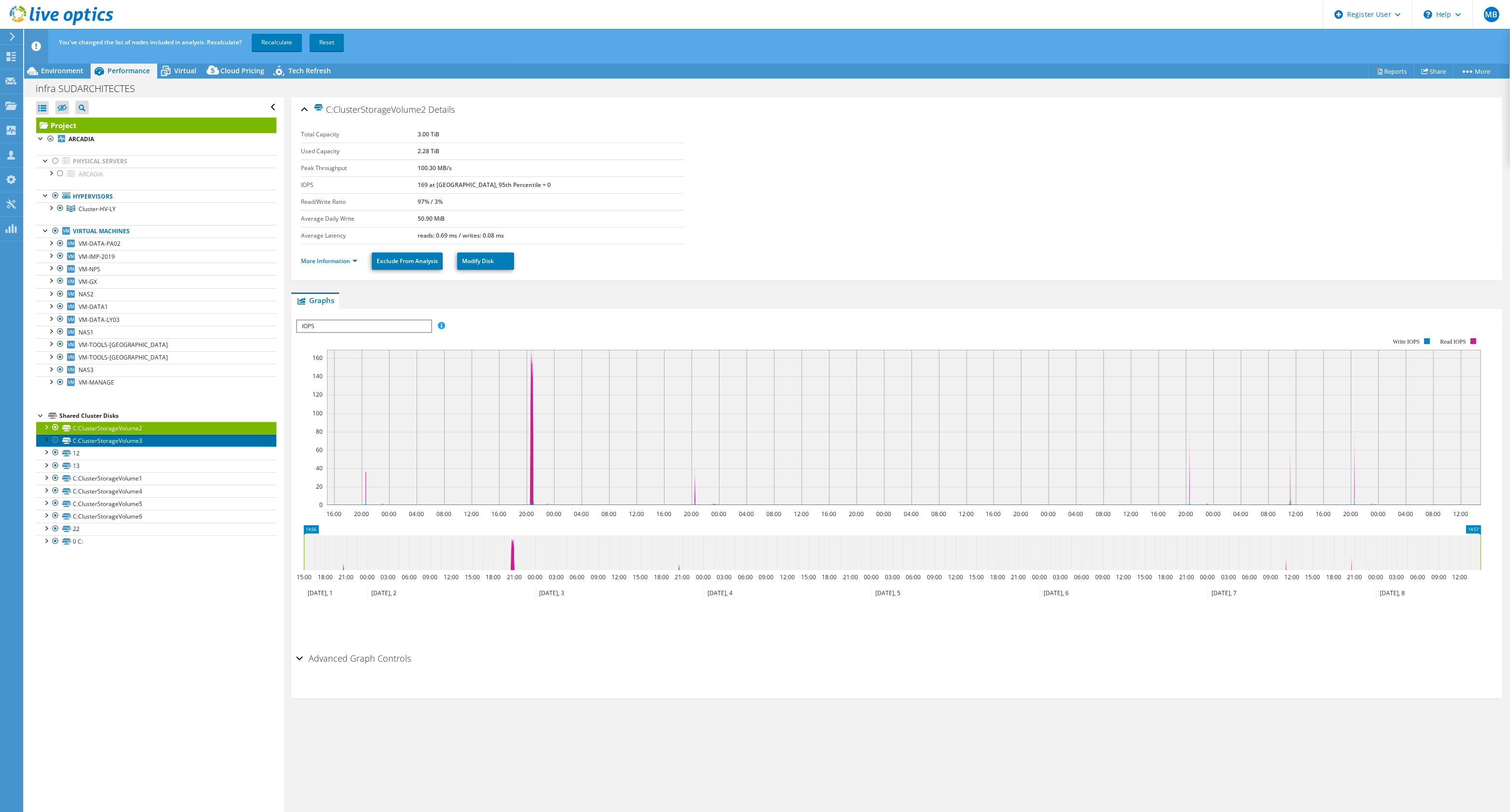
click at [96, 446] on link "C:ClusterStorageVolume3" at bounding box center [156, 440] width 240 height 13
select select "USD"
drag, startPoint x: 449, startPoint y: 152, endPoint x: 492, endPoint y: 151, distance: 43.0
click at [492, 151] on tr "Used Capacity 2.28 TiB" at bounding box center [492, 151] width 383 height 17
click at [181, 442] on link "C:ClusterStorageVolume3" at bounding box center [156, 440] width 240 height 13
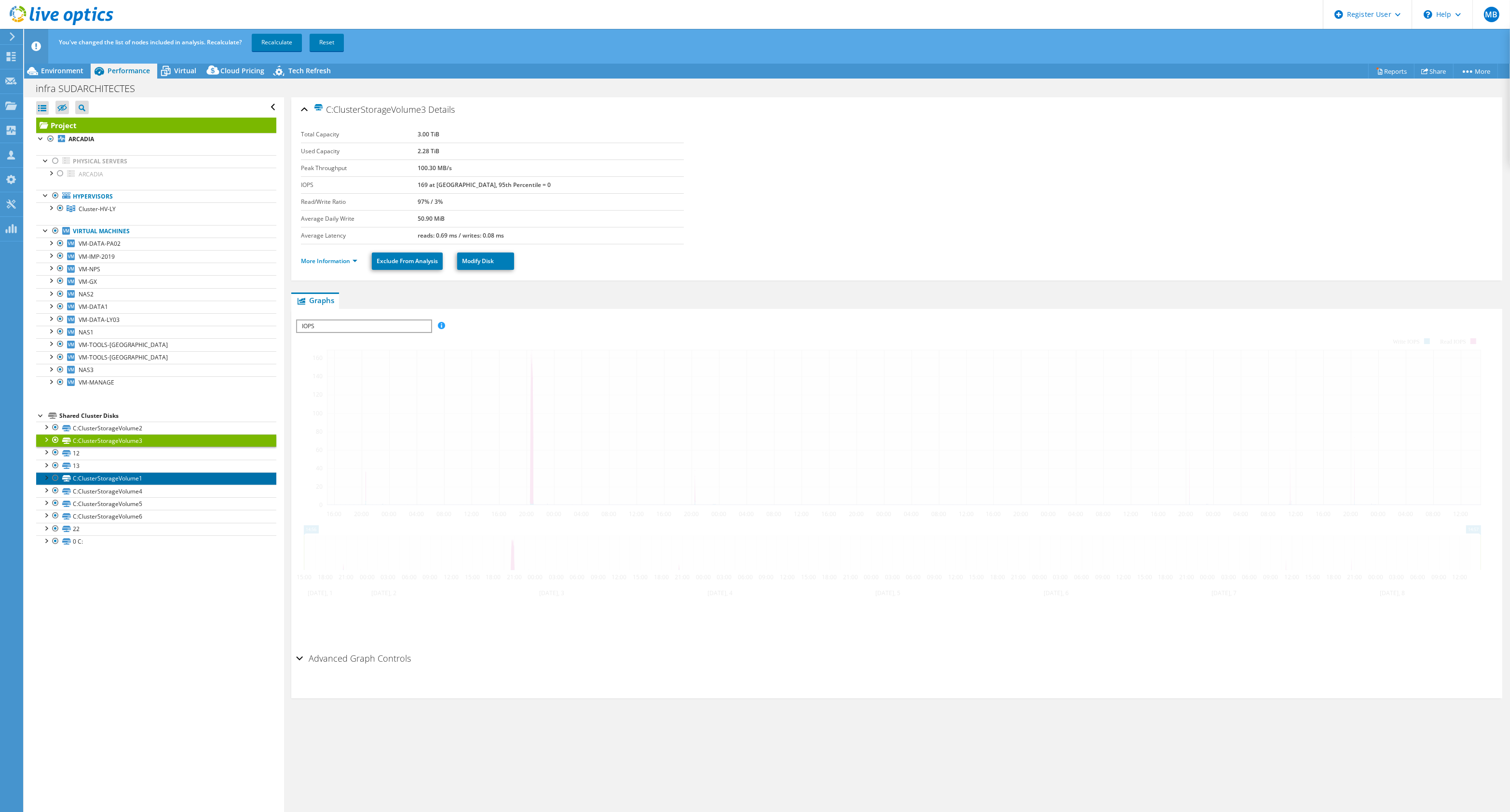
click at [177, 480] on link "C:ClusterStorageVolume1" at bounding box center [156, 478] width 240 height 13
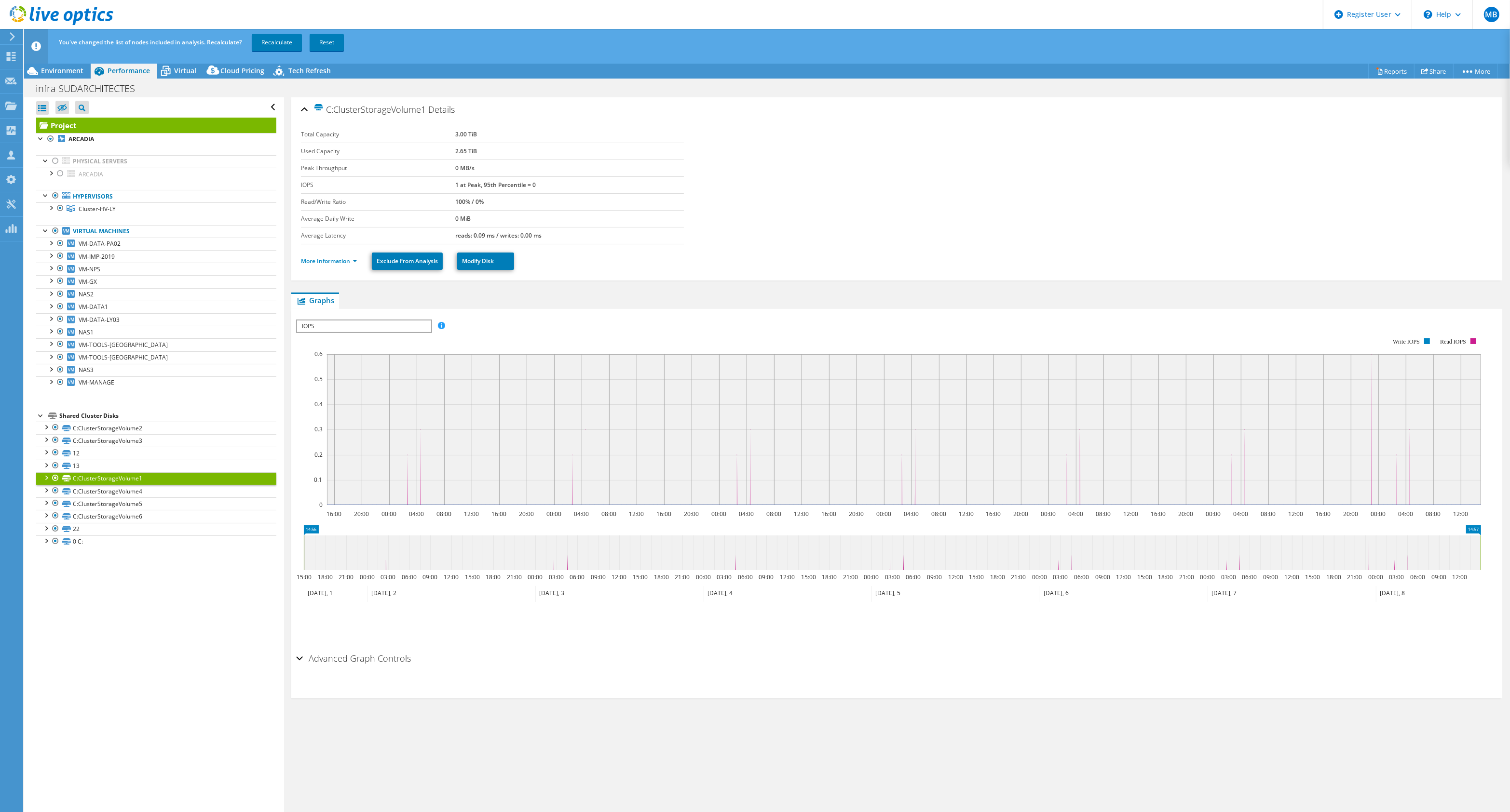
drag, startPoint x: 459, startPoint y: 153, endPoint x: 437, endPoint y: 155, distance: 22.1
click at [437, 155] on tr "Used Capacity 2.65 TiB" at bounding box center [492, 151] width 383 height 17
click at [119, 246] on span "VM-DATA-PA02" at bounding box center [99, 244] width 42 height 8
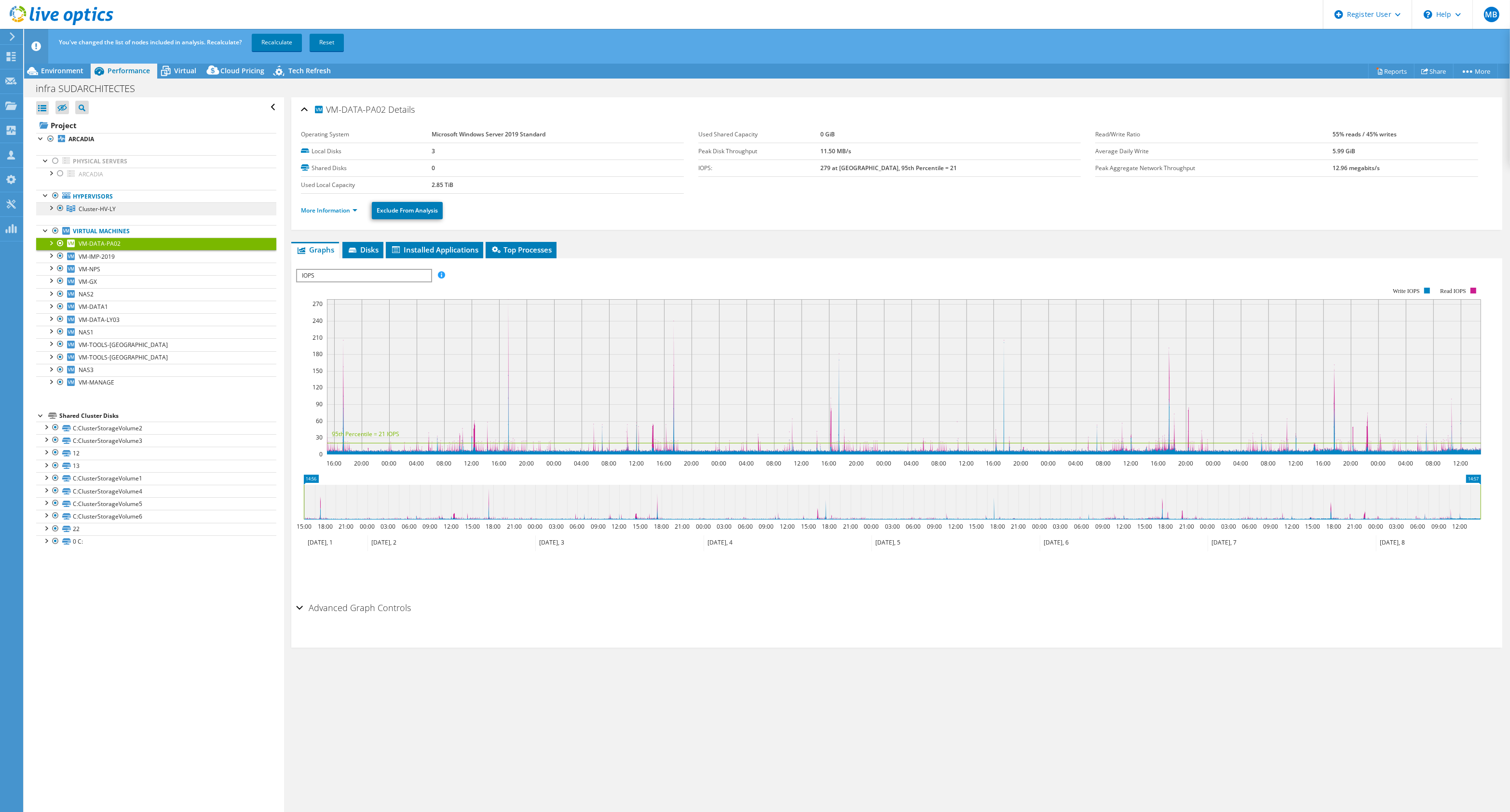
click at [109, 213] on link "Cluster-HV-LY" at bounding box center [156, 209] width 240 height 13
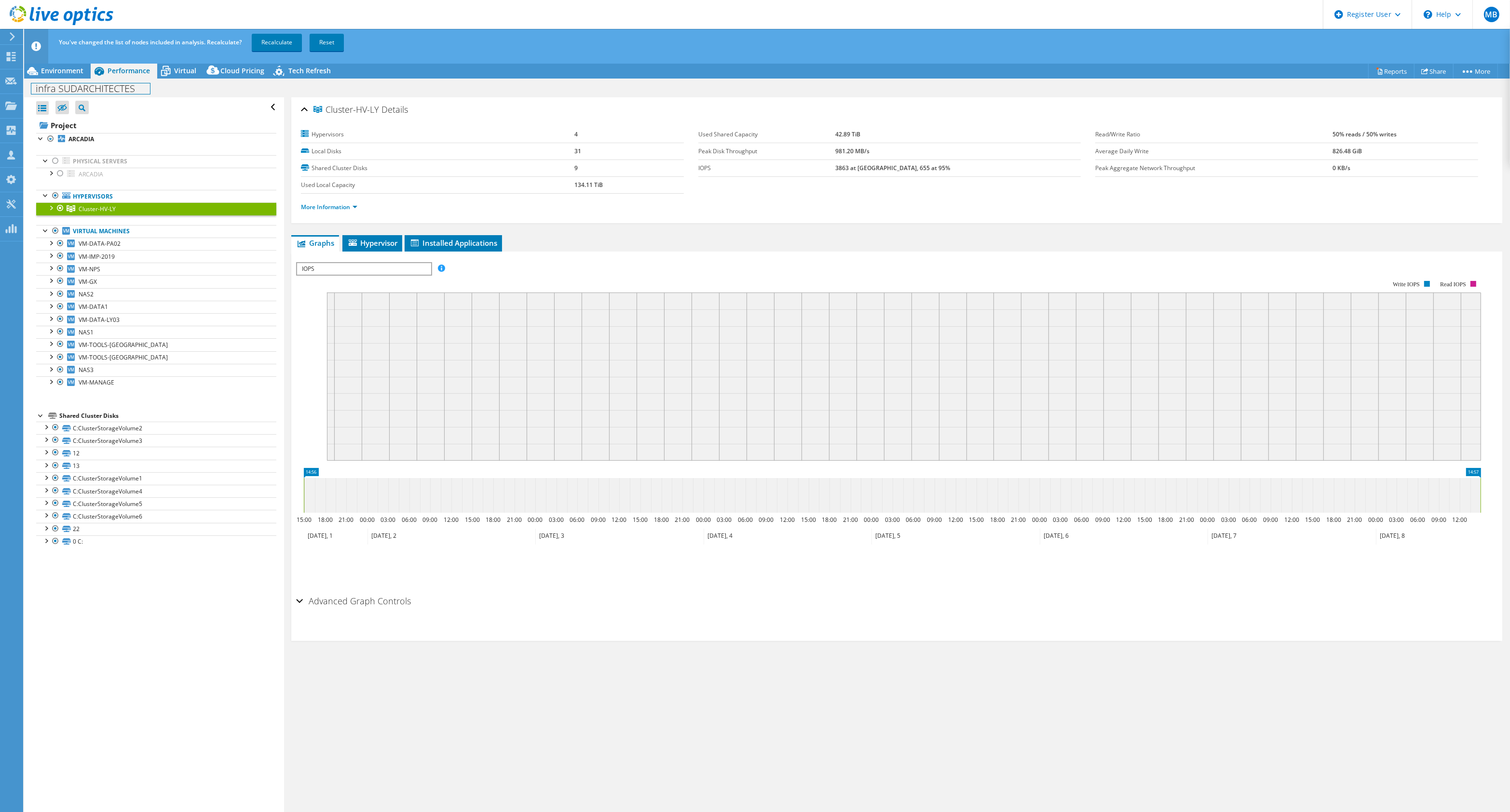
click at [59, 80] on div "infra SUDARCHITECTES Print" at bounding box center [767, 88] width 1486 height 18
click at [59, 73] on span "Environment" at bounding box center [62, 70] width 42 height 9
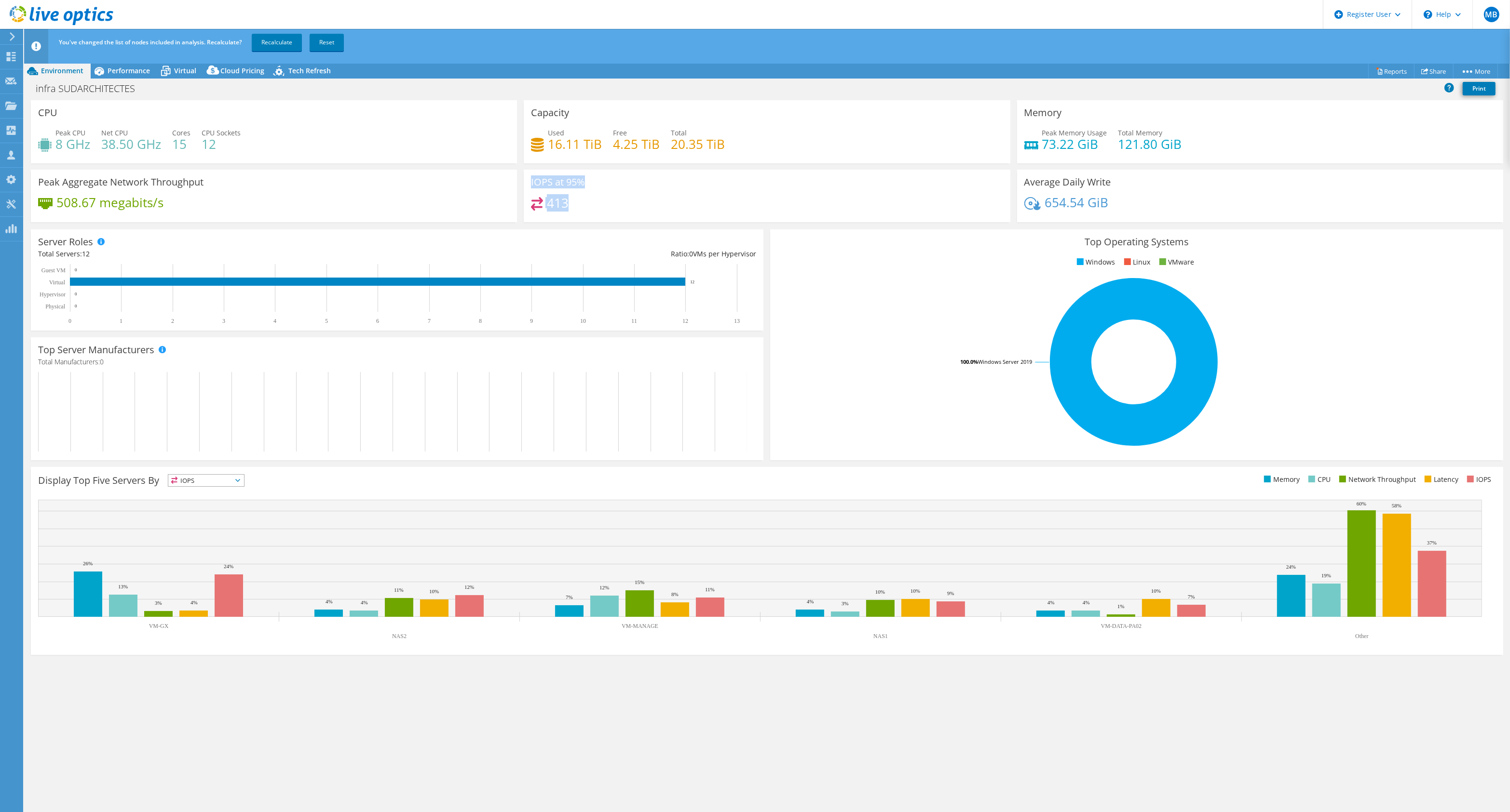
drag, startPoint x: 575, startPoint y: 204, endPoint x: 503, endPoint y: 200, distance: 72.1
click at [503, 200] on div "CPU Peak CPU 8 GHz Net CPU 38.50 GHz Cores 15 CPU Sockets 12 Capacity Used 16.1…" at bounding box center [767, 164] width 1479 height 128
click at [714, 193] on div "IOPS at 95% 413" at bounding box center [767, 196] width 486 height 53
click at [710, 199] on div "413" at bounding box center [767, 207] width 471 height 21
